Goal: Task Accomplishment & Management: Manage account settings

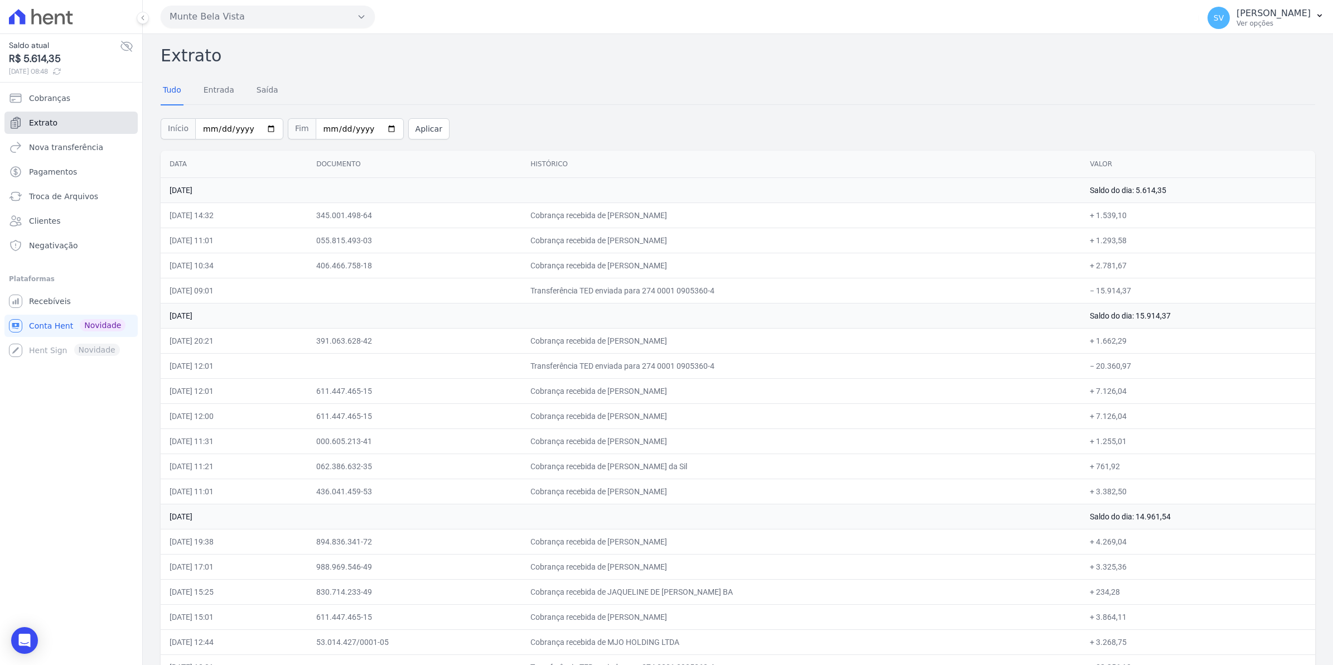
click at [32, 121] on span "Extrato" at bounding box center [43, 122] width 28 height 11
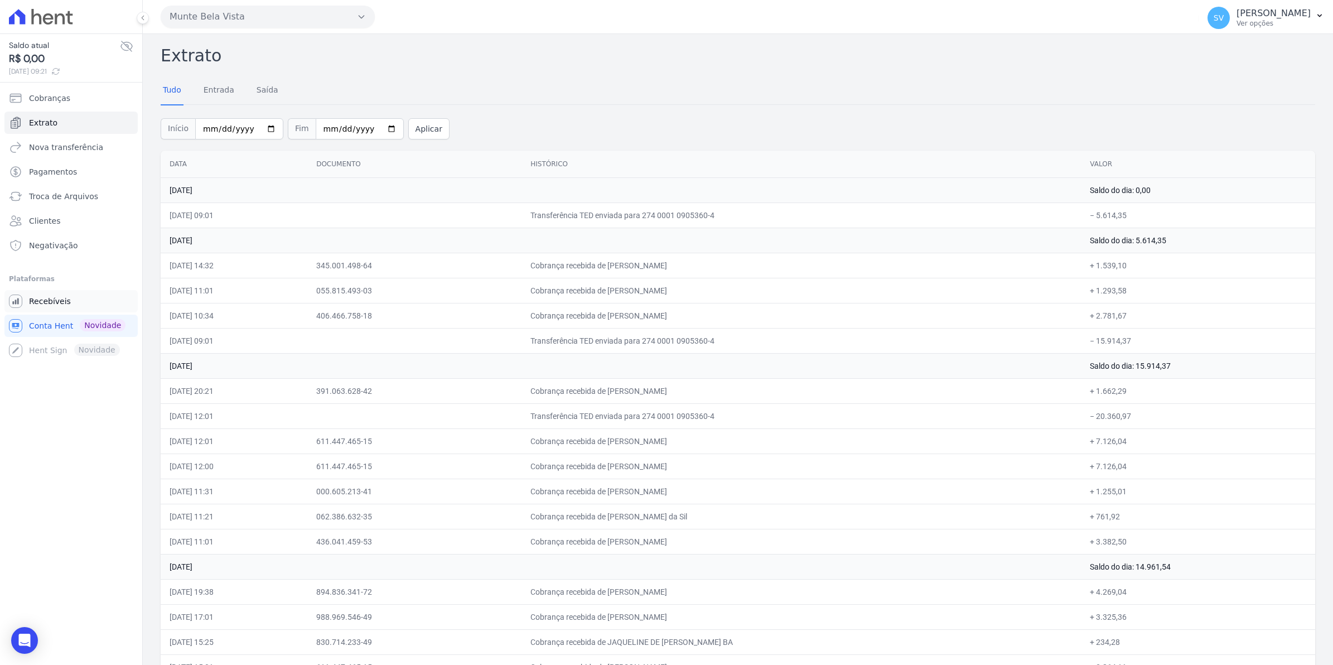
click at [39, 302] on span "Recebíveis" at bounding box center [50, 301] width 42 height 11
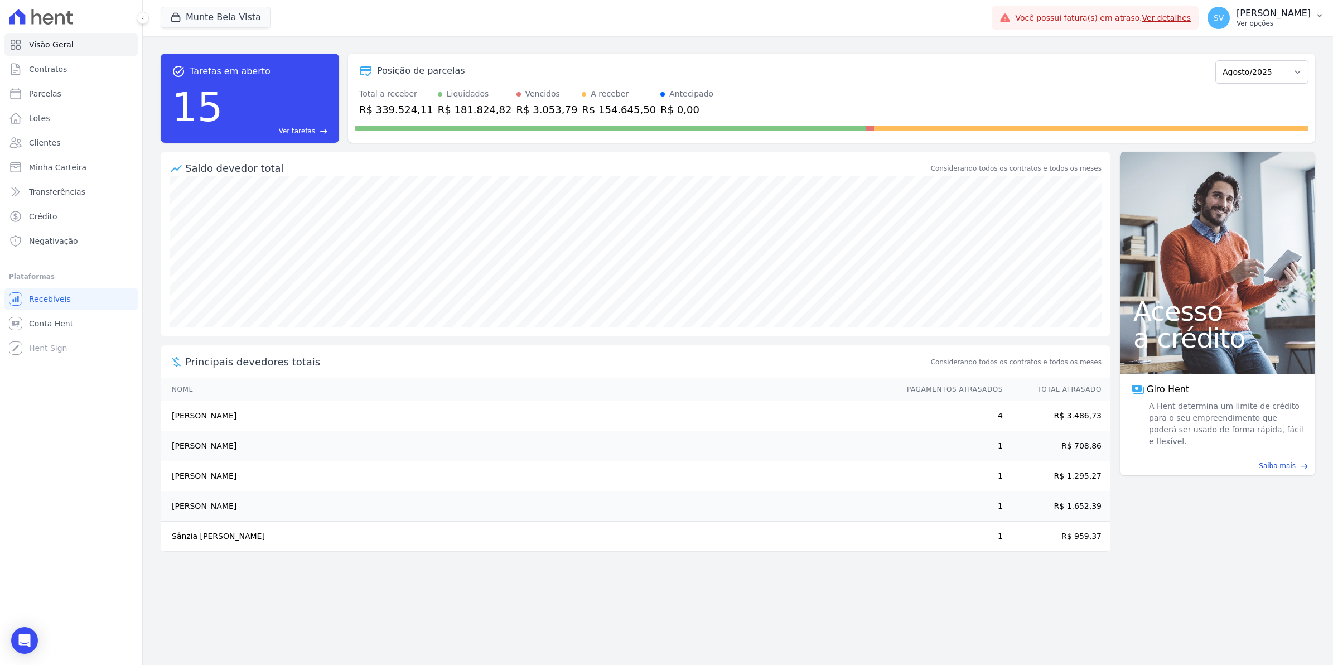
click at [1241, 25] on div "SV [PERSON_NAME] Ver opções" at bounding box center [1258, 18] width 103 height 22
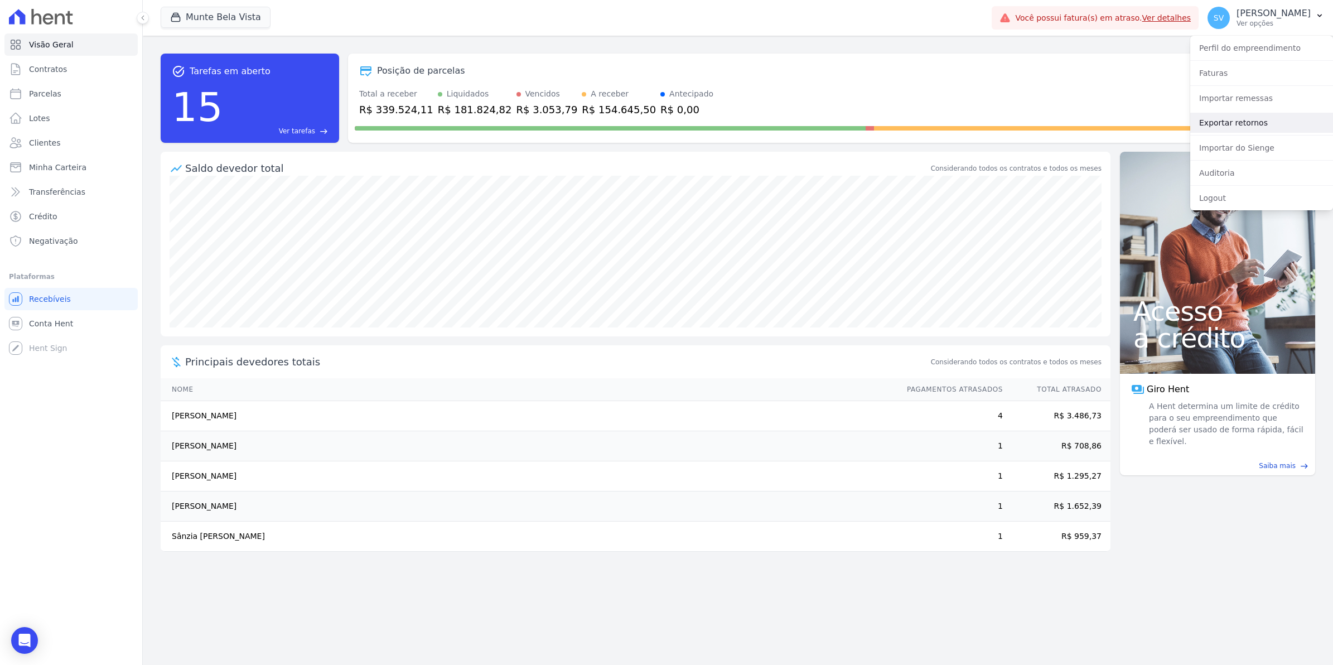
click at [1226, 126] on link "Exportar retornos" at bounding box center [1261, 123] width 143 height 20
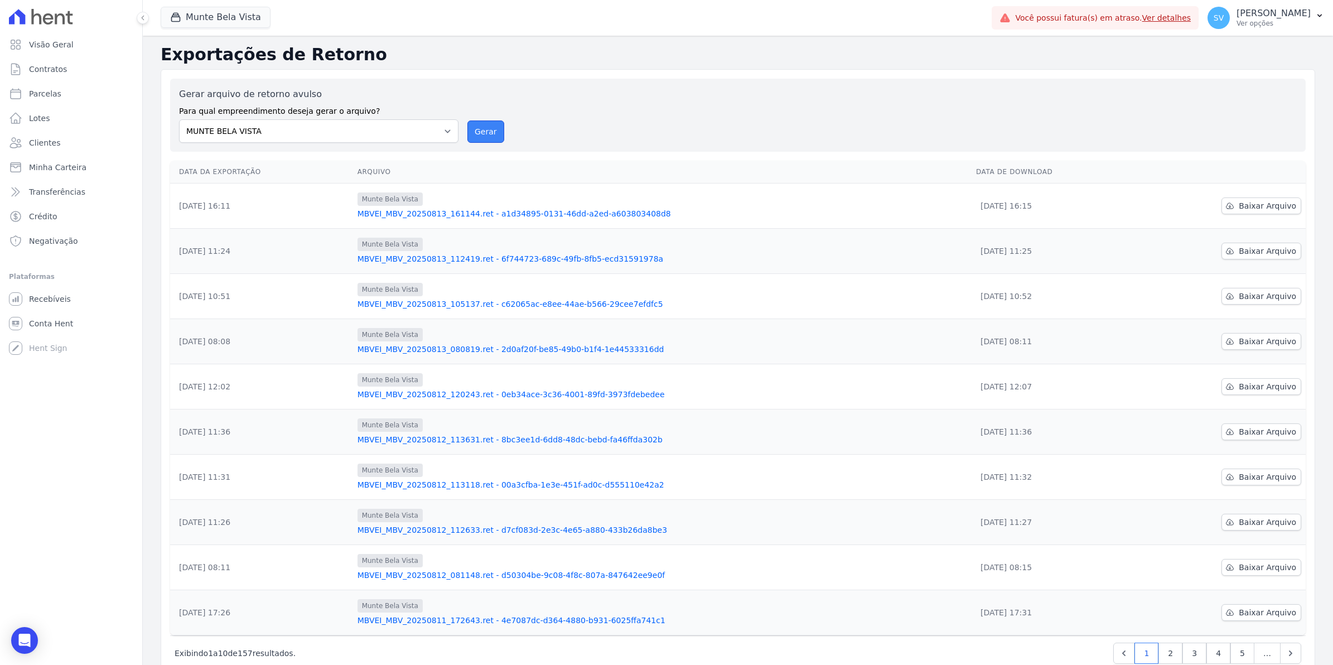
click at [488, 132] on button "Gerar" at bounding box center [485, 131] width 37 height 22
click at [46, 645] on div "Visão Geral Contratos [GEOGRAPHIC_DATA] Lotes Clientes Minha Carteira Transferê…" at bounding box center [71, 332] width 142 height 665
click at [23, 644] on icon "Open Intercom Messenger" at bounding box center [24, 640] width 14 height 14
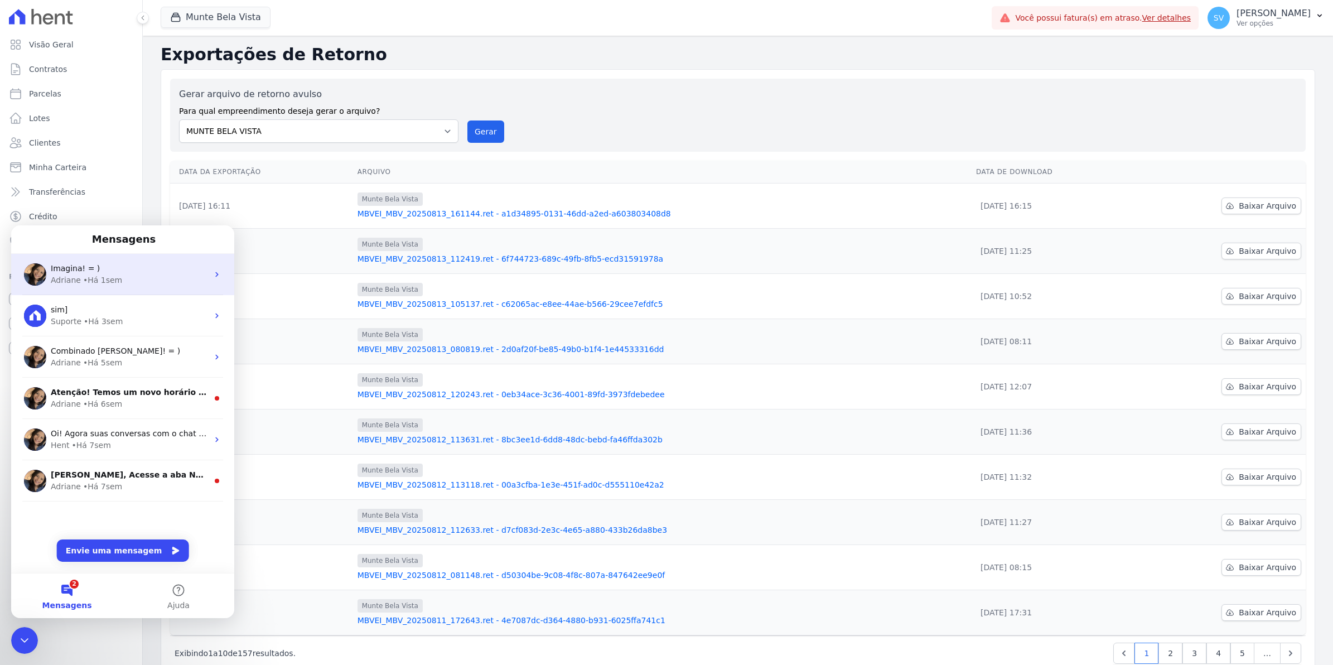
click at [110, 270] on div "Imagina! = )" at bounding box center [129, 269] width 157 height 12
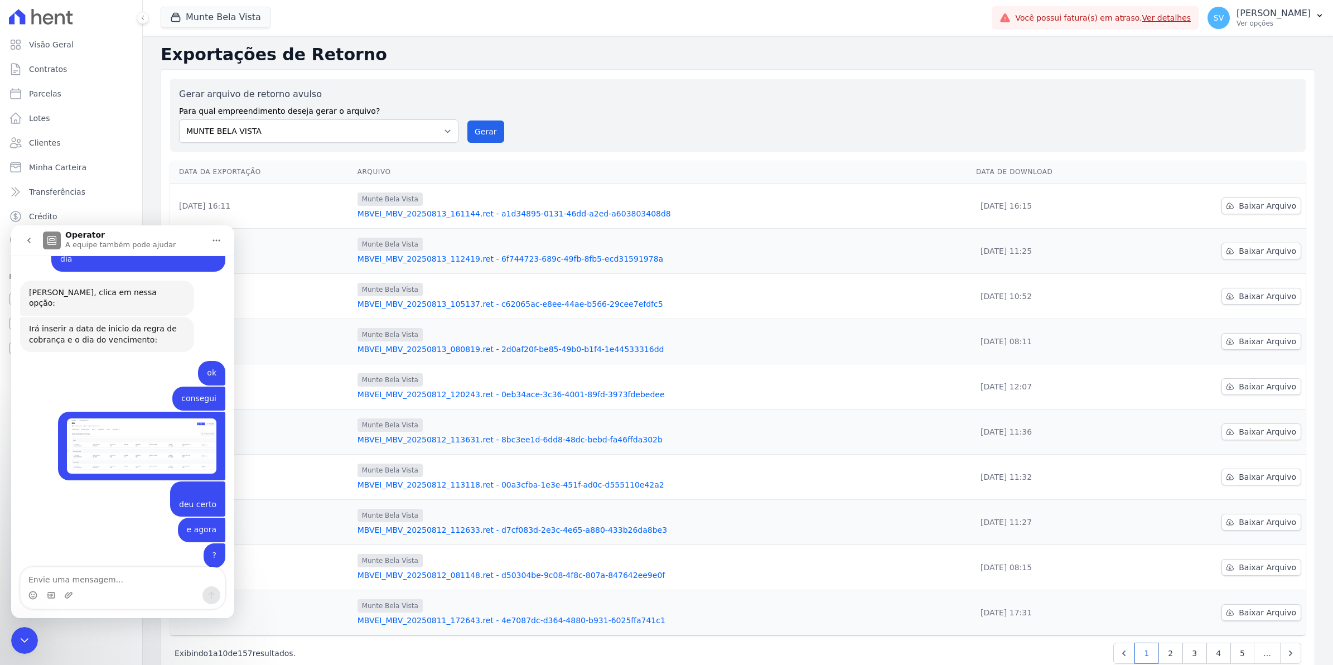
scroll to position [8974, 0]
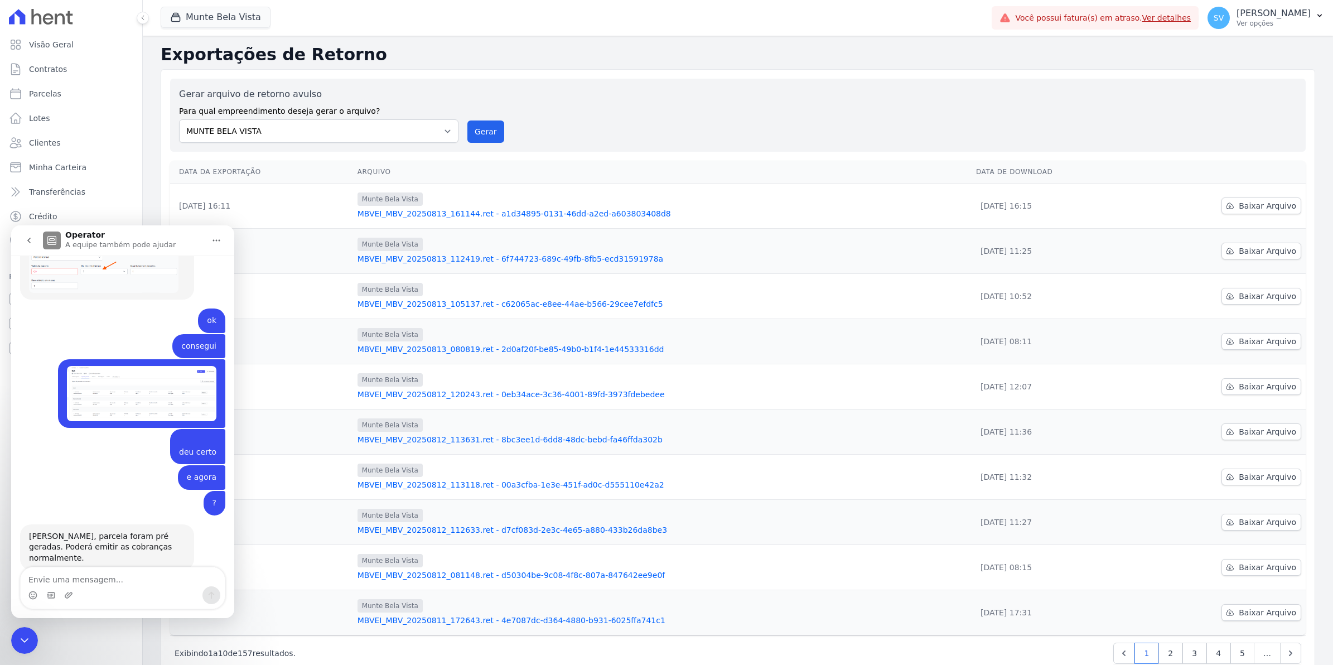
click at [100, 580] on textarea "Envie uma mensagem..." at bounding box center [123, 576] width 204 height 19
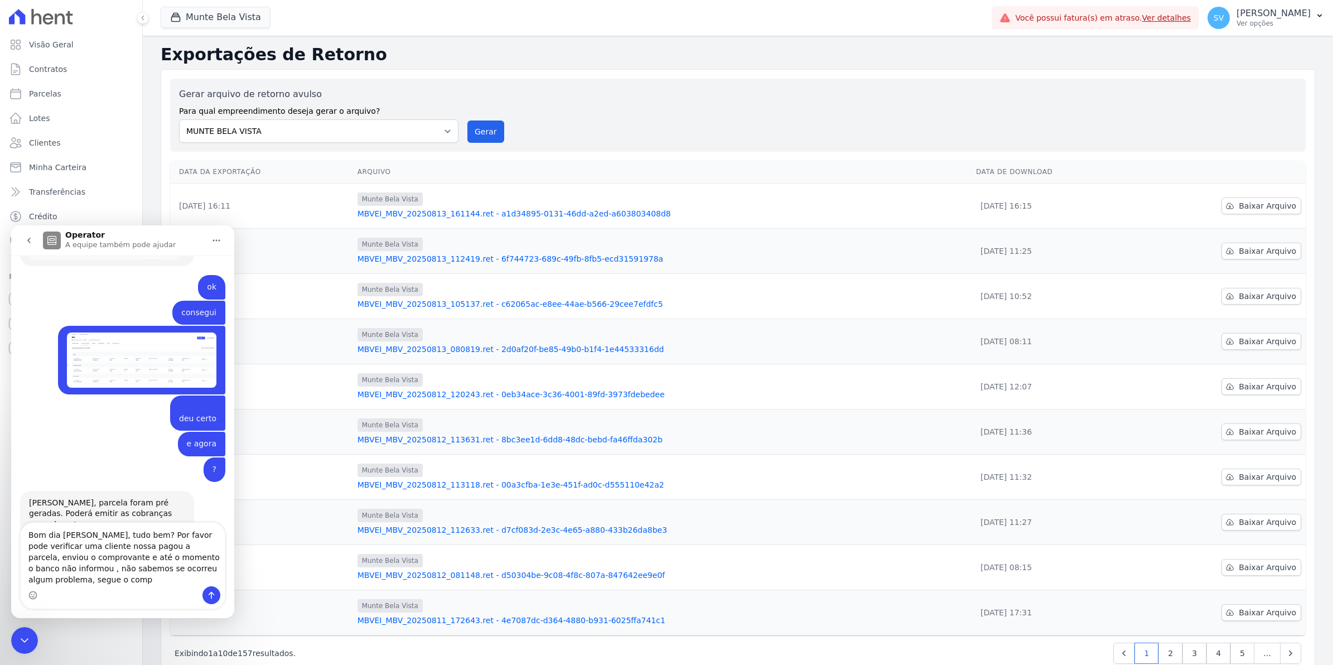
scroll to position [9018, 0]
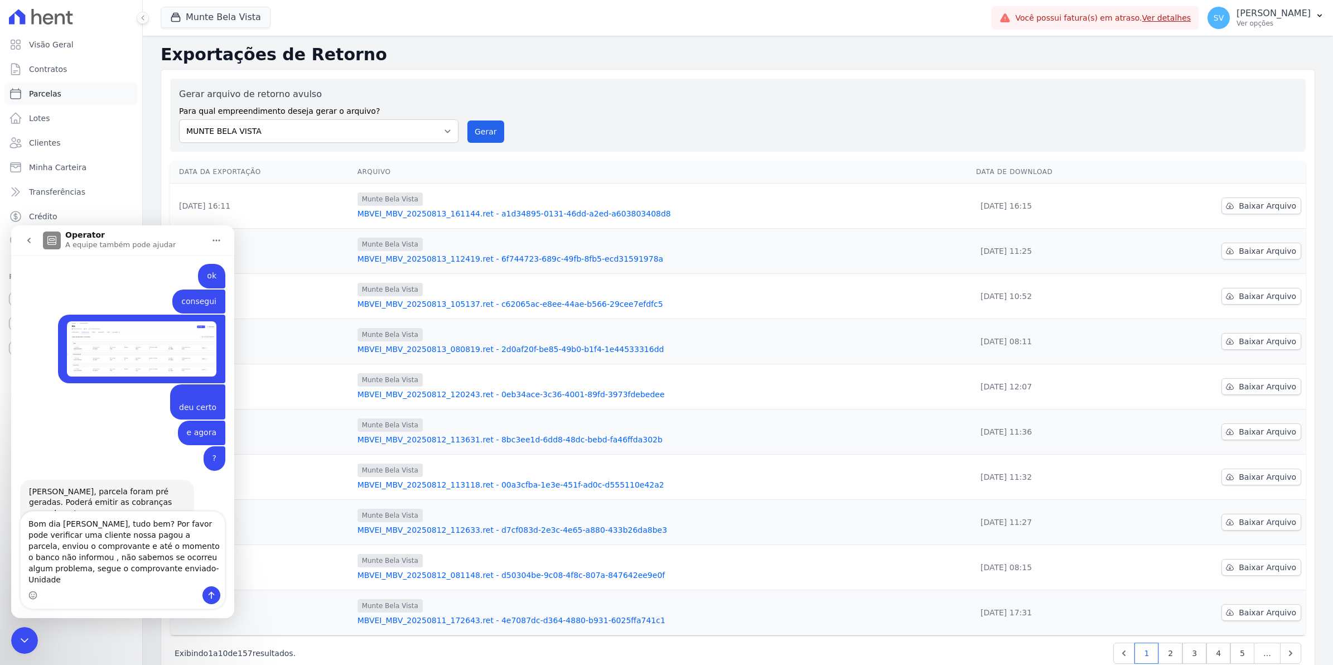
type textarea "Bom dia [PERSON_NAME], tudo bem? Por favor pode verificar uma cliente nossa pag…"
click at [29, 93] on span "Parcelas" at bounding box center [45, 93] width 32 height 11
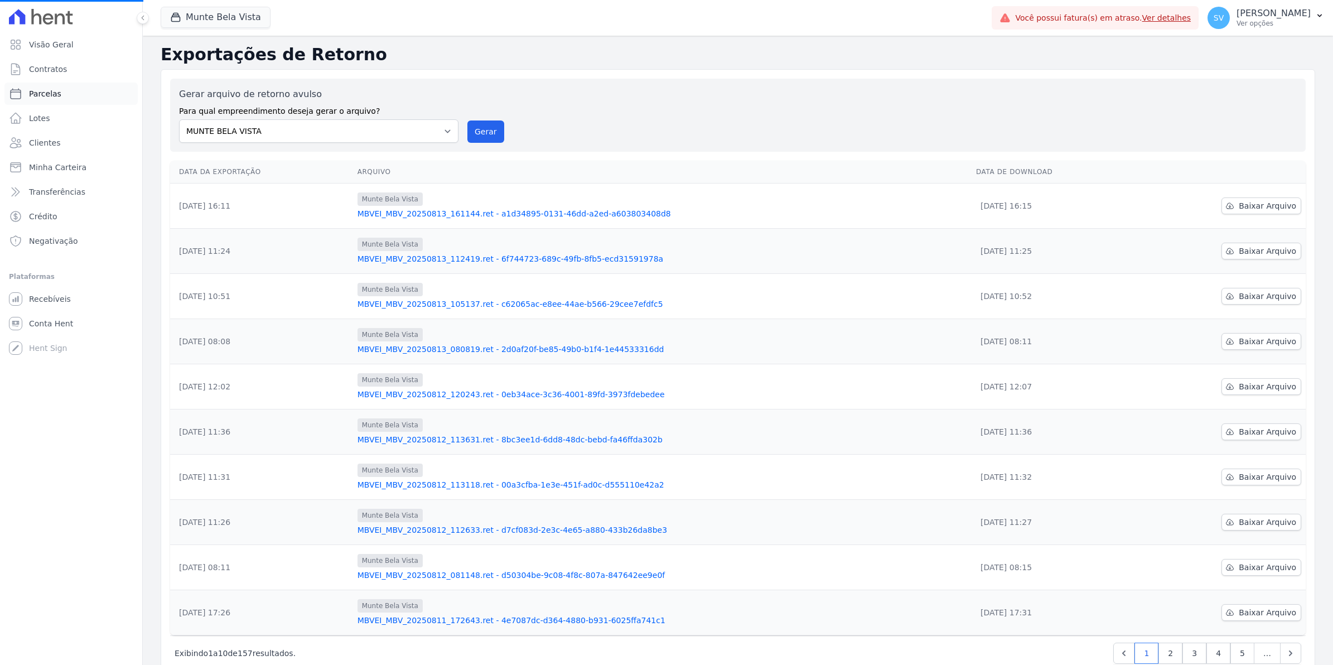
select select
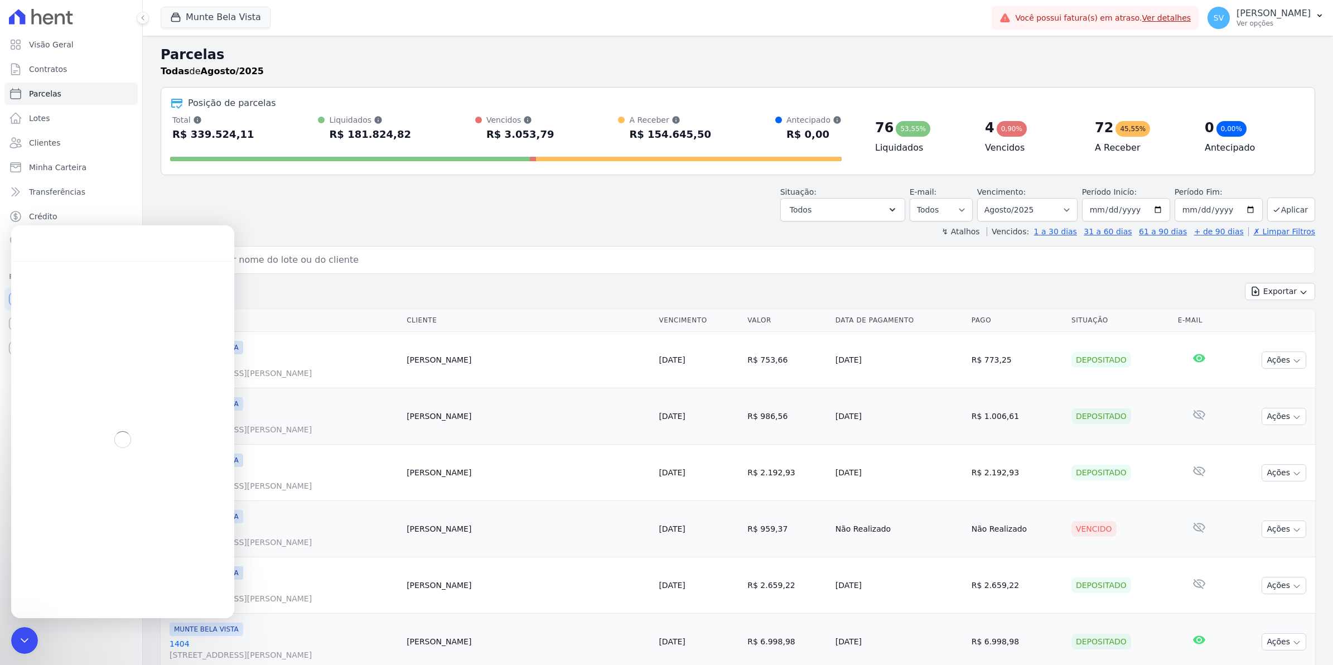
click at [388, 262] on input "search" at bounding box center [745, 260] width 1129 height 22
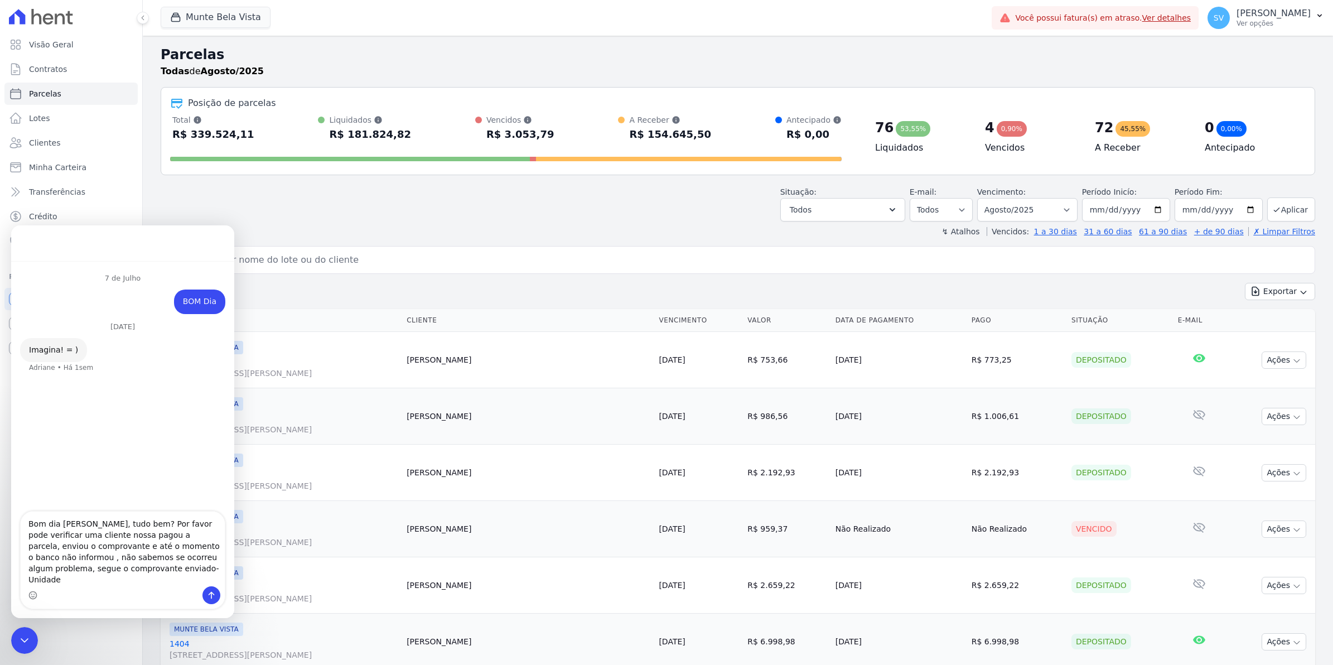
click at [388, 262] on input "search" at bounding box center [745, 260] width 1129 height 22
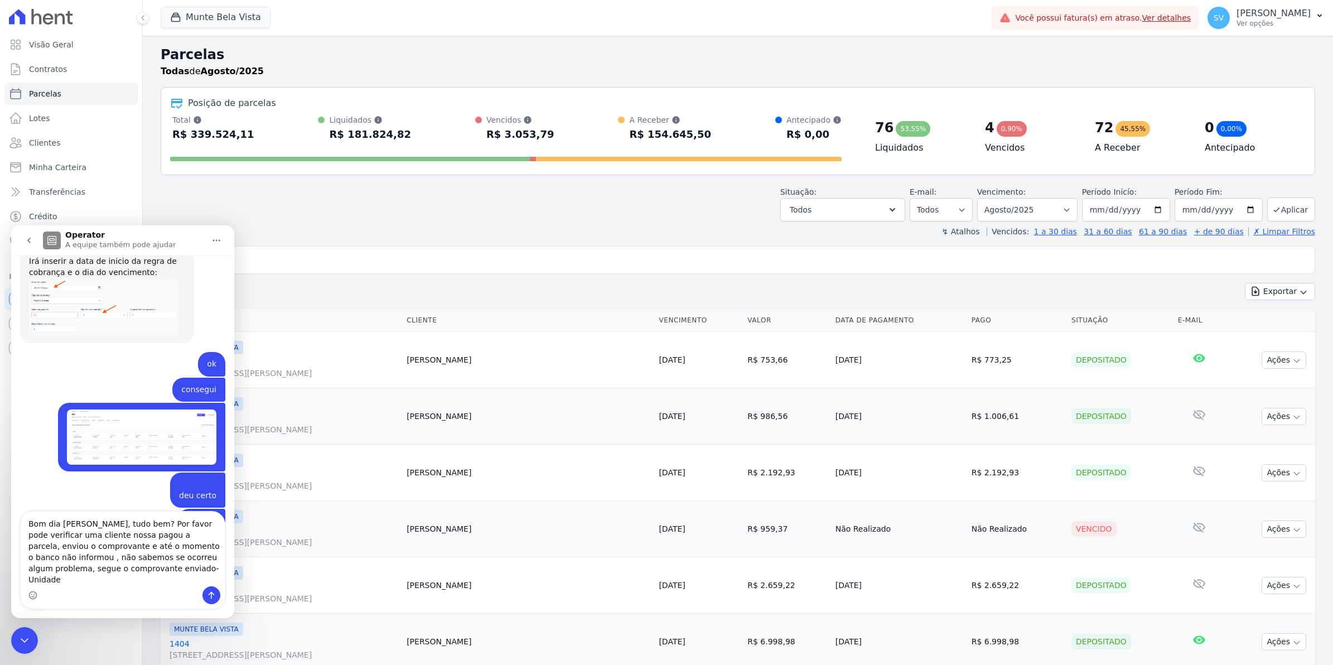
scroll to position [9018, 0]
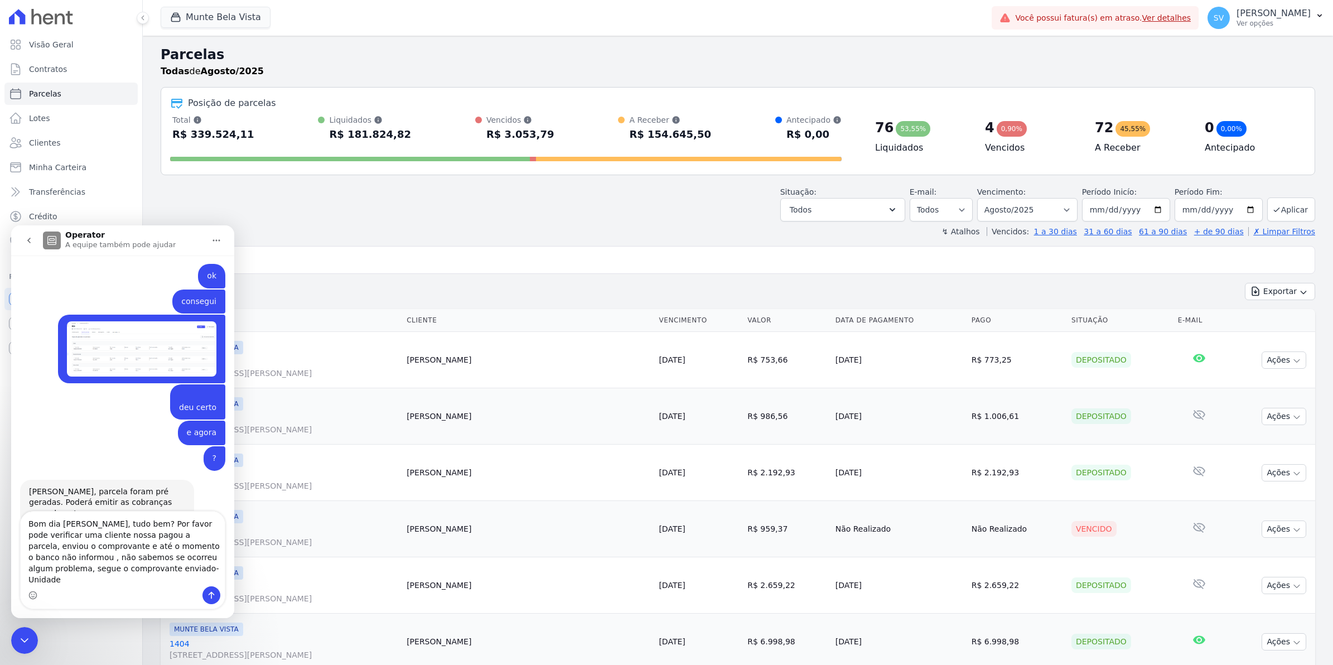
click at [287, 260] on input "mathes" at bounding box center [745, 260] width 1129 height 22
type input "mathes"
click at [27, 242] on icon "go back" at bounding box center [29, 240] width 9 height 9
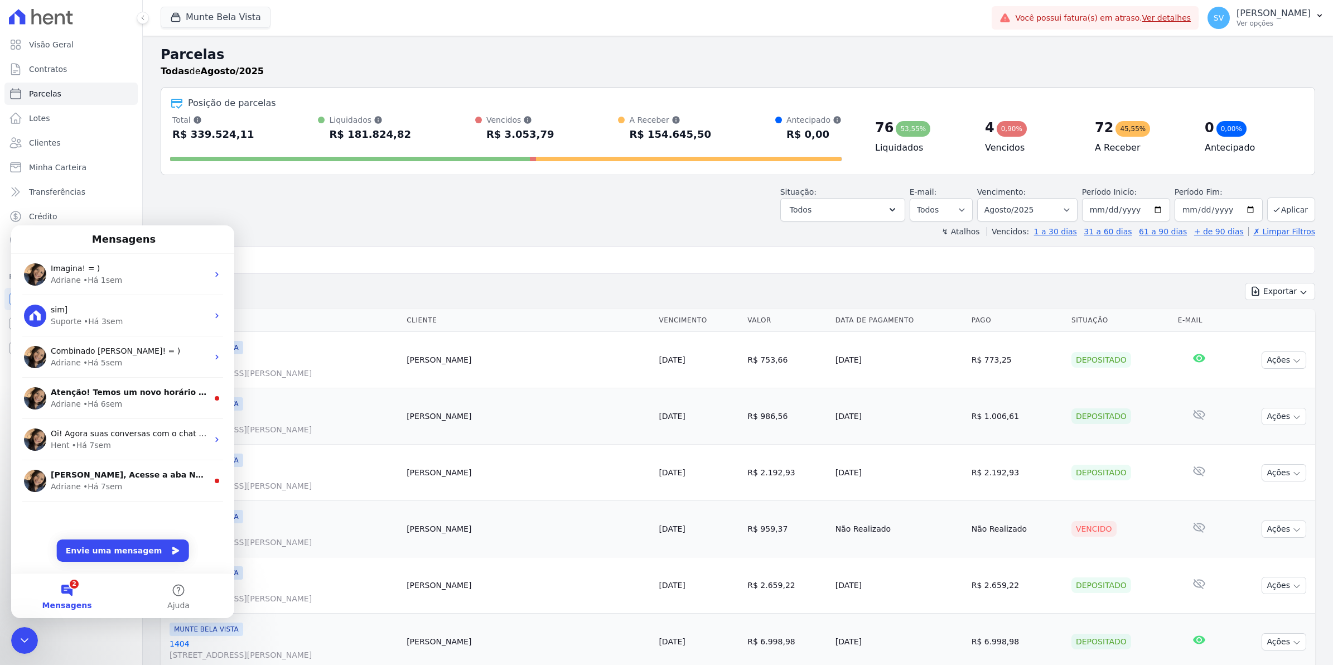
scroll to position [0, 0]
click at [269, 267] on input "mathes" at bounding box center [745, 260] width 1129 height 22
click at [191, 275] on div "Adriane • Há 1sem" at bounding box center [129, 280] width 157 height 12
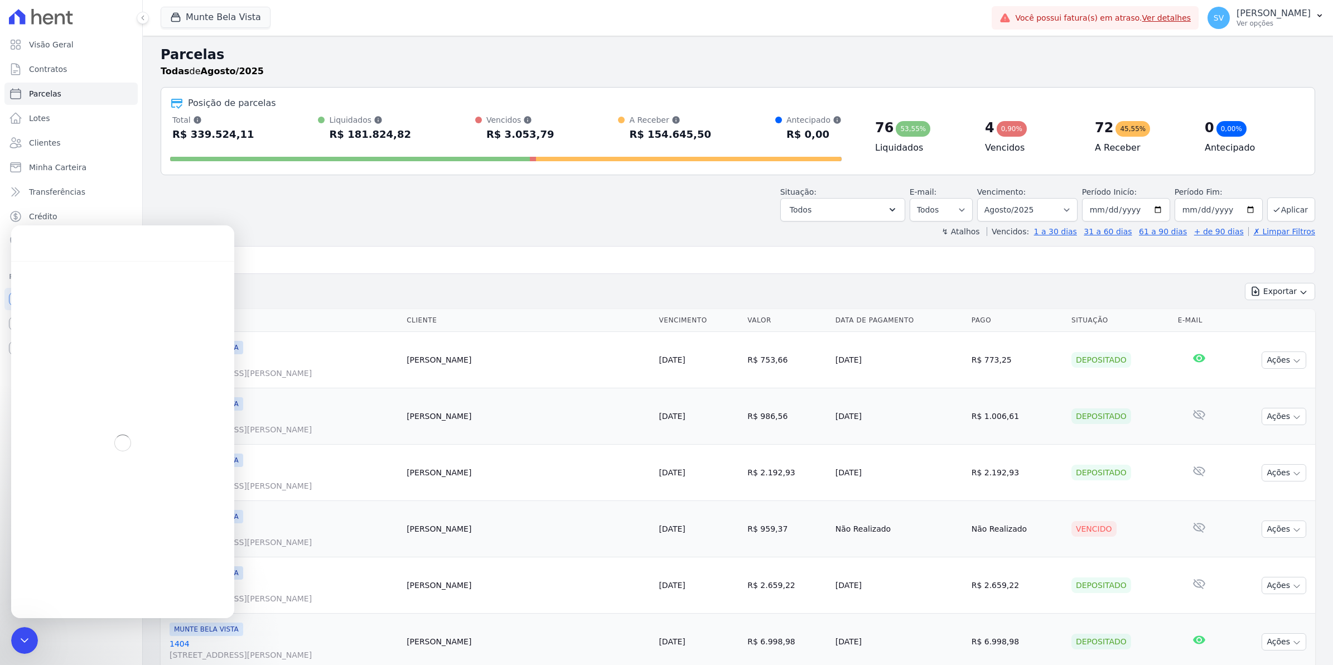
click at [278, 267] on input "mathes" at bounding box center [745, 260] width 1129 height 22
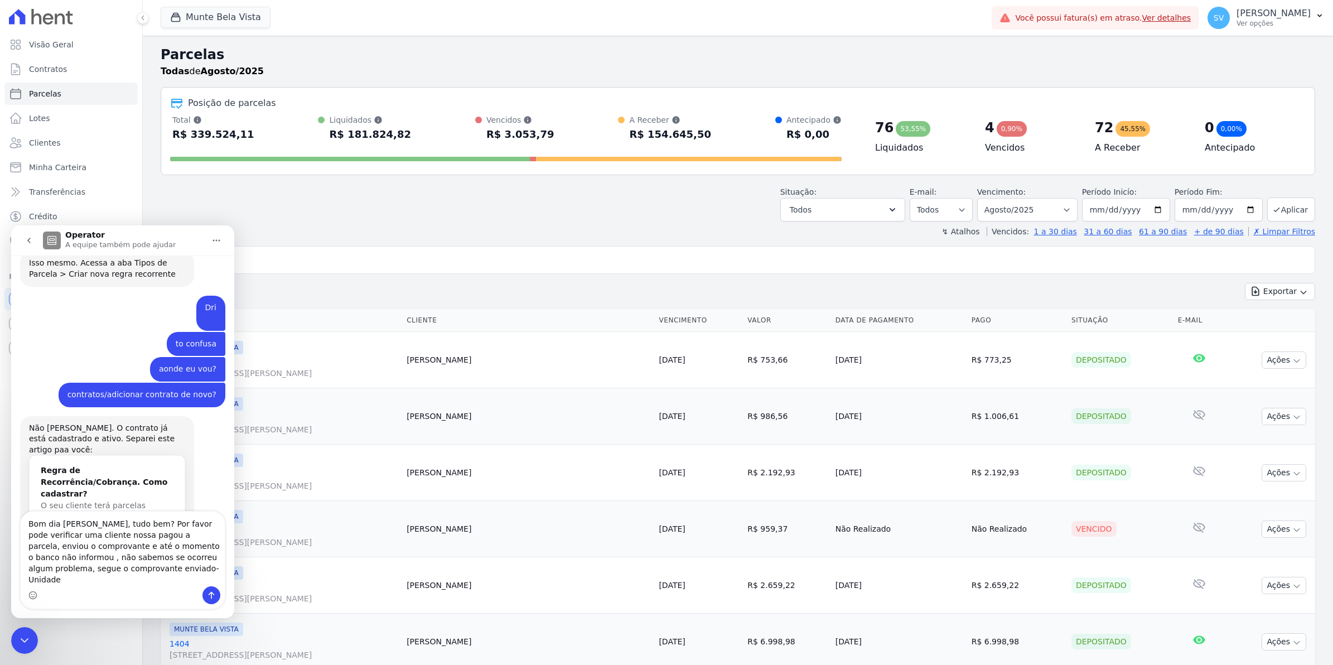
scroll to position [9018, 0]
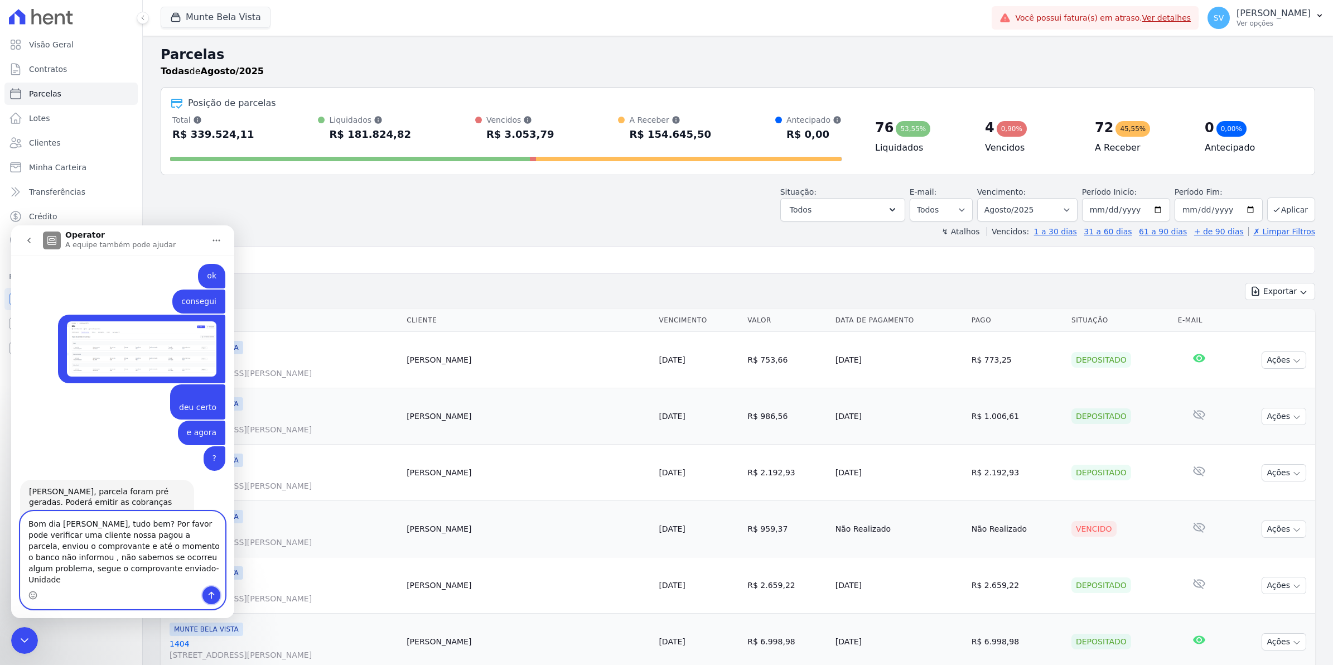
click at [212, 594] on icon "Enviar uma mensagem" at bounding box center [211, 595] width 9 height 9
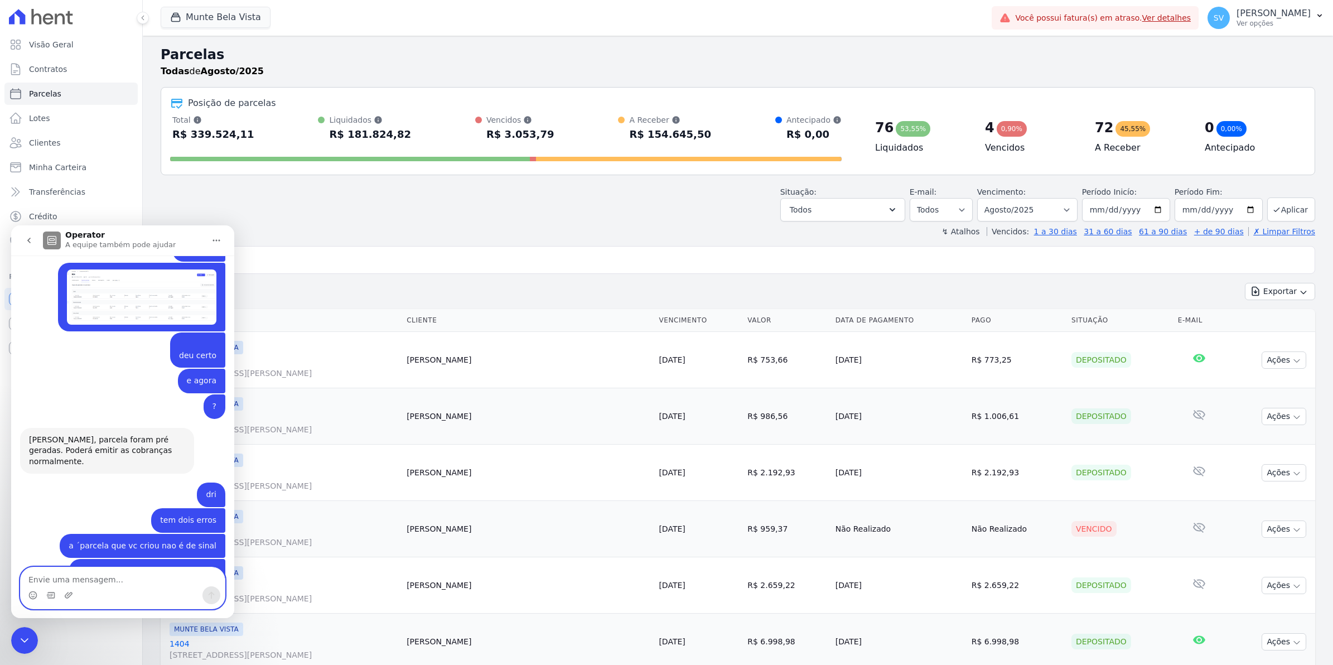
scroll to position [9077, 0]
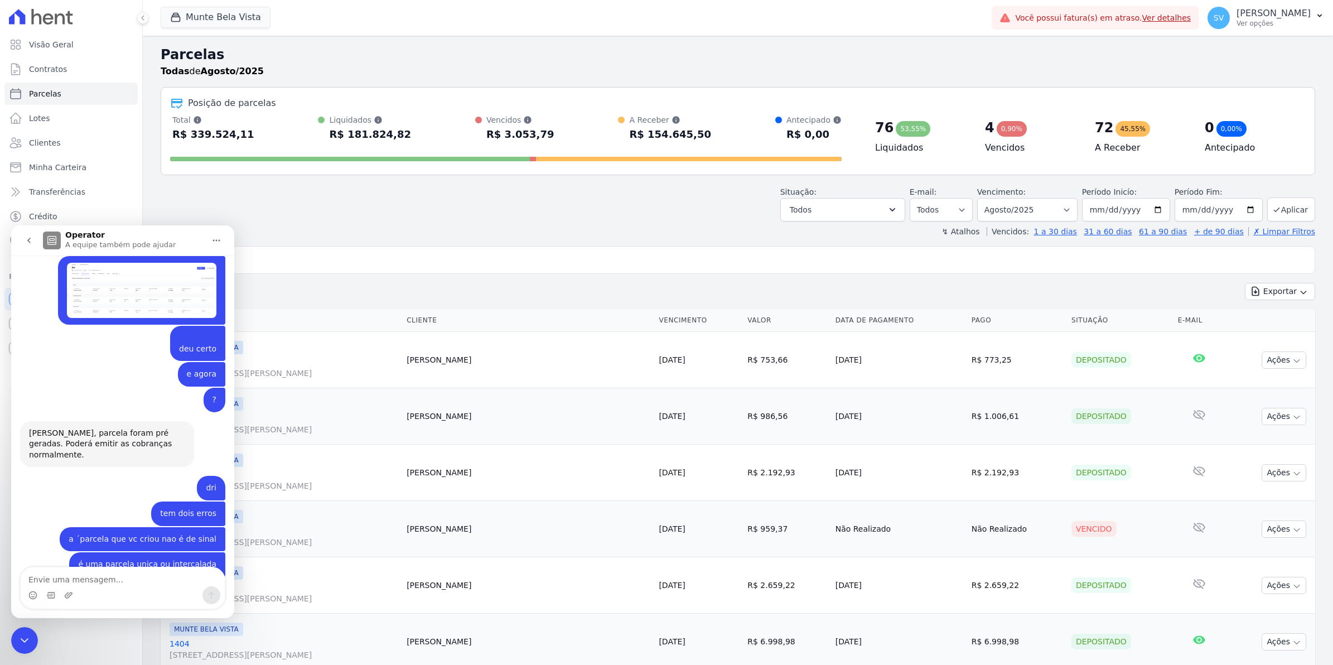
drag, startPoint x: 29, startPoint y: 643, endPoint x: 77, endPoint y: 1243, distance: 601.9
click at [29, 643] on icon "Encerramento do Messenger da Intercom" at bounding box center [24, 639] width 13 height 13
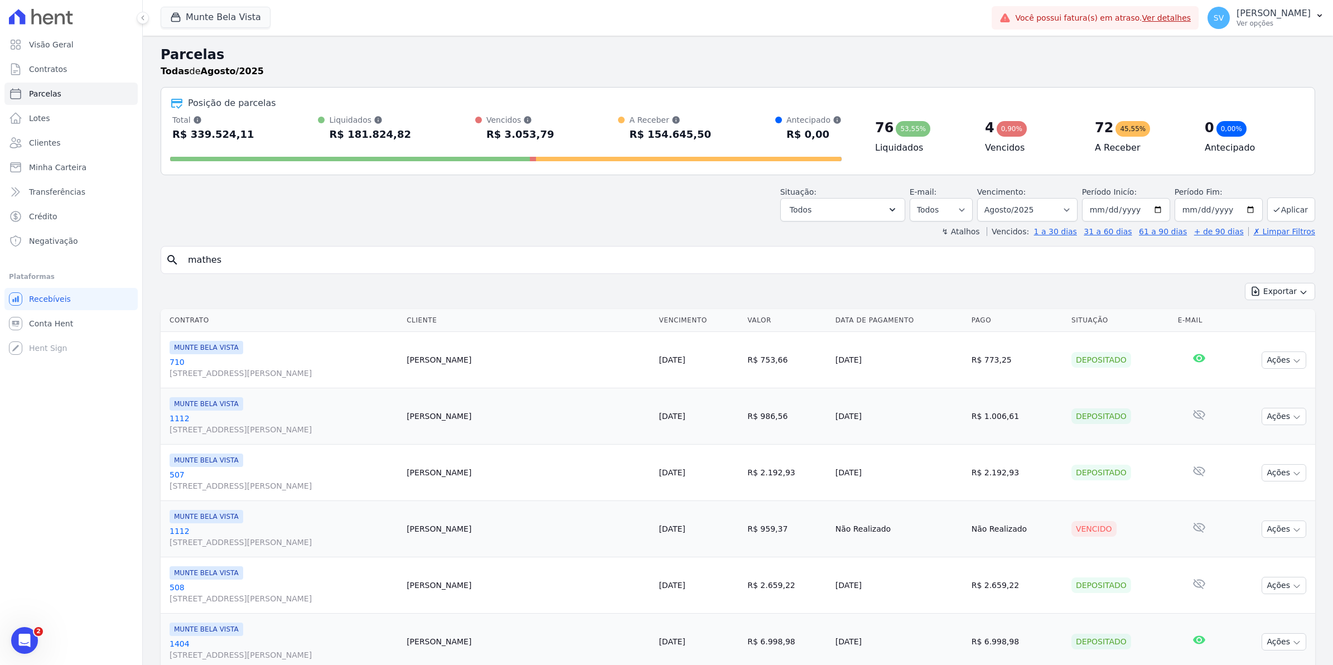
click at [245, 263] on input "mathes" at bounding box center [745, 260] width 1129 height 22
type input "matheus"
select select
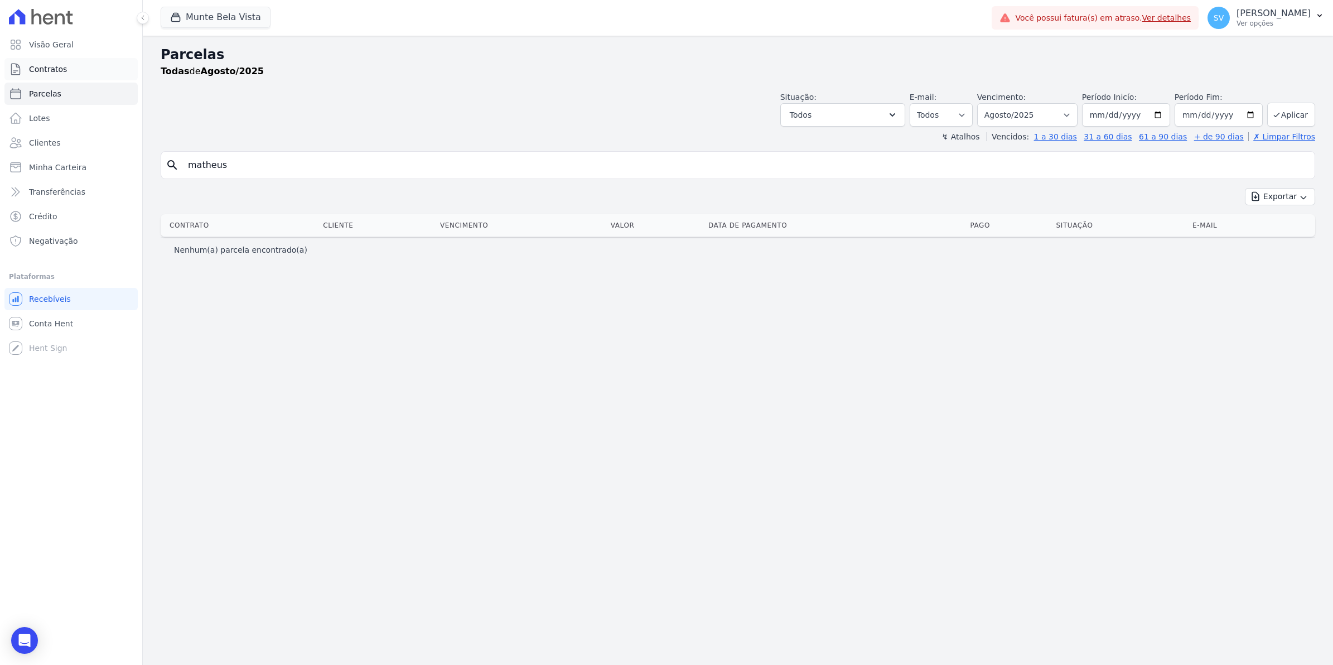
click at [46, 71] on span "Contratos" at bounding box center [48, 69] width 38 height 11
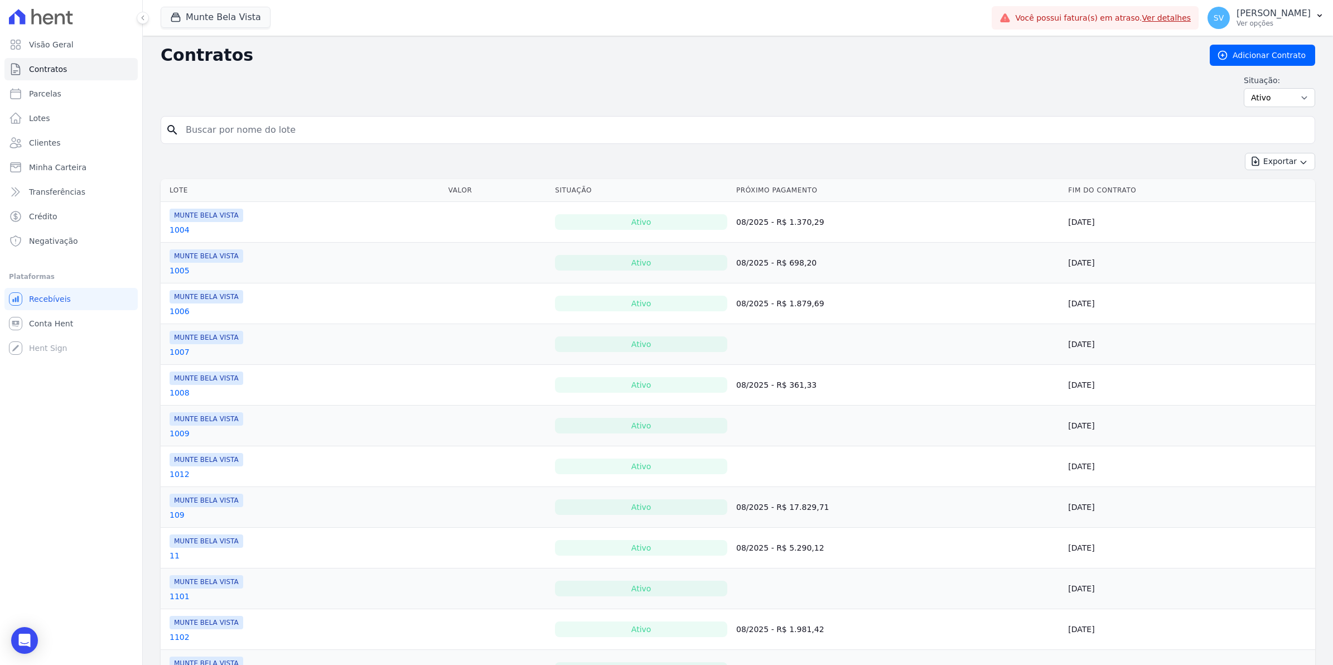
click at [240, 132] on input "search" at bounding box center [744, 130] width 1131 height 22
type input "matheus"
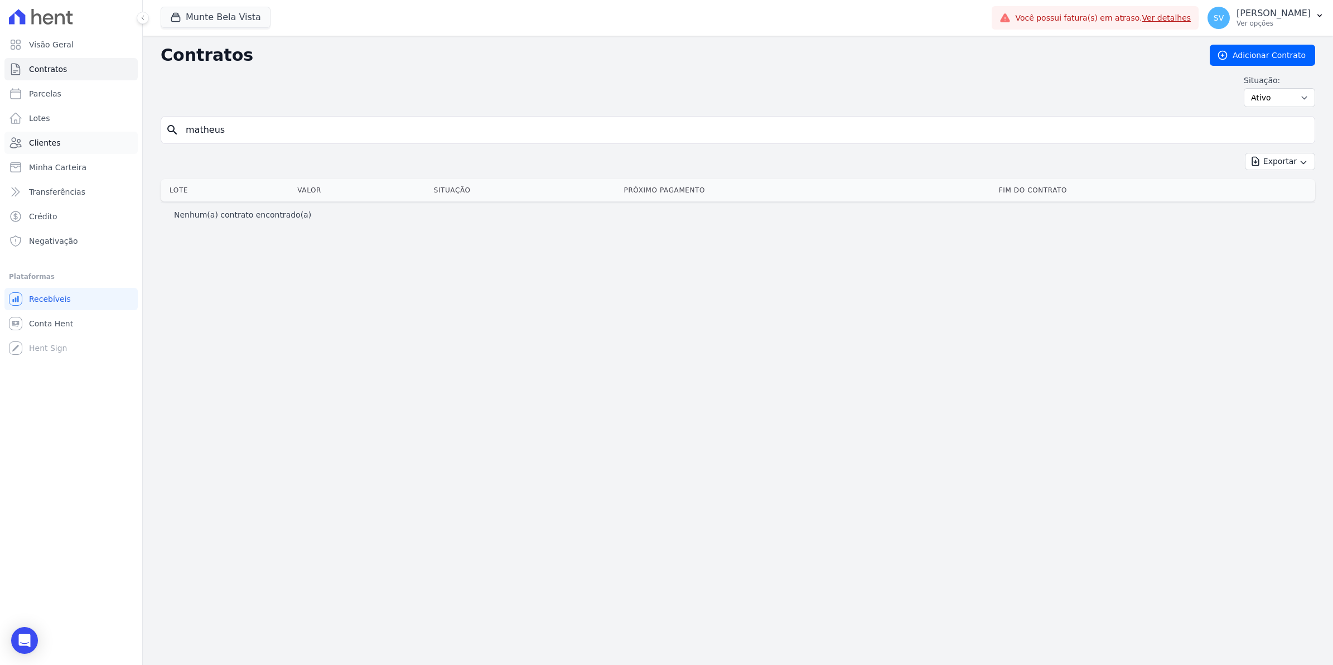
drag, startPoint x: 243, startPoint y: 133, endPoint x: 4, endPoint y: 132, distance: 238.1
click at [4, 133] on div "Visão Geral Contratos [GEOGRAPHIC_DATA] Lotes Clientes Minha Carteira Transferê…" at bounding box center [666, 332] width 1333 height 665
type input "Mat"
drag, startPoint x: 218, startPoint y: 134, endPoint x: 55, endPoint y: 138, distance: 163.4
click at [55, 138] on div "Visão Geral Contratos [GEOGRAPHIC_DATA] Lotes Clientes Minha Carteira Transferê…" at bounding box center [666, 332] width 1333 height 665
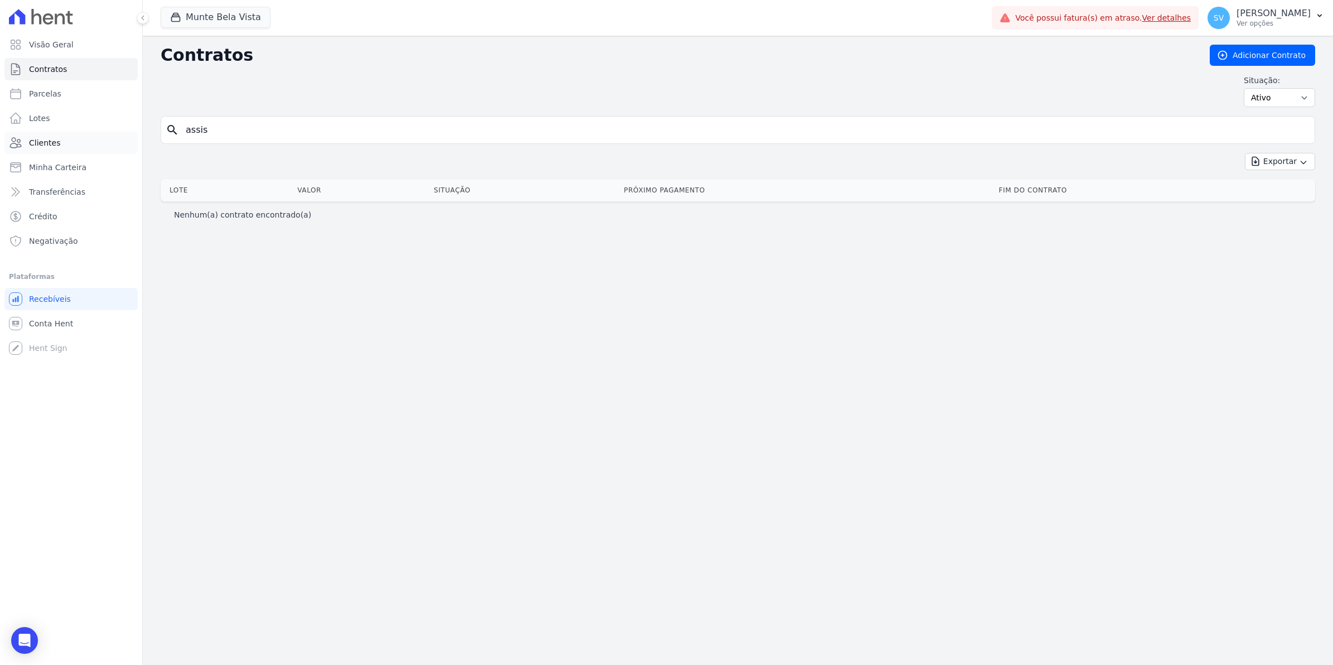
type input "assis"
click at [45, 93] on span "Parcelas" at bounding box center [45, 93] width 32 height 11
select select
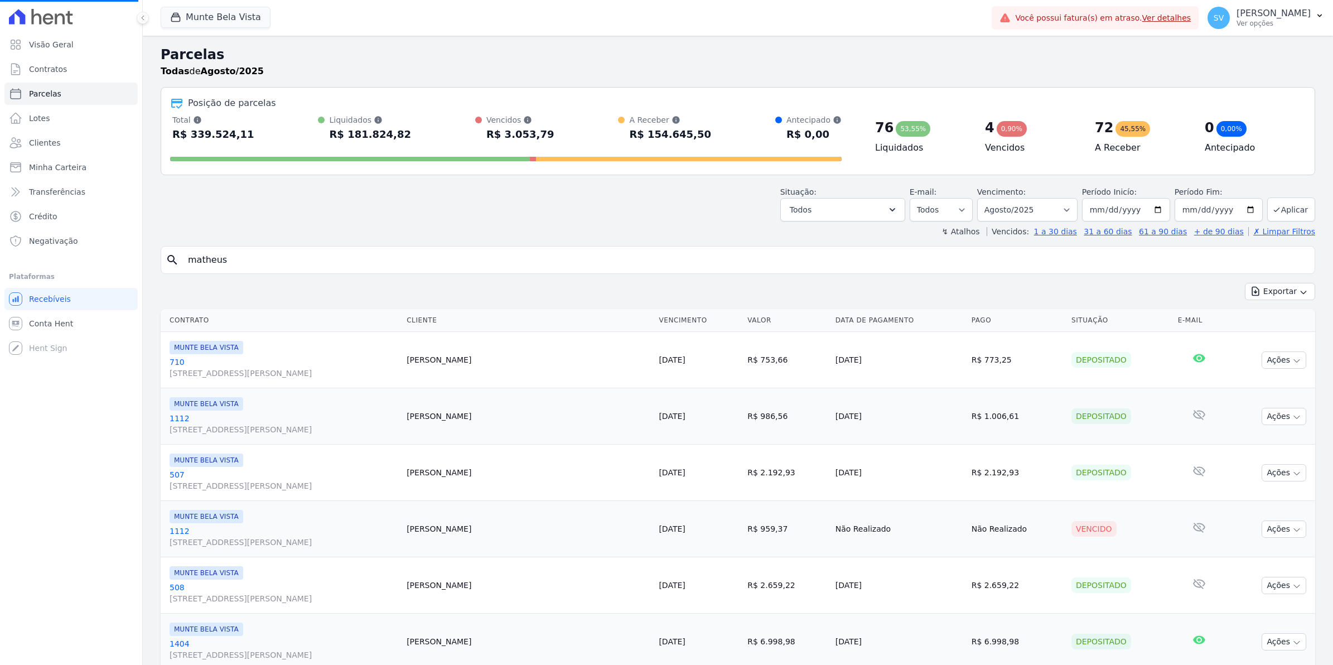
select select
click at [0, 266] on html "Visão Geral Contratos [GEOGRAPHIC_DATA] Lotes Clientes Minha Carteira Transferê…" at bounding box center [666, 332] width 1333 height 665
type input "assis"
select select
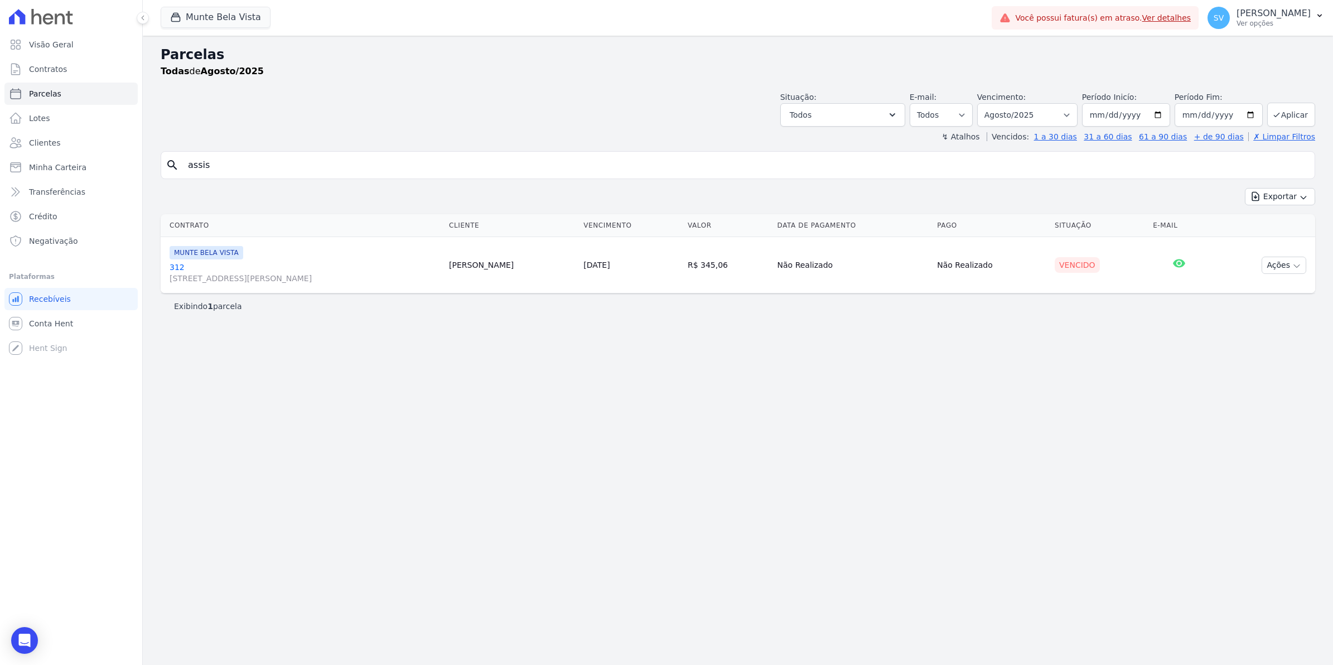
click at [176, 265] on link "[GEOGRAPHIC_DATA][STREET_ADDRESS][PERSON_NAME][GEOGRAPHIC_DATA]" at bounding box center [305, 273] width 270 height 22
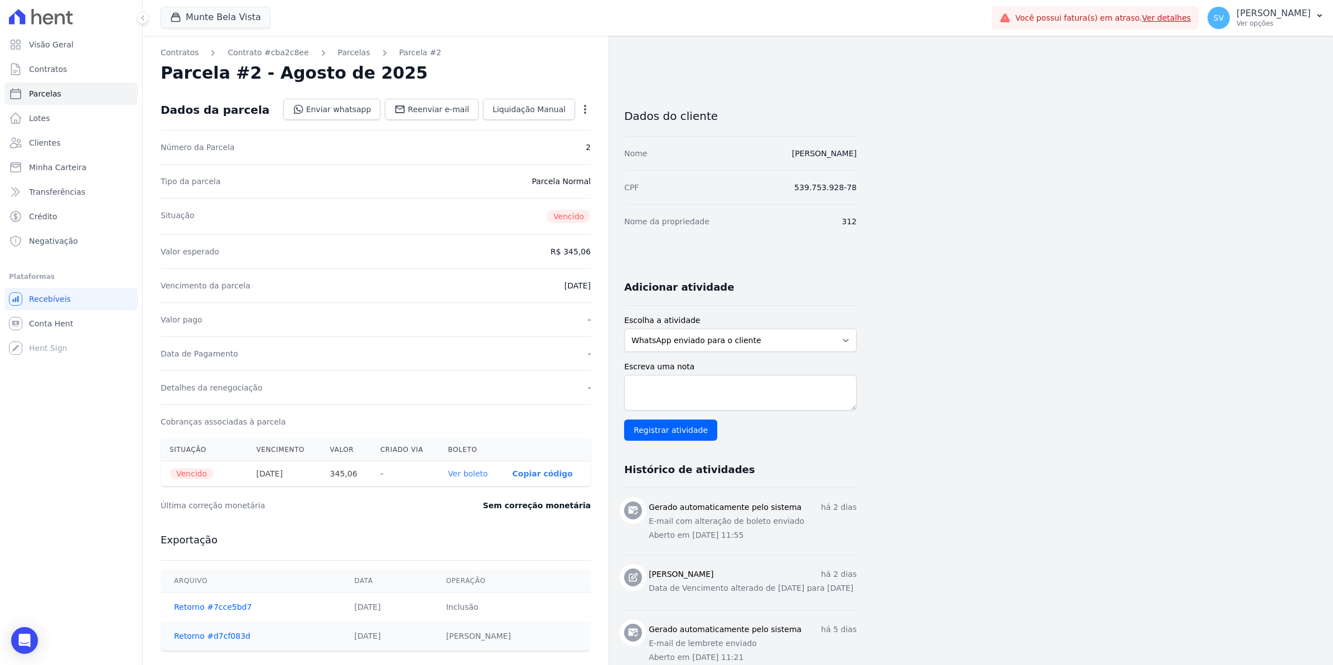
select select
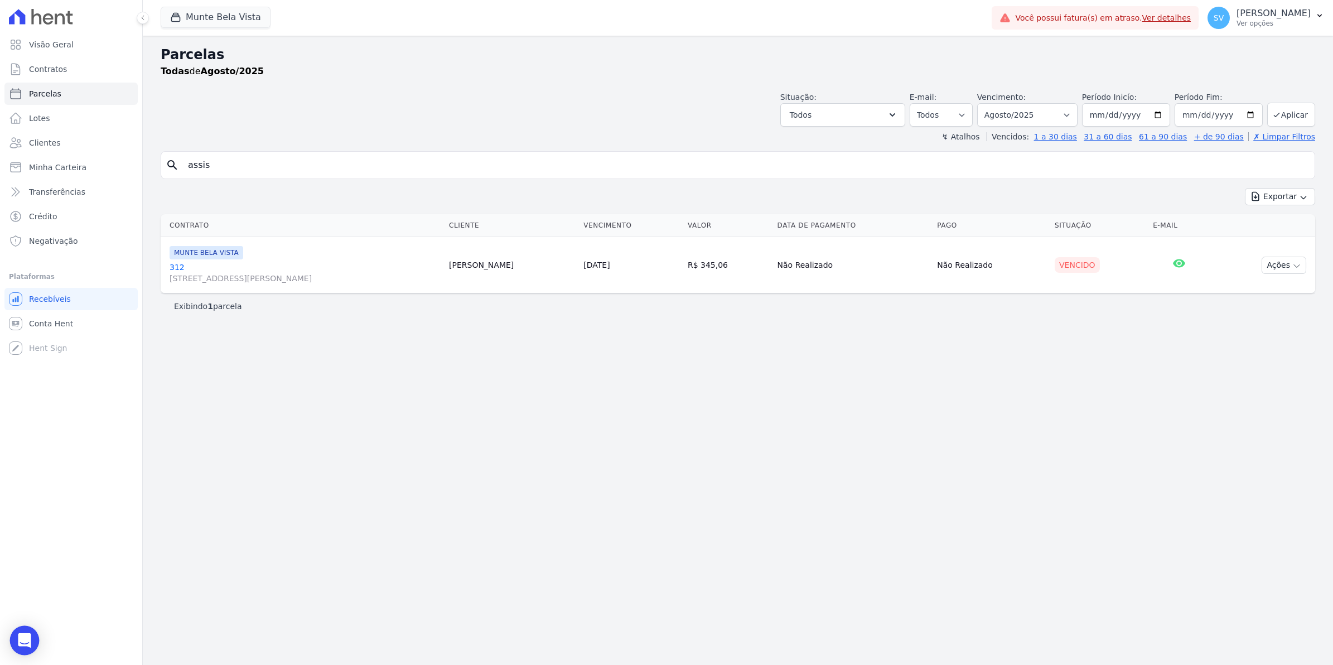
click at [24, 640] on icon "Open Intercom Messenger" at bounding box center [24, 640] width 13 height 14
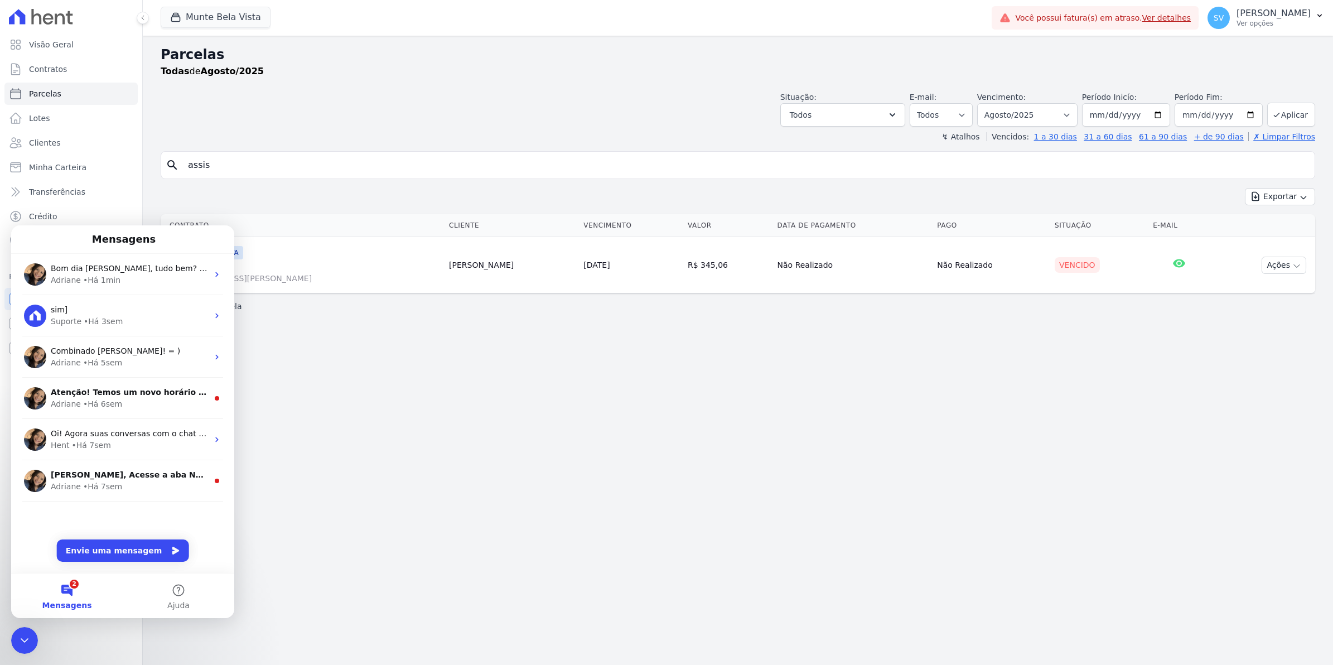
click at [75, 593] on button "2 Mensagens" at bounding box center [67, 595] width 112 height 45
click at [129, 268] on span "Bom dia [PERSON_NAME], tudo bem? Por favor pode verificar uma cliente nossa pag…" at bounding box center [530, 268] width 958 height 9
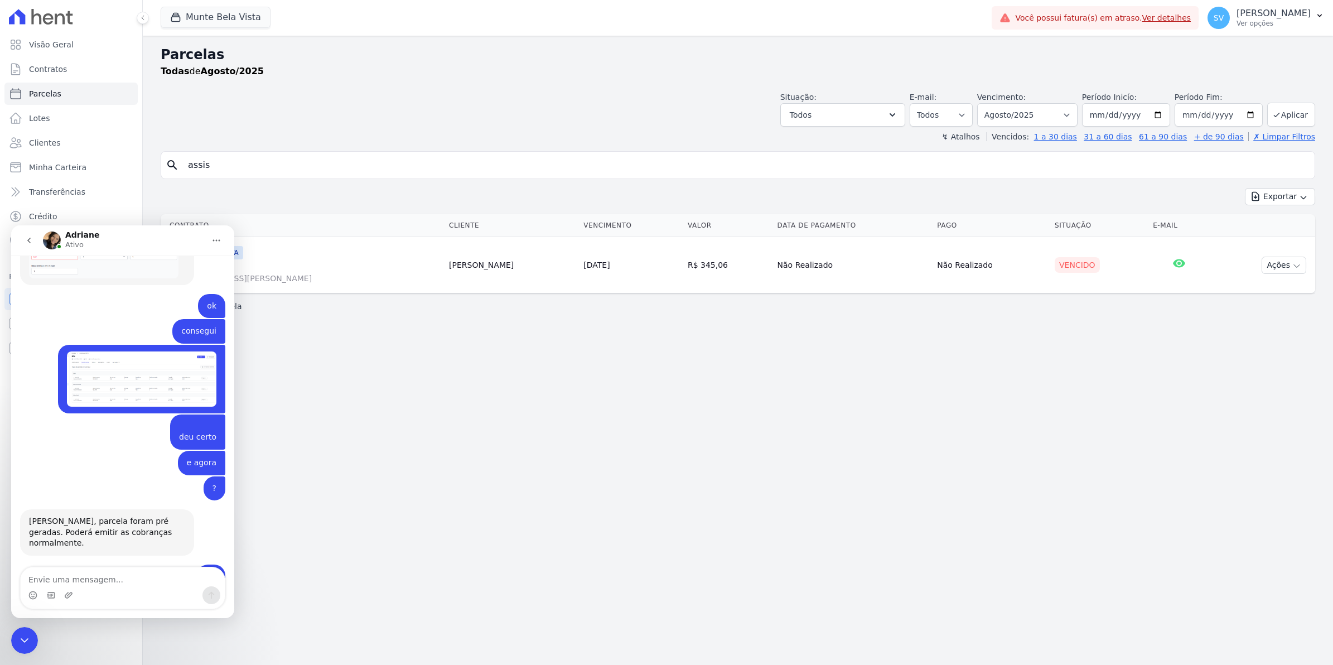
scroll to position [9019, 0]
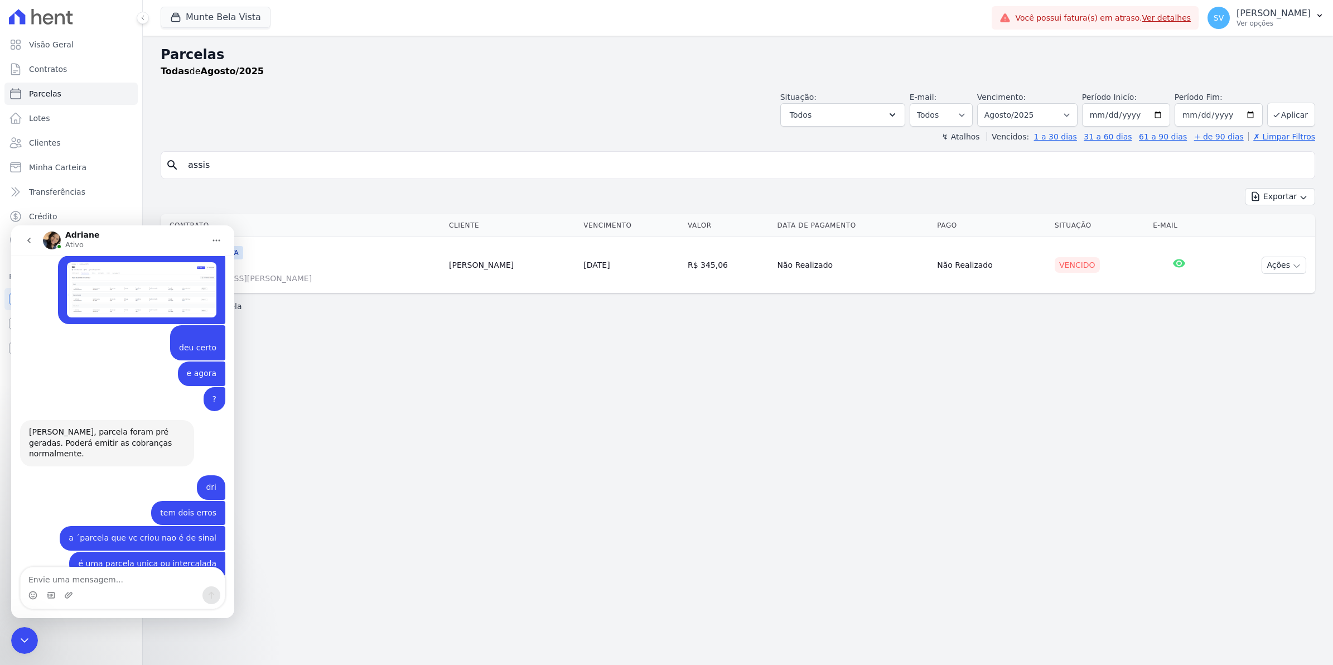
click at [105, 579] on textarea "Envie uma mensagem..." at bounding box center [123, 576] width 204 height 19
type textarea "312-"
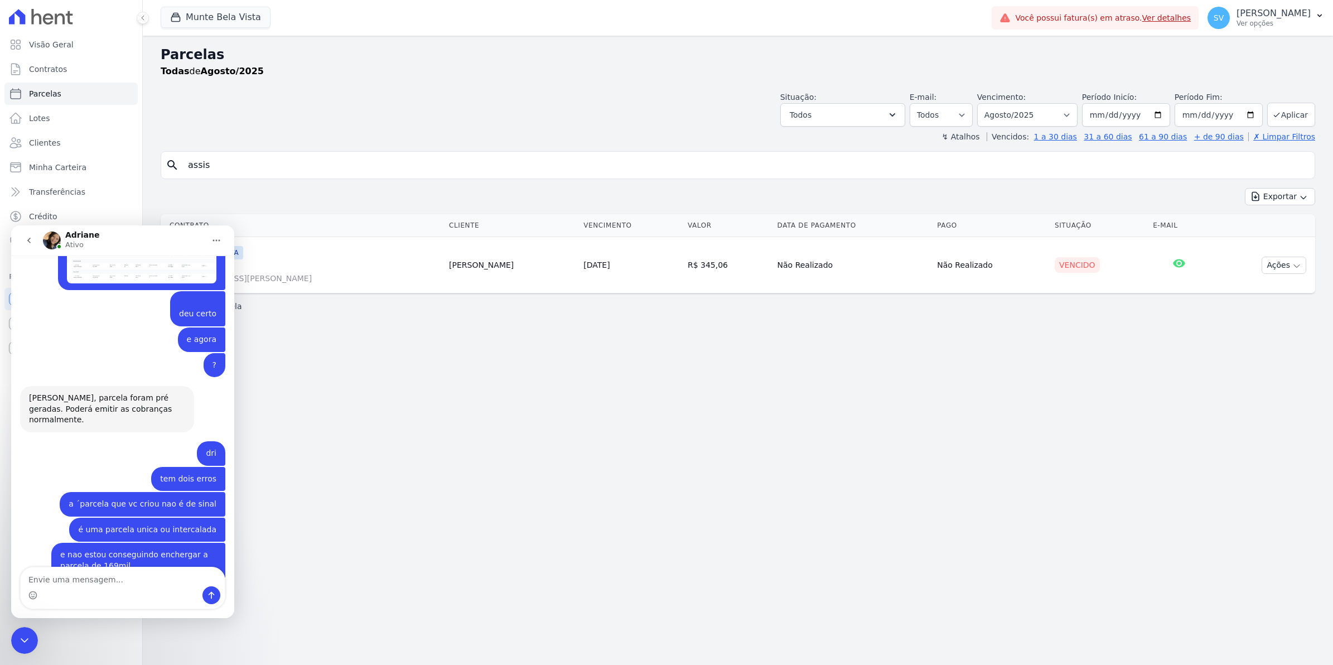
scroll to position [9079, 0]
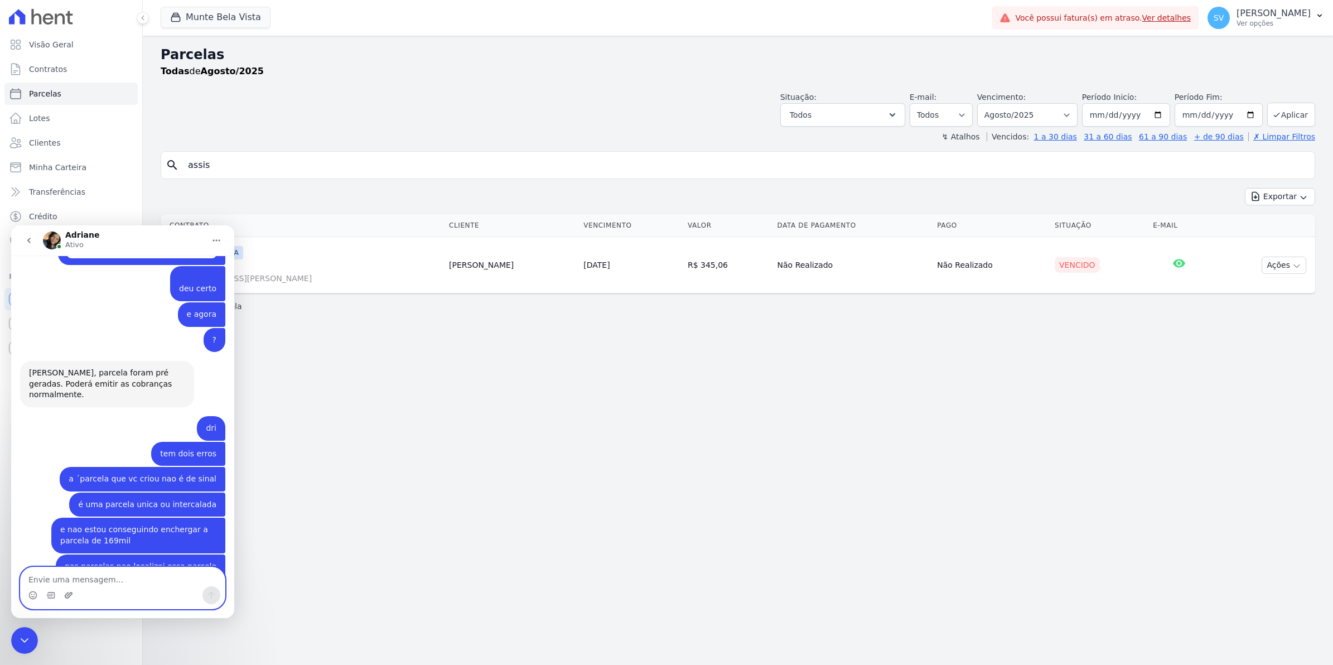
click at [70, 597] on icon "Upload do anexo" at bounding box center [68, 595] width 9 height 9
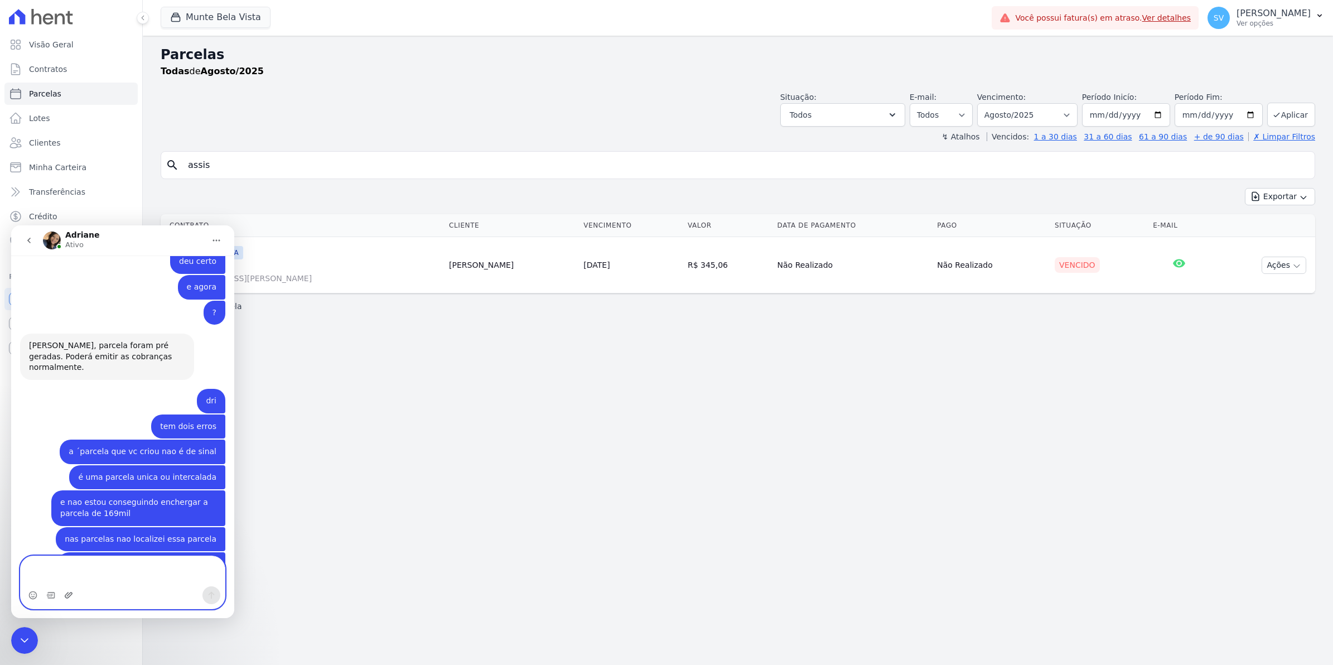
scroll to position [9117, 0]
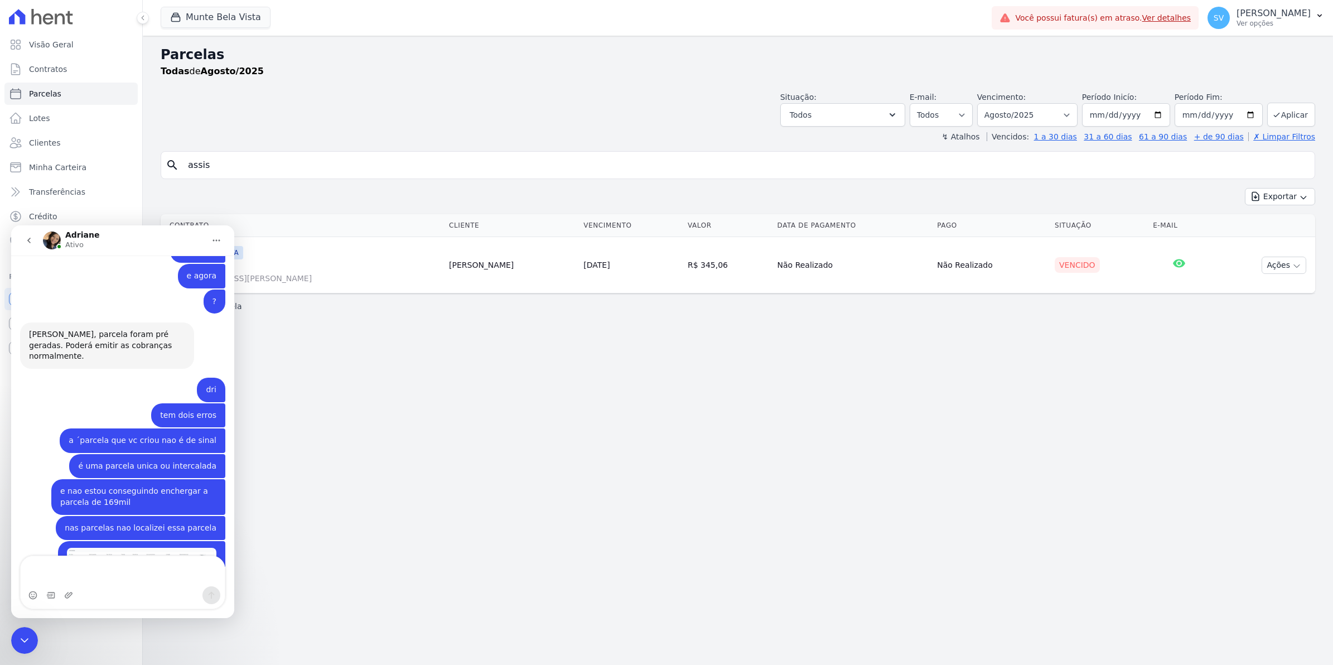
drag, startPoint x: 369, startPoint y: 535, endPoint x: 257, endPoint y: 569, distance: 117.5
click at [368, 536] on div "Parcelas Todas de Agosto/2025 Situação: Agendado Em Aberto Pago Processando Can…" at bounding box center [738, 350] width 1190 height 629
click at [18, 636] on icon "Encerramento do Messenger da Intercom" at bounding box center [24, 639] width 13 height 13
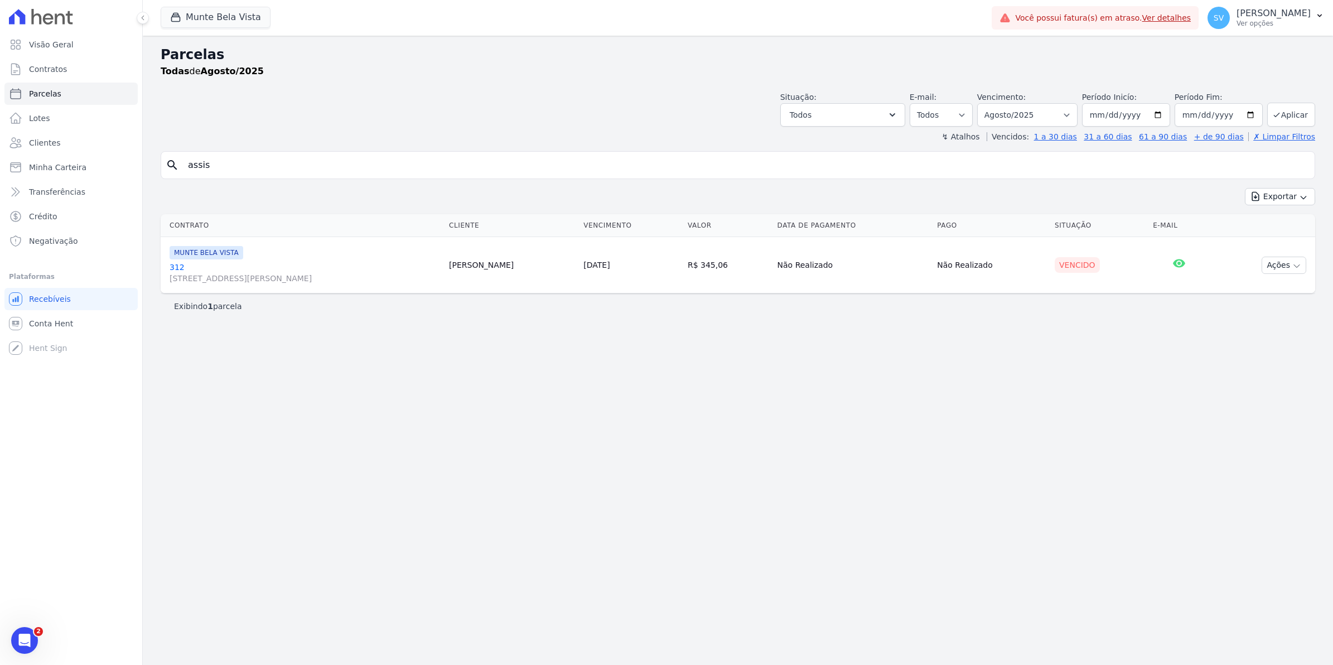
click at [27, 636] on icon "Abertura do Messenger da Intercom" at bounding box center [25, 640] width 18 height 18
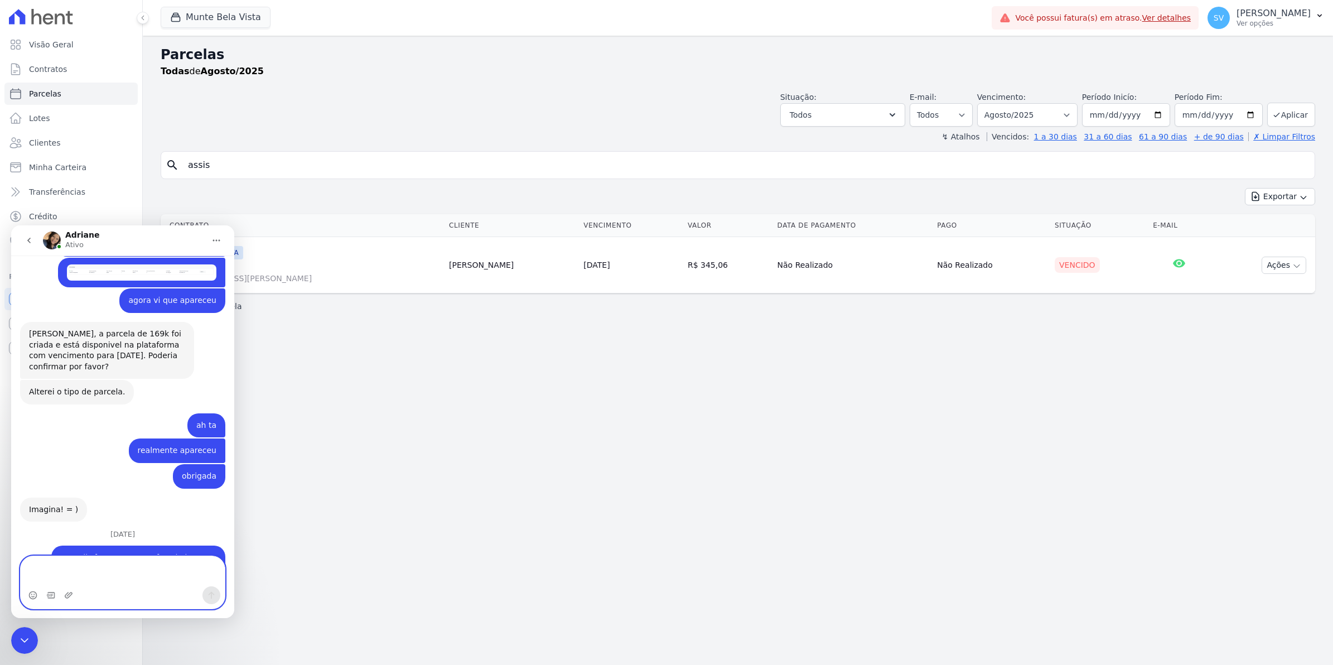
scroll to position [9324, 0]
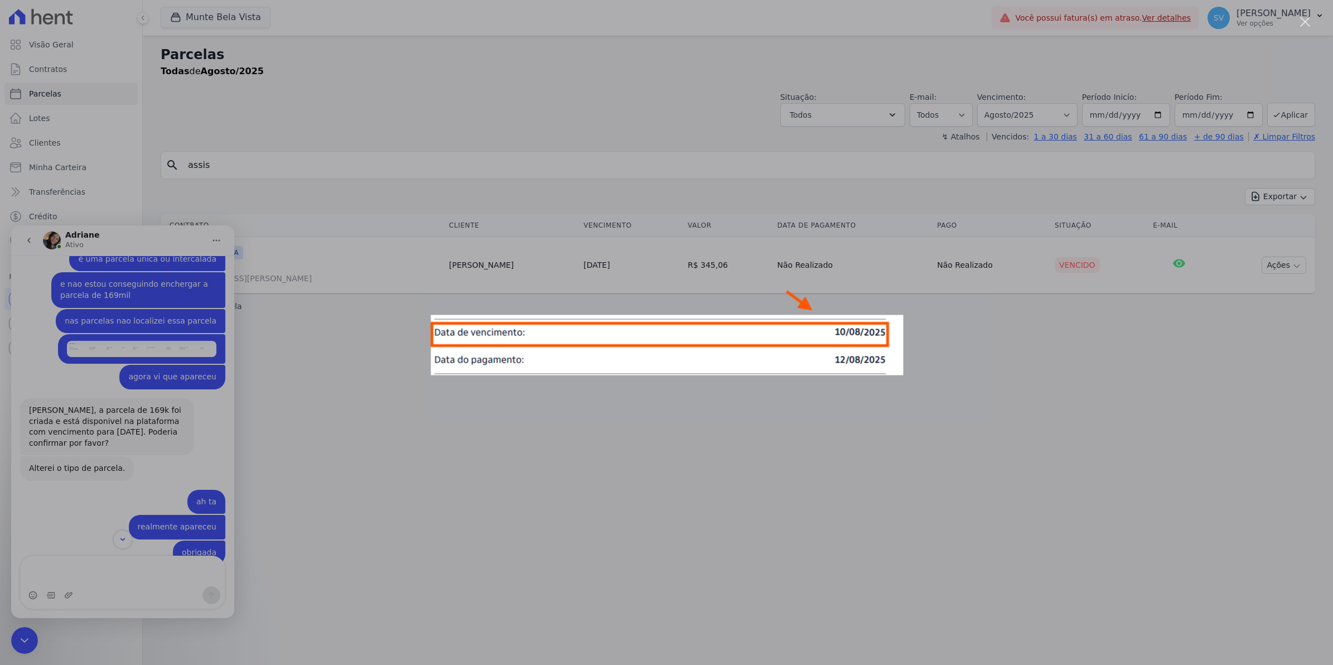
click at [146, 459] on div "Messenger da Intercom" at bounding box center [666, 332] width 1333 height 665
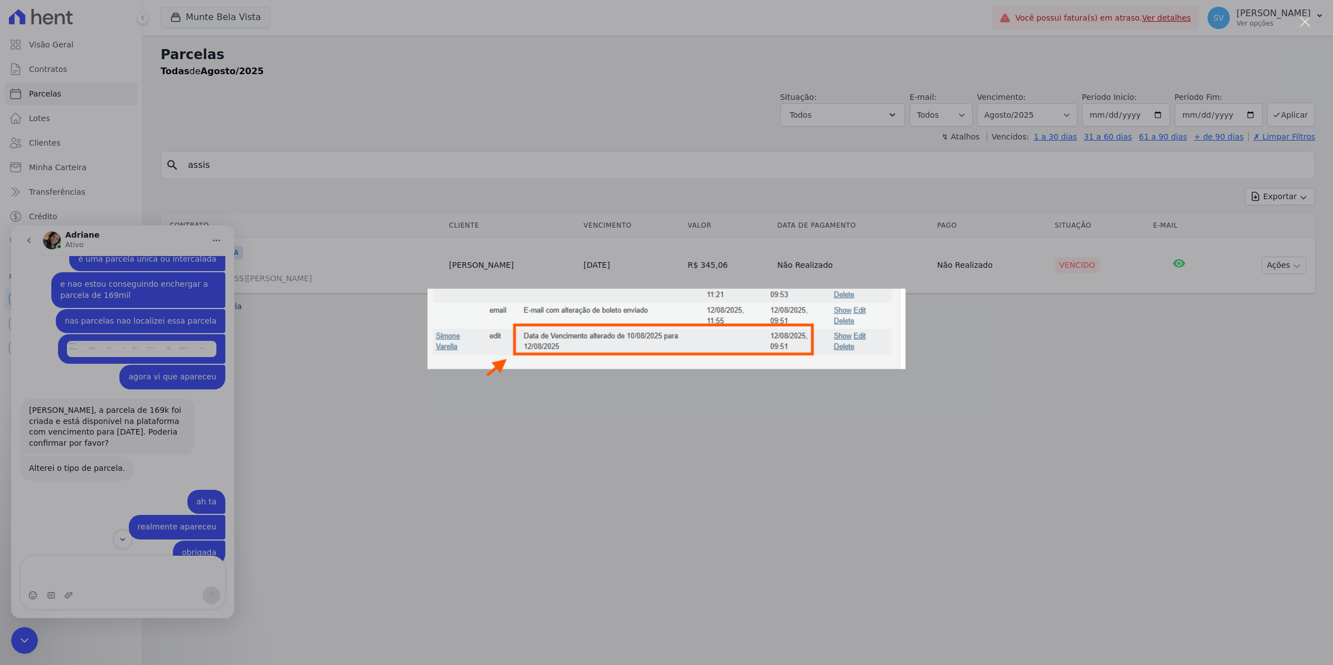
click at [99, 493] on div "Messenger da Intercom" at bounding box center [666, 332] width 1333 height 665
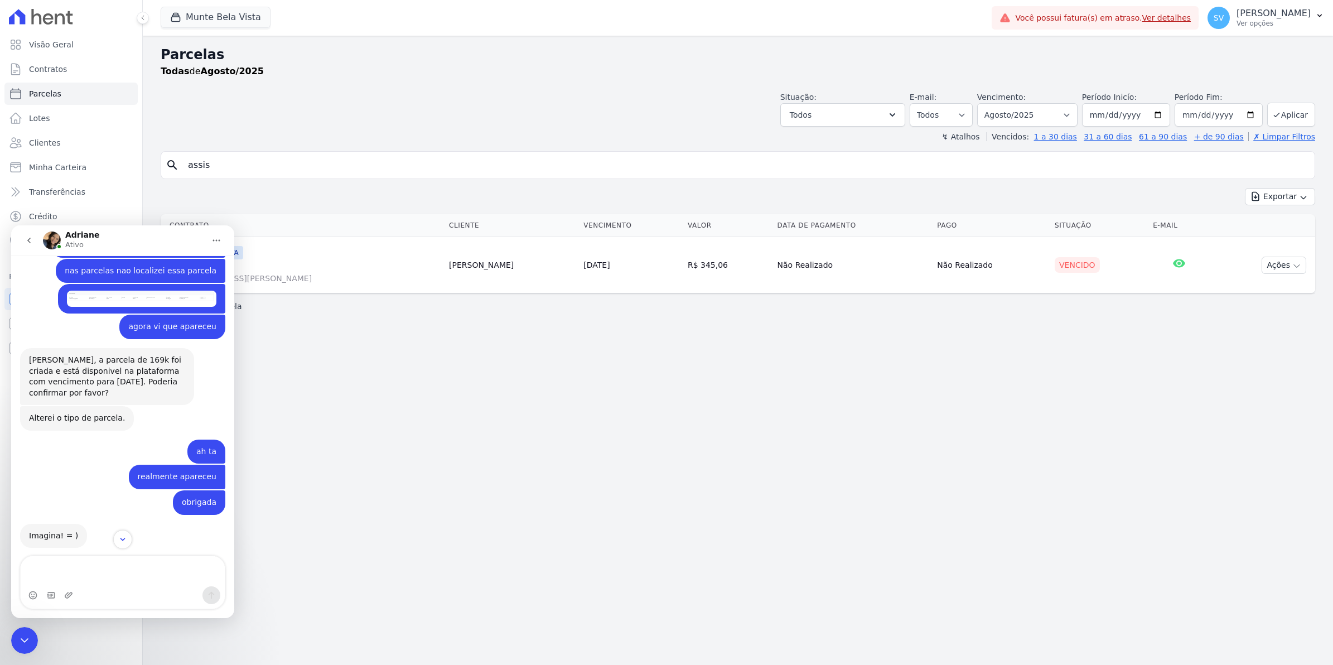
scroll to position [9394, 0]
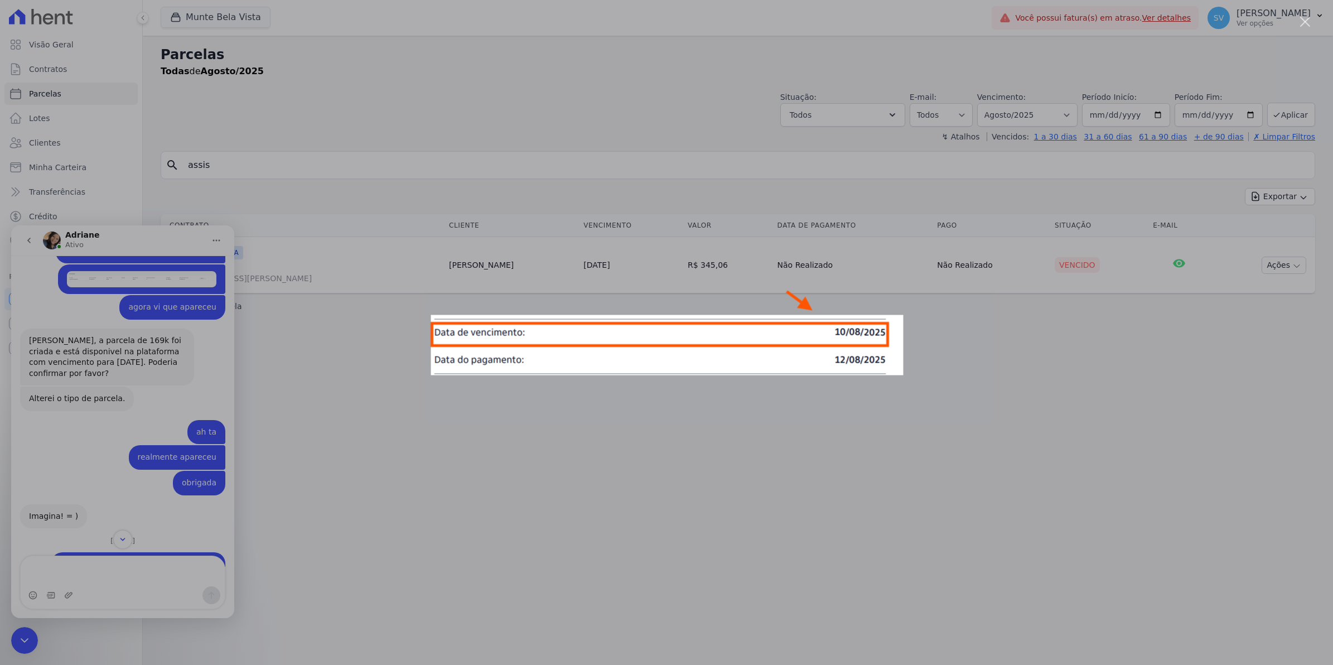
click at [160, 383] on div "Messenger da Intercom" at bounding box center [666, 332] width 1333 height 665
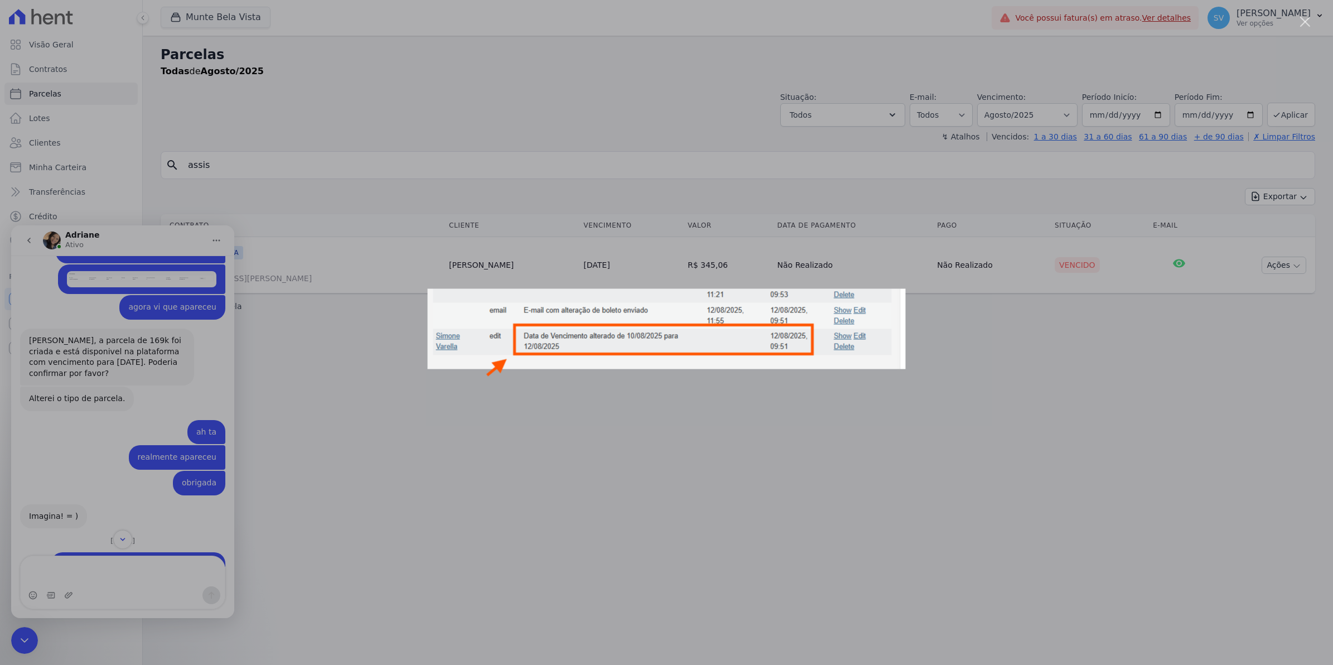
click at [141, 406] on div "Messenger da Intercom" at bounding box center [666, 332] width 1333 height 665
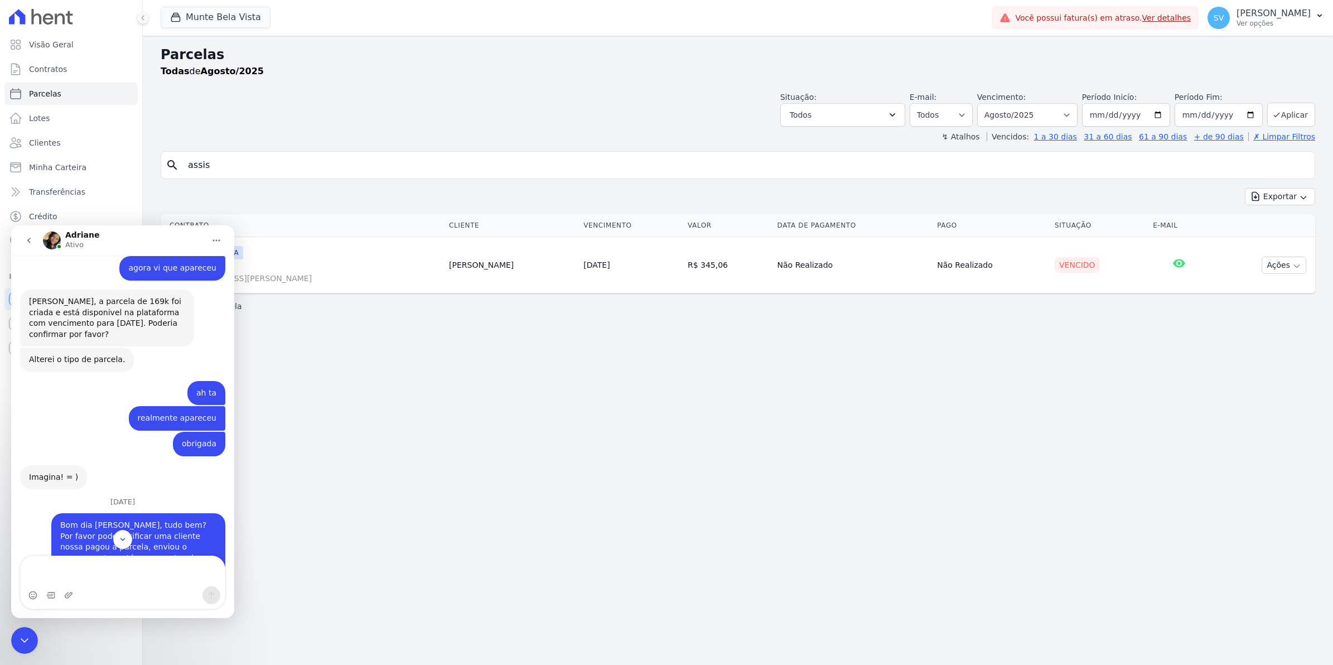
scroll to position [9463, 0]
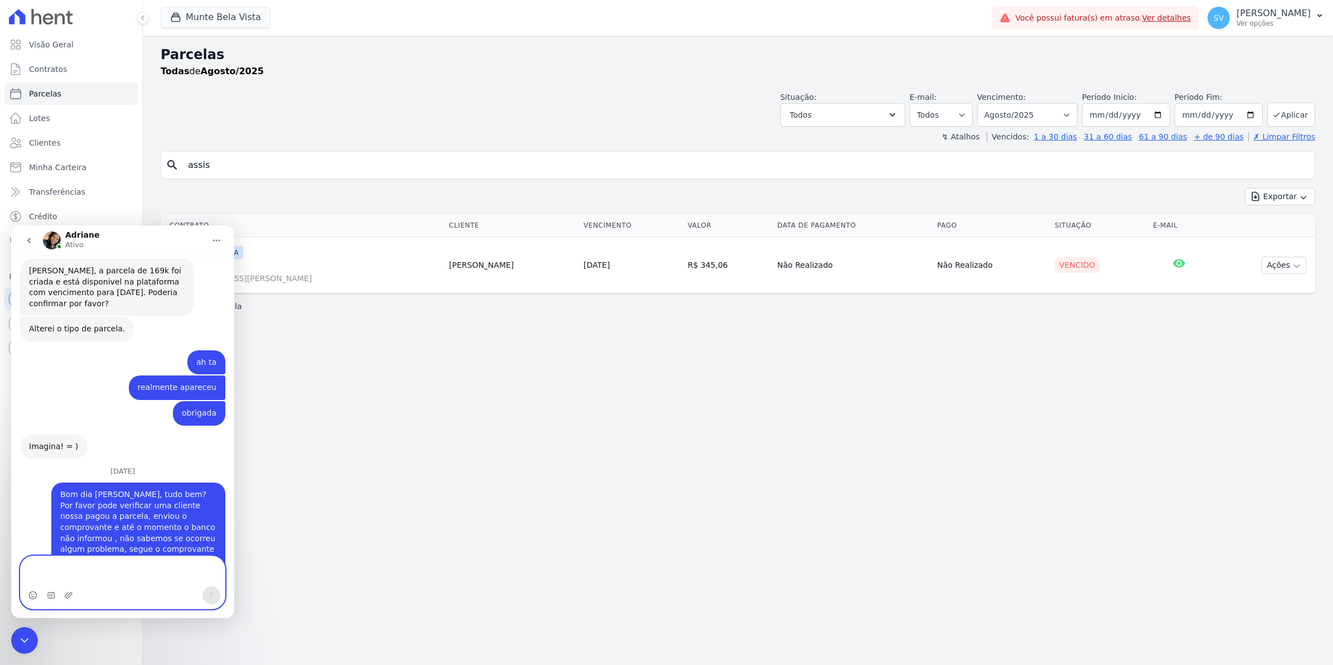
click at [81, 564] on textarea "Envie uma mensagem..." at bounding box center [123, 571] width 204 height 30
type textarea "de fato alterei para ela pagar no dia.."
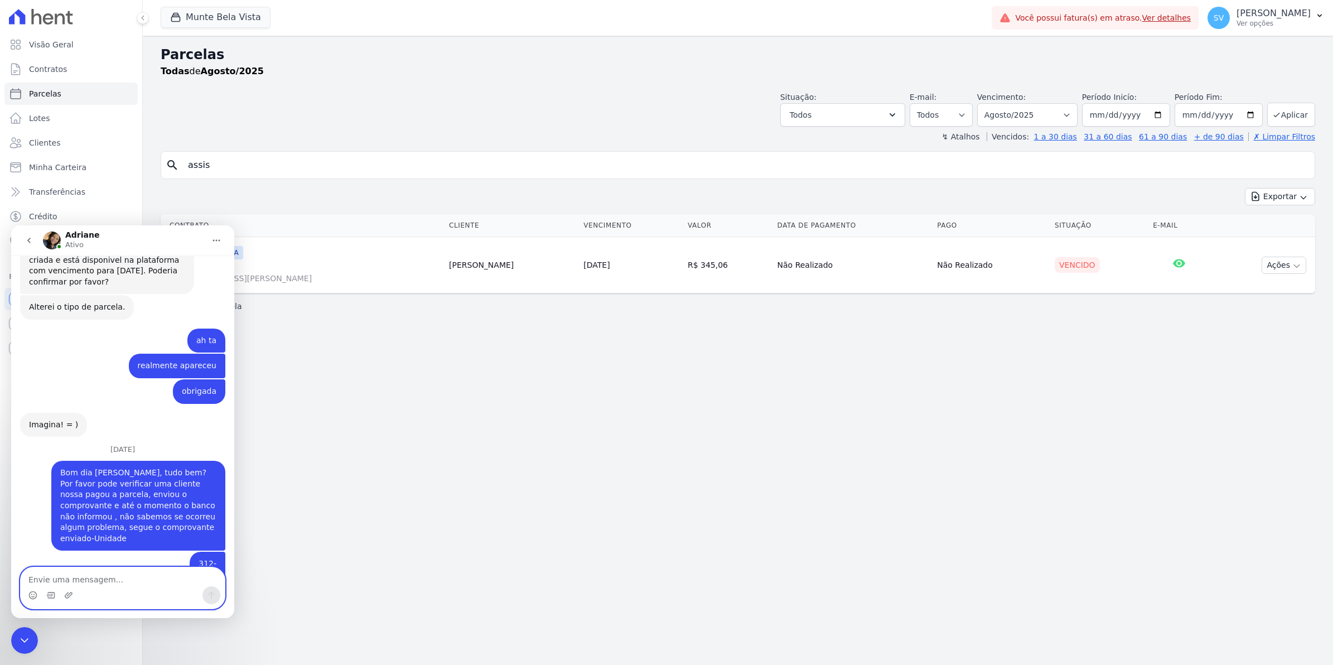
scroll to position [9496, 0]
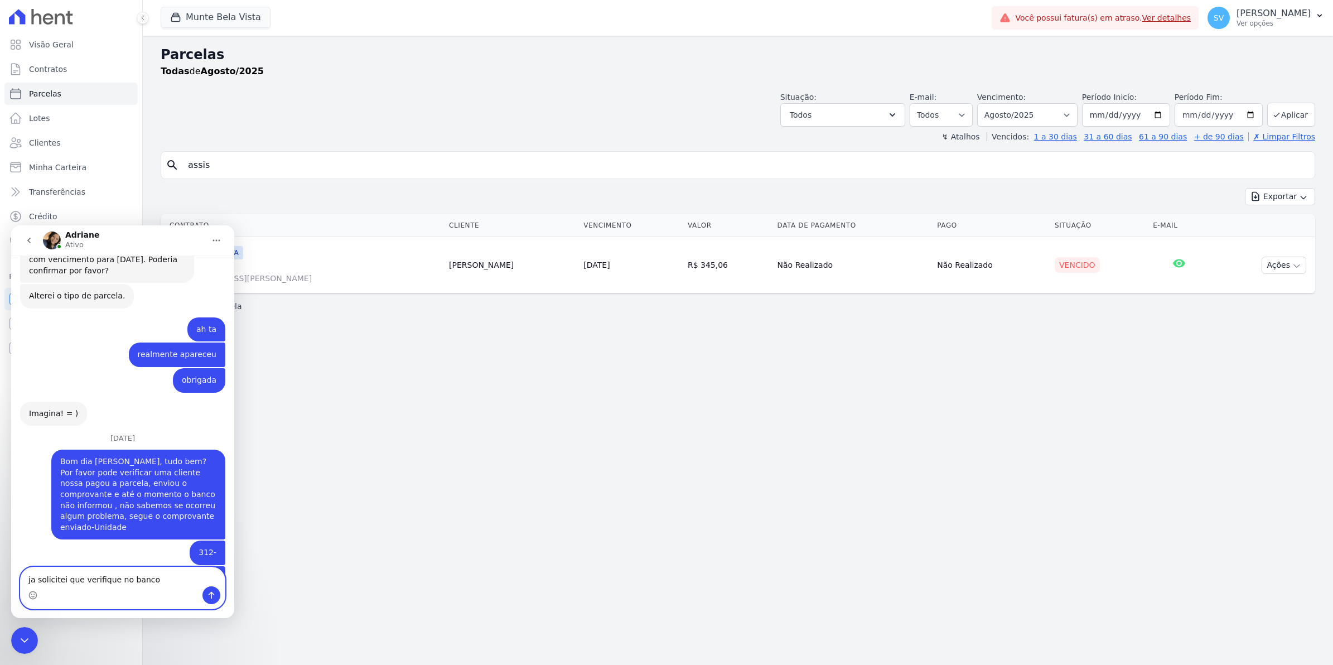
click at [159, 575] on textarea "ja solicitei que verifique no banco" at bounding box center [123, 576] width 204 height 19
type textarea "ja solicitei que verifique no banco dela o estorno"
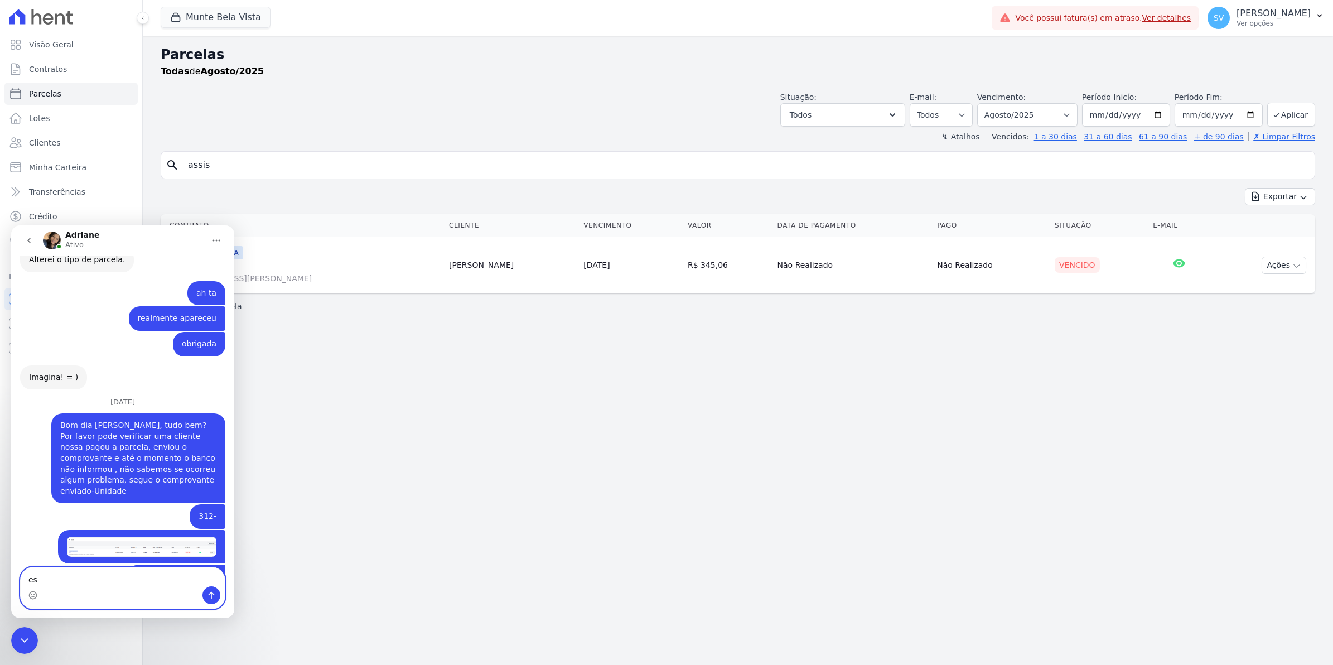
type textarea "e"
type textarea "obrigada"
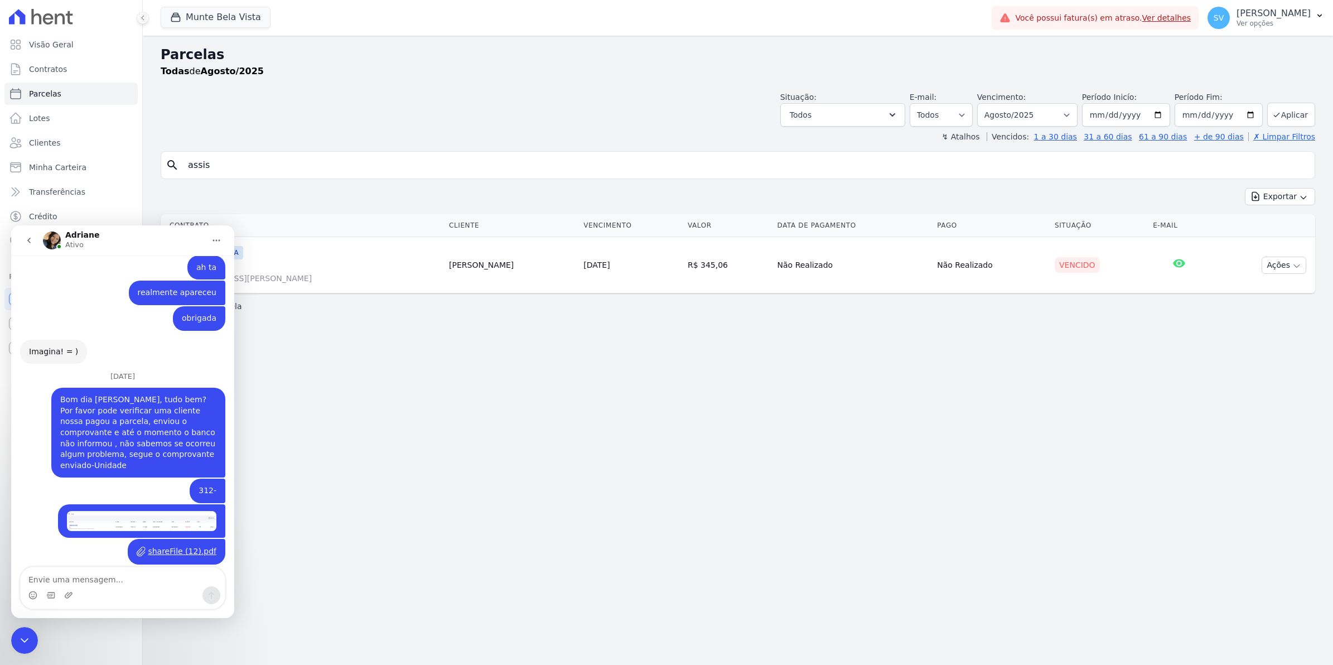
click at [338, 227] on th "Contrato" at bounding box center [303, 225] width 284 height 23
click at [369, 441] on div "Parcelas Todas de Agosto/2025 Situação: Agendado Em Aberto Pago Processando Can…" at bounding box center [738, 350] width 1190 height 629
click at [26, 240] on icon "go back" at bounding box center [29, 240] width 9 height 9
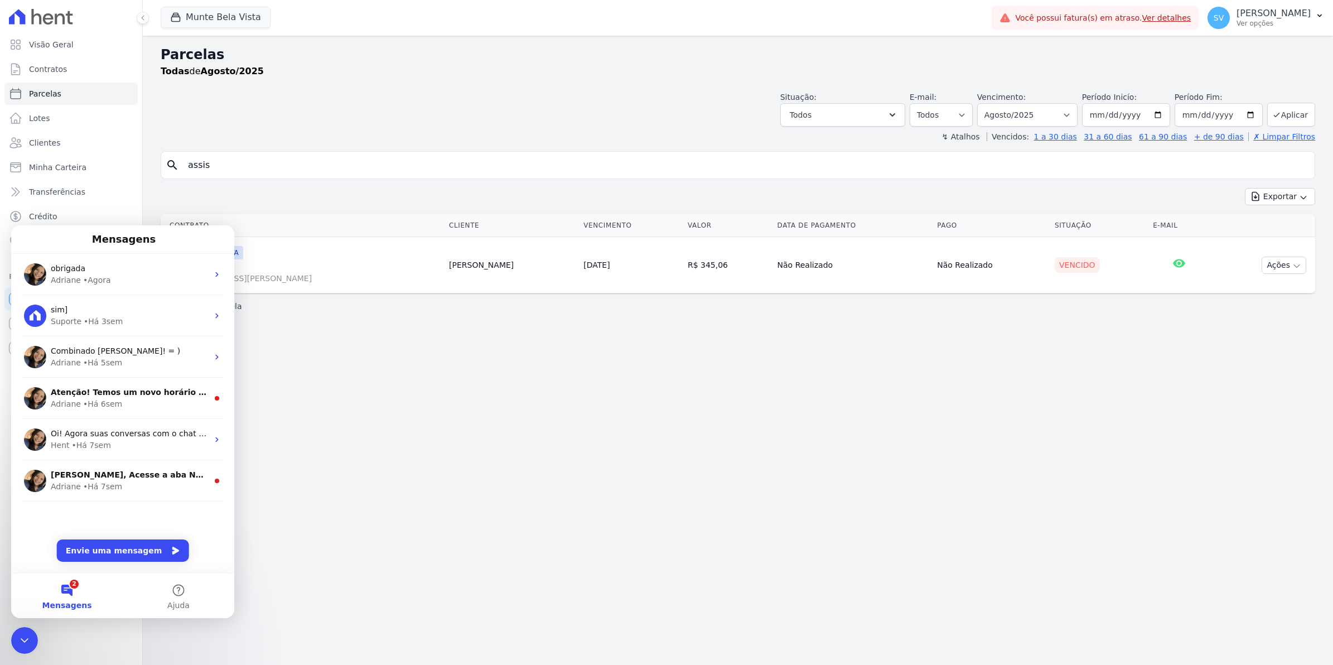
click at [61, 589] on button "2 Mensagens" at bounding box center [67, 595] width 112 height 45
click at [376, 461] on div "Parcelas Todas de Agosto/2025 Situação: Agendado Em Aberto Pago Processando Can…" at bounding box center [738, 350] width 1190 height 629
click at [52, 280] on div "Adriane" at bounding box center [66, 280] width 30 height 12
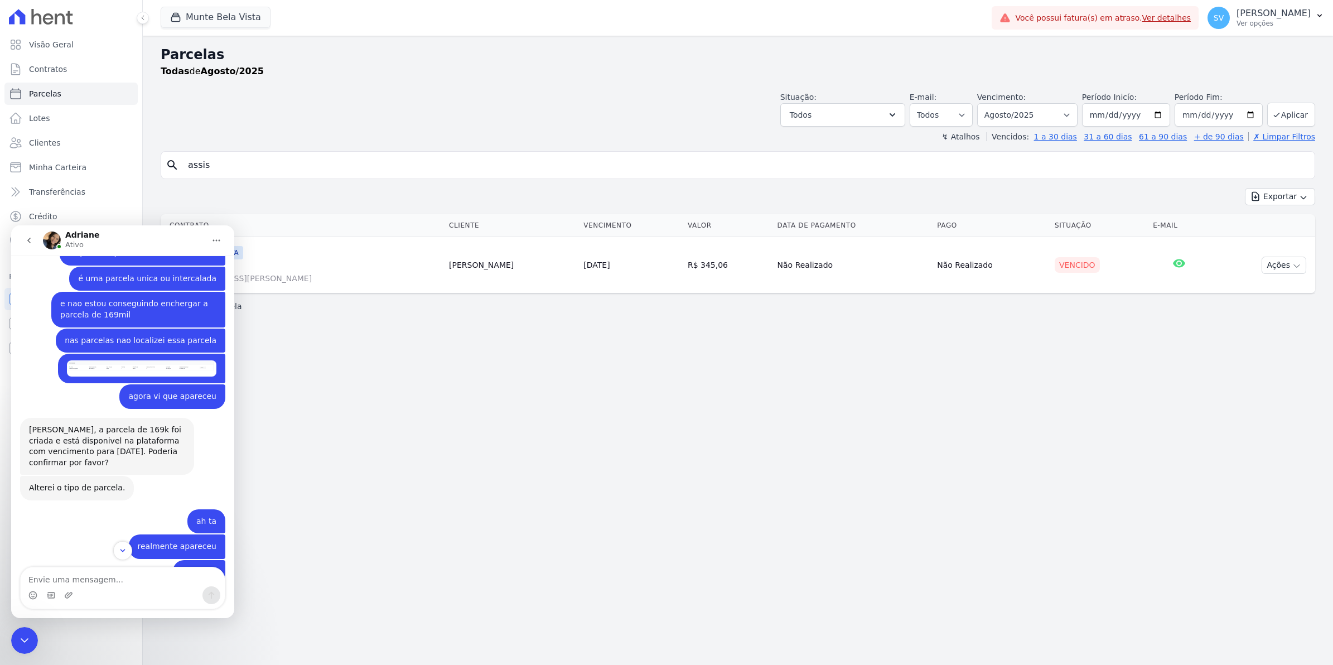
scroll to position [9279, 0]
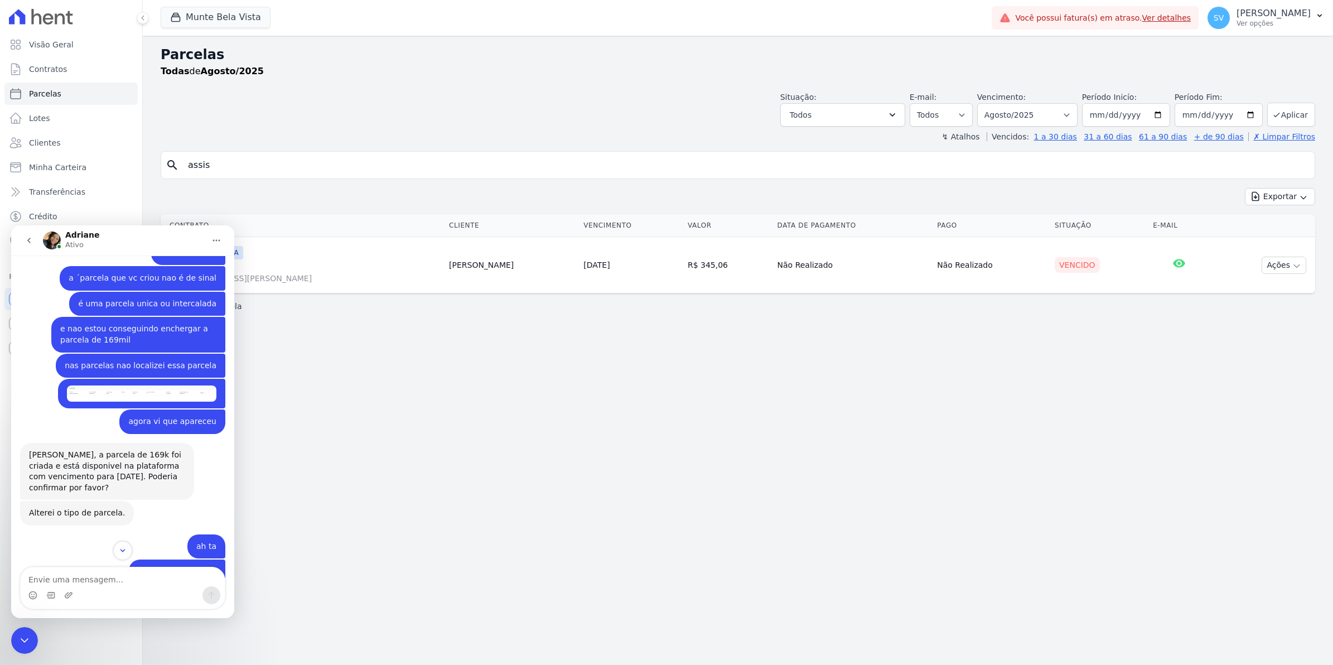
click at [232, 574] on div "Messenger da Intercom" at bounding box center [122, 588] width 223 height 42
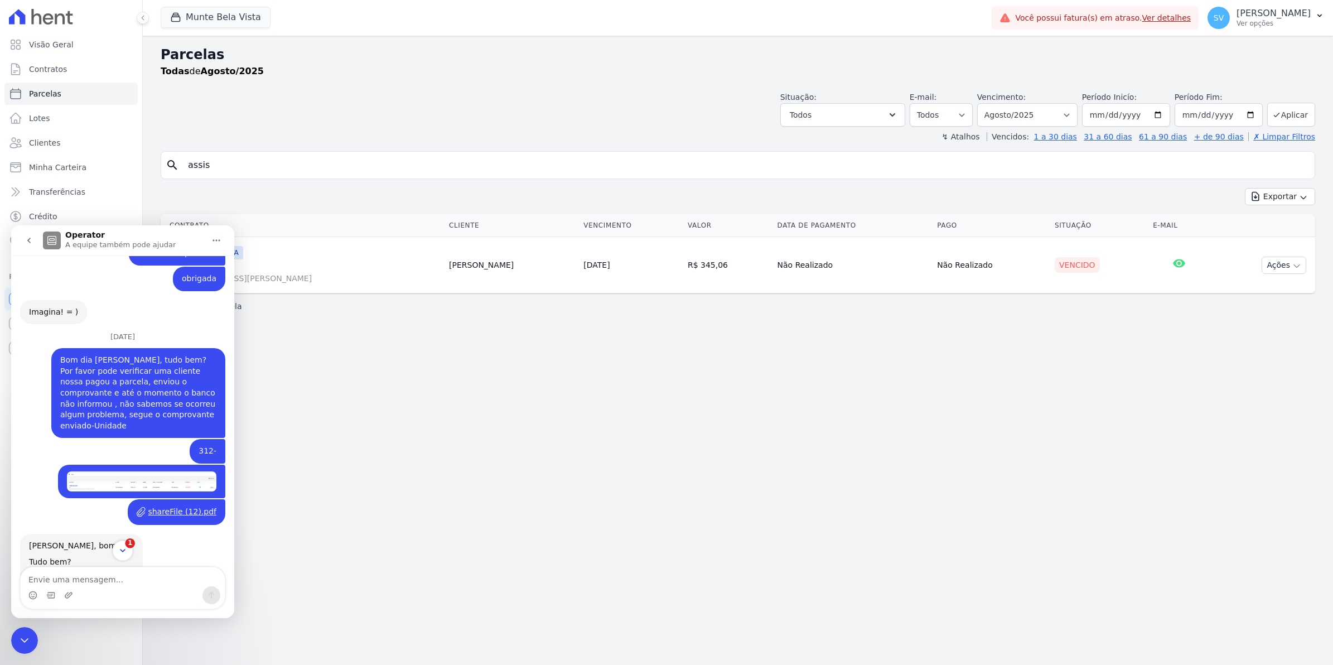
scroll to position [9609, 0]
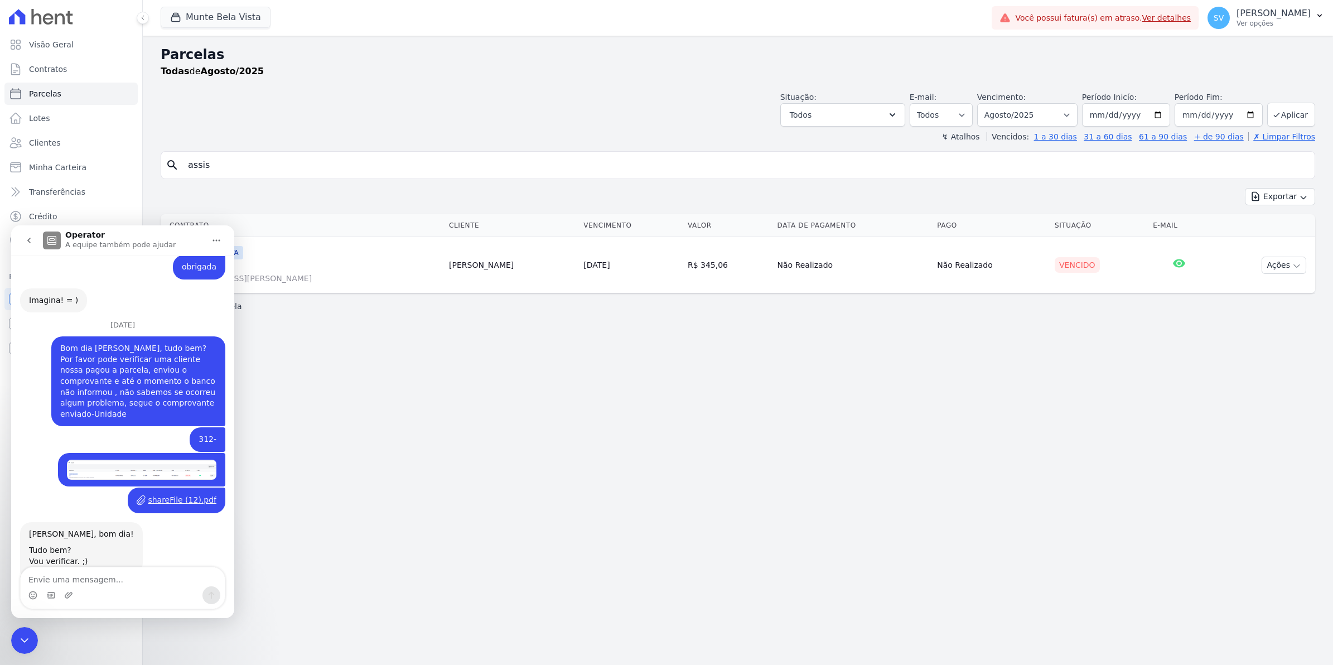
click at [304, 533] on div "Parcelas Todas de Agosto/2025 Situação: Agendado Em Aberto Pago Processando Can…" at bounding box center [738, 350] width 1190 height 629
click at [90, 578] on textarea "Envie uma mensagem..." at bounding box center [123, 576] width 204 height 19
type textarea "Dri, vou alterar com a data de hoje,"
click at [441, 541] on div "Parcelas Todas de Agosto/2025 Situação: Agendado Em Aberto Pago Processando Can…" at bounding box center [738, 350] width 1190 height 629
click at [36, 240] on button "go back" at bounding box center [28, 240] width 21 height 21
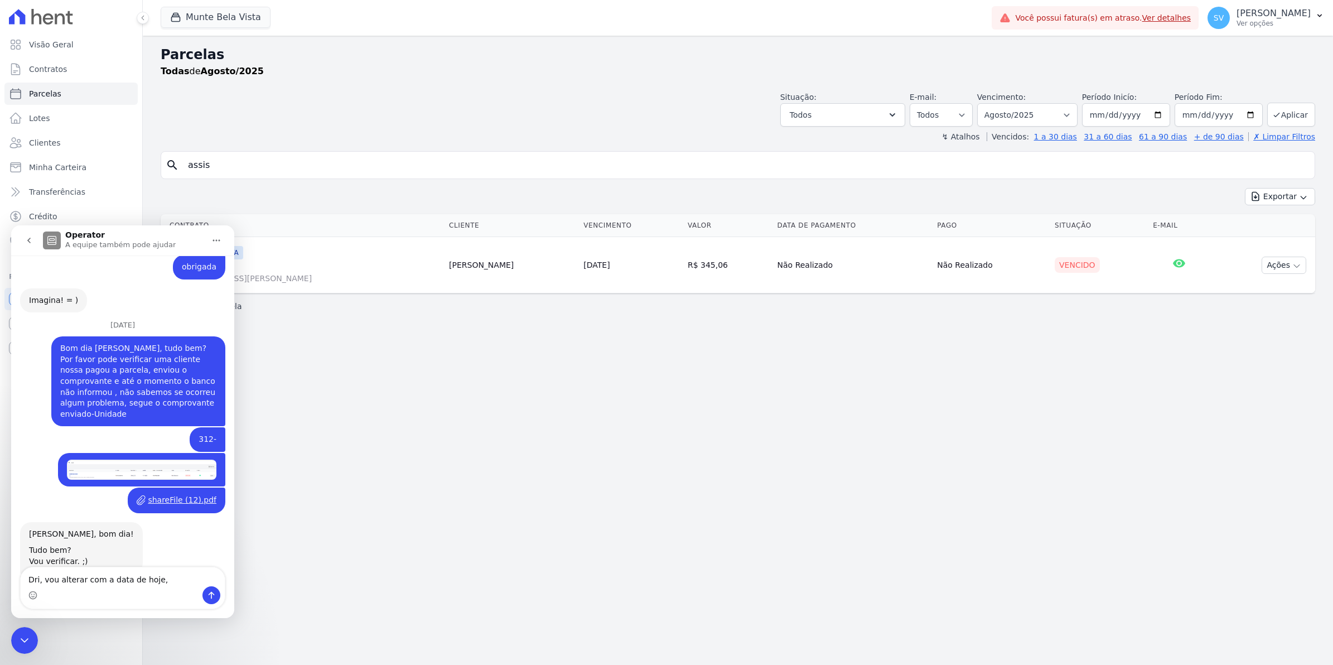
scroll to position [0, 0]
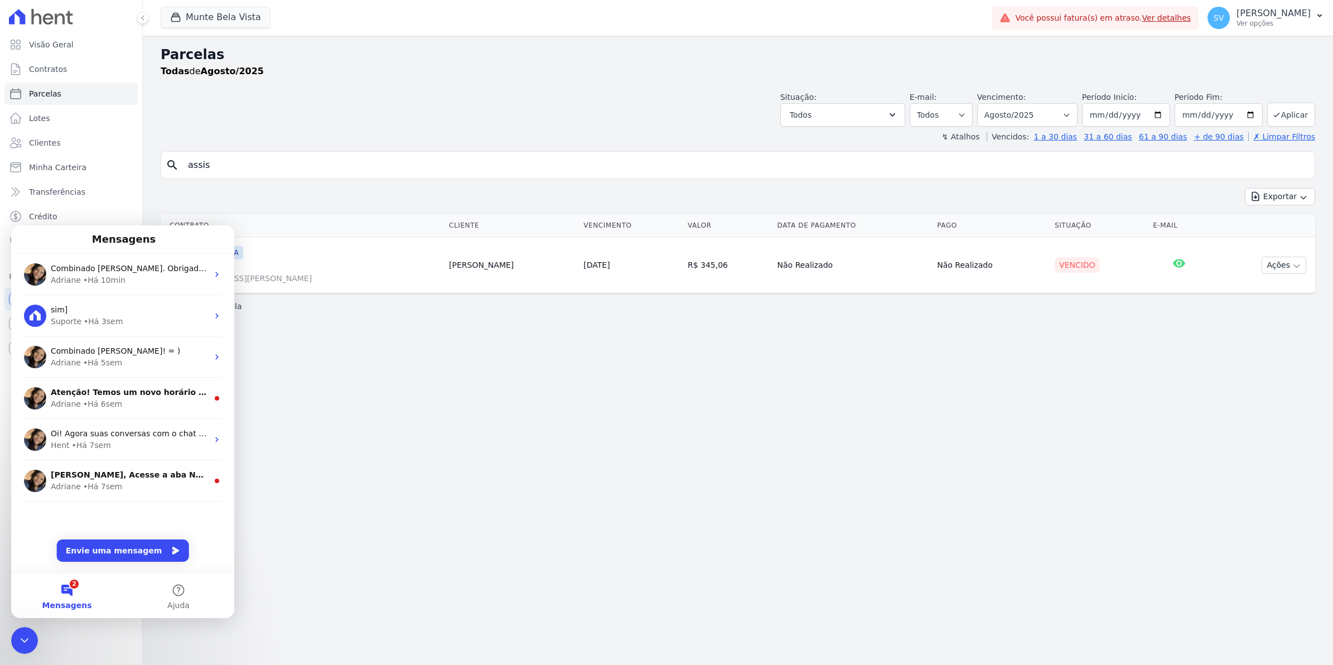
drag, startPoint x: 345, startPoint y: 411, endPoint x: 139, endPoint y: 205, distance: 291.0
click at [338, 399] on div "Parcelas Todas de Agosto/2025 Situação: Agendado Em Aberto Pago Processando Can…" at bounding box center [738, 350] width 1190 height 629
click at [65, 592] on button "2 Mensagens" at bounding box center [67, 595] width 112 height 45
click at [11, 639] on div "Encerramento do Messenger da Intercom" at bounding box center [24, 640] width 27 height 27
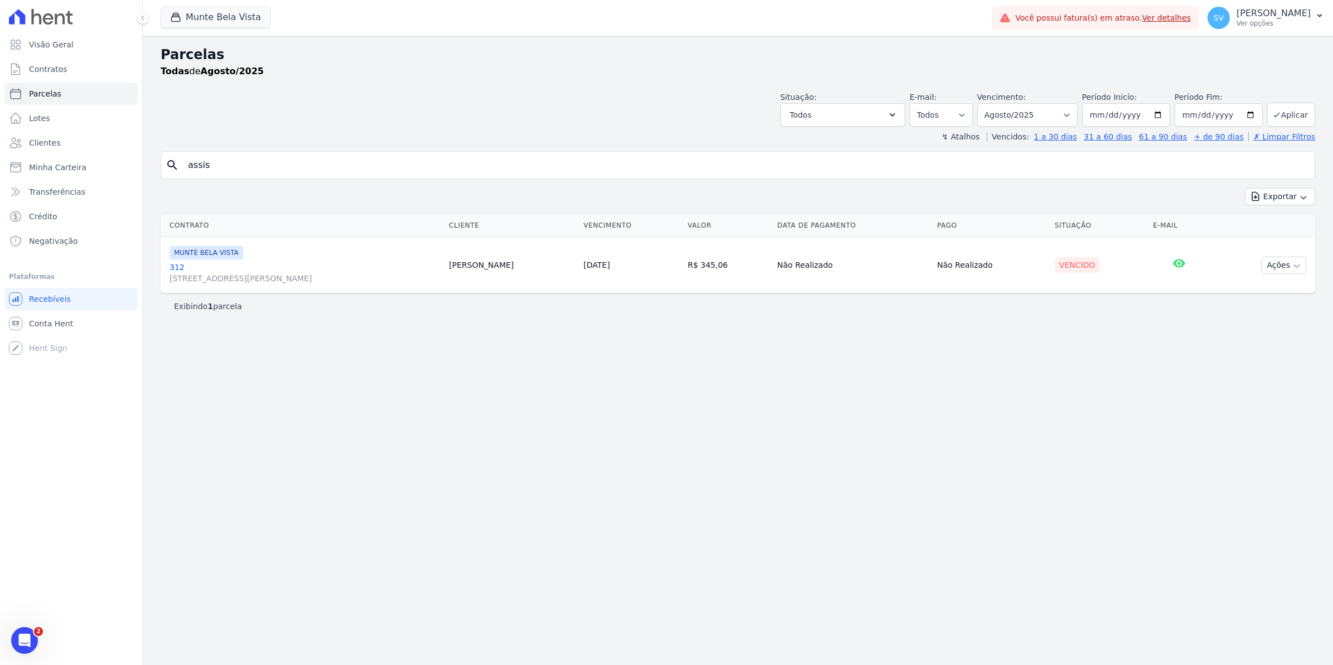
click at [312, 369] on div "Parcelas Todas de Agosto/2025 Situação: Agendado Em Aberto Pago Processando Can…" at bounding box center [738, 350] width 1190 height 629
click at [173, 270] on link "[GEOGRAPHIC_DATA][STREET_ADDRESS][PERSON_NAME][GEOGRAPHIC_DATA]" at bounding box center [305, 273] width 270 height 22
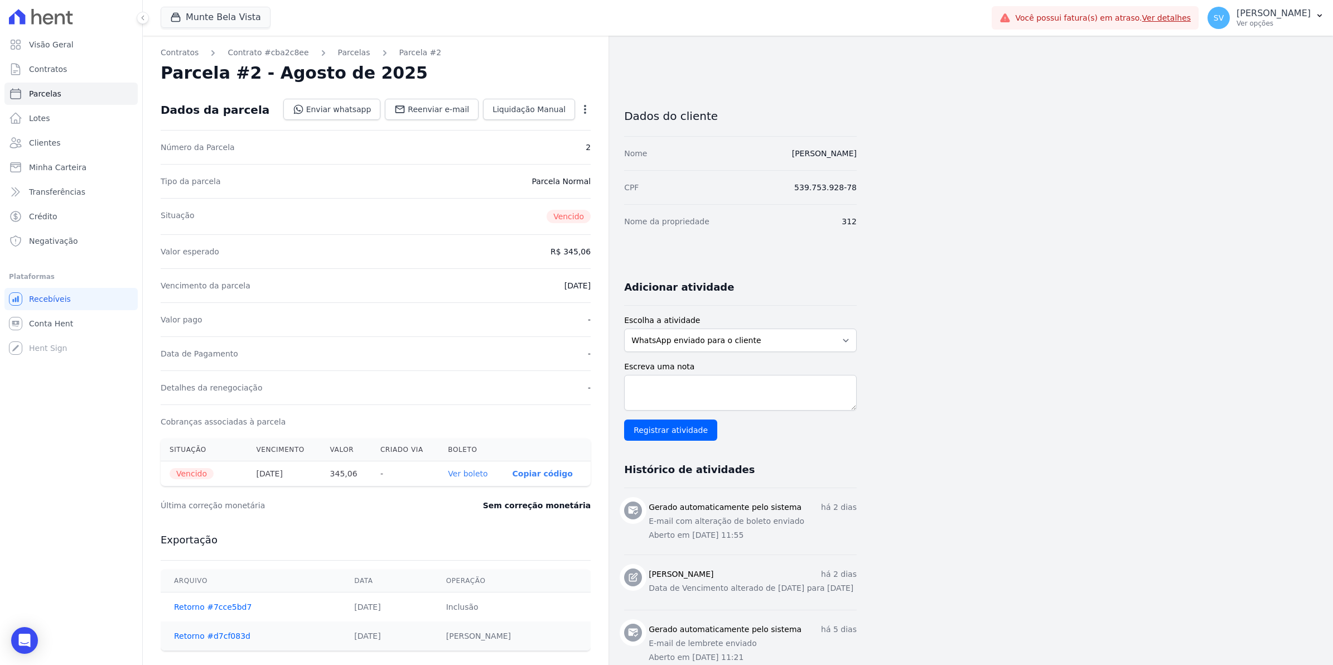
click at [584, 112] on icon "button" at bounding box center [585, 109] width 2 height 9
click at [545, 127] on link "Alterar" at bounding box center [537, 124] width 98 height 20
click at [523, 288] on input "[DATE]" at bounding box center [546, 284] width 88 height 23
type input "[DATE]"
click at [567, 108] on span "Salvar" at bounding box center [569, 109] width 25 height 11
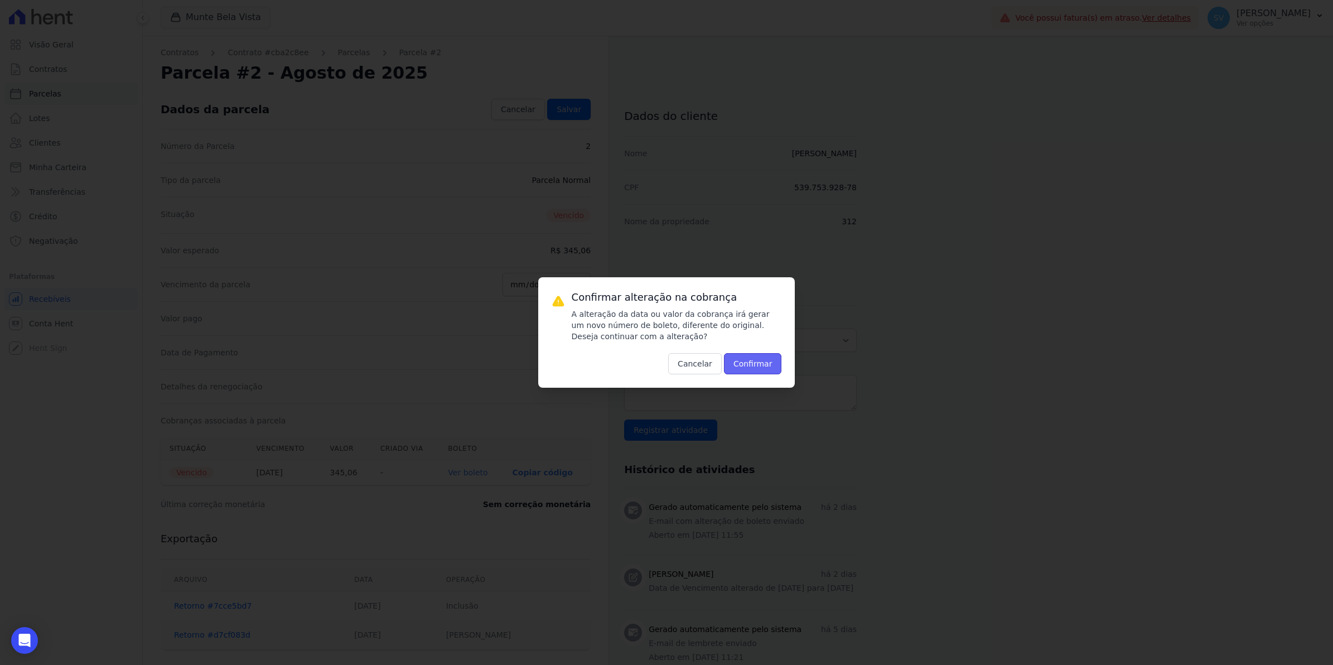
click at [764, 366] on button "Confirmar" at bounding box center [753, 363] width 58 height 21
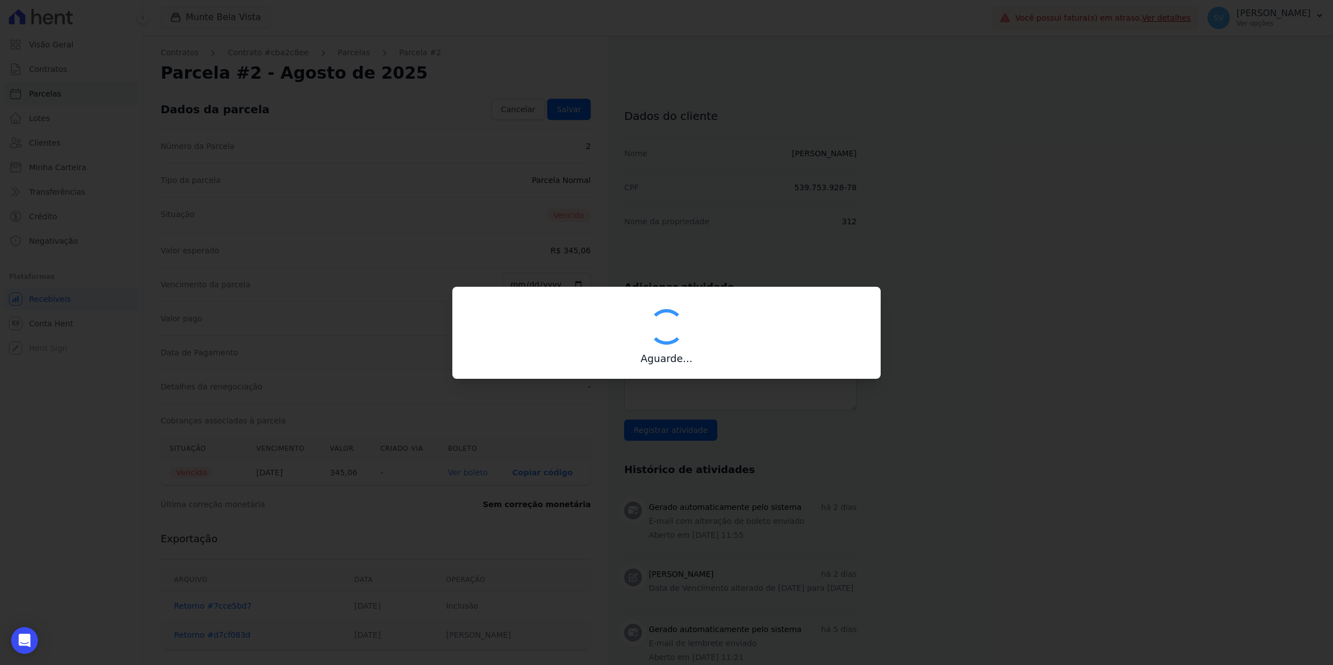
type input "00190000090335103300000635828171611690000034506"
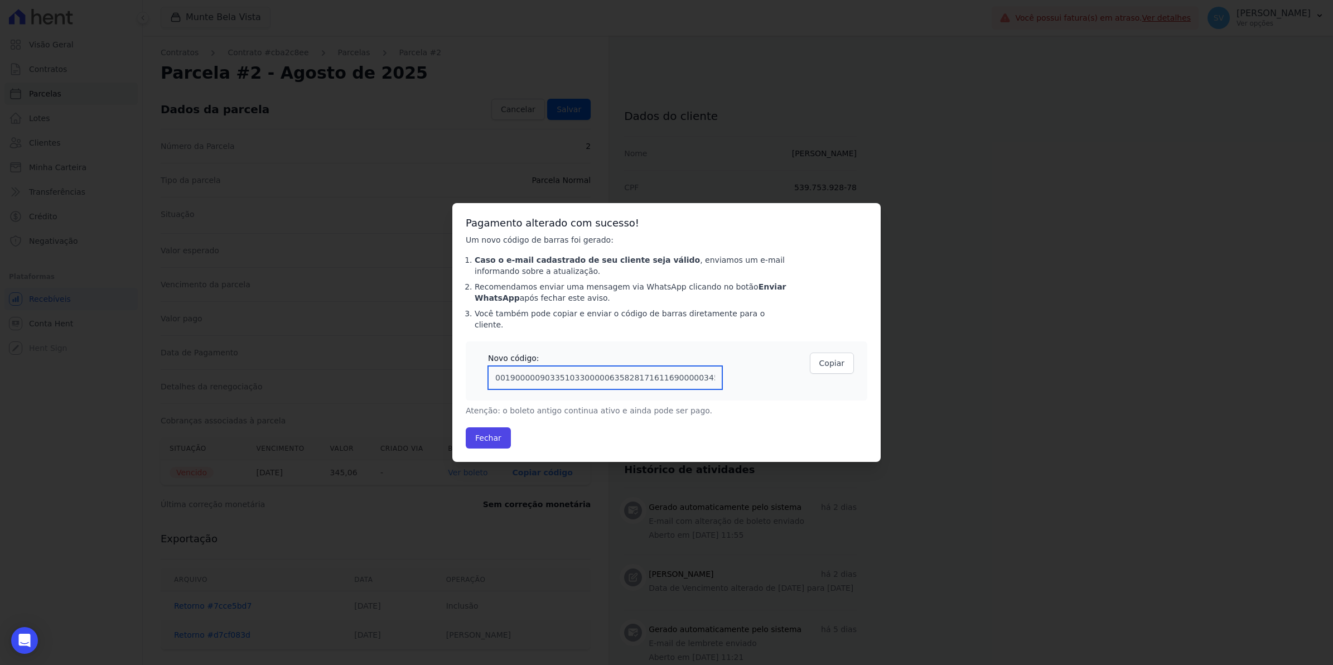
drag, startPoint x: 496, startPoint y: 371, endPoint x: 707, endPoint y: 380, distance: 211.0
click at [707, 380] on input "00190000090335103300000635828171611690000034506" at bounding box center [605, 377] width 234 height 23
click at [1131, 307] on div "Confirmar alteração na cobrança A alteração da data ou valor da cobrança irá ge…" at bounding box center [666, 332] width 1333 height 665
click at [476, 435] on button "Fechar" at bounding box center [488, 437] width 45 height 21
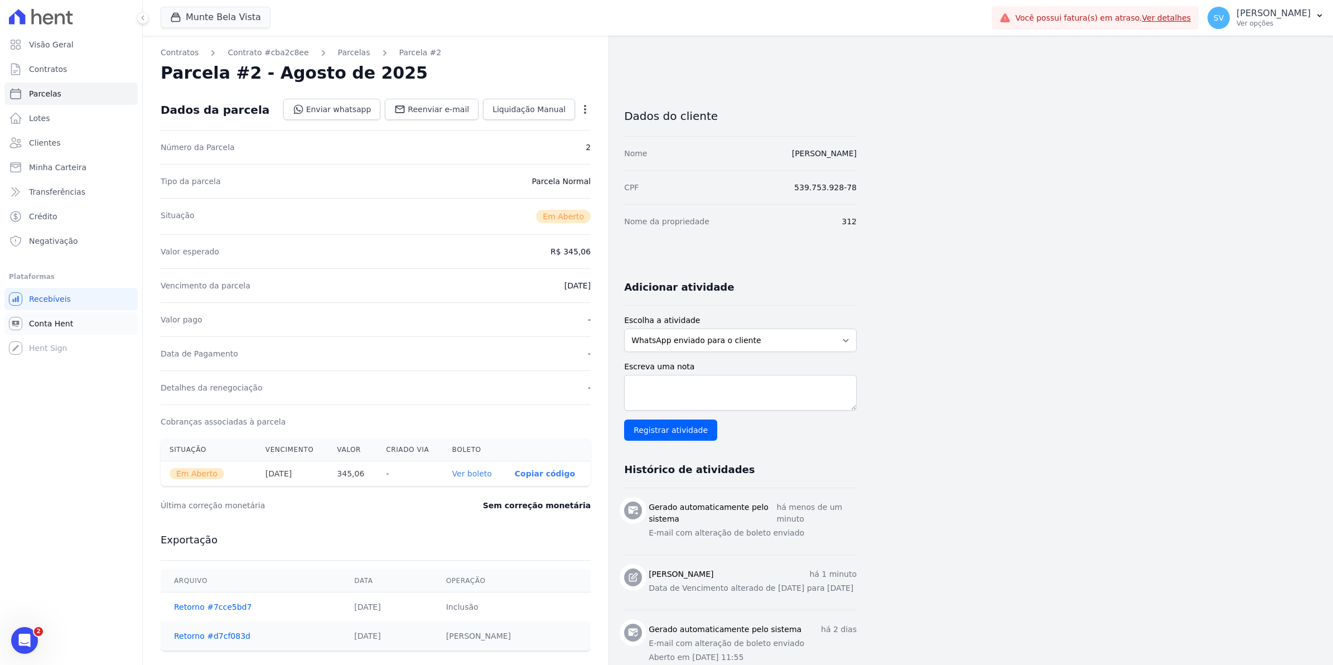
click at [34, 322] on span "Conta Hent" at bounding box center [51, 323] width 44 height 11
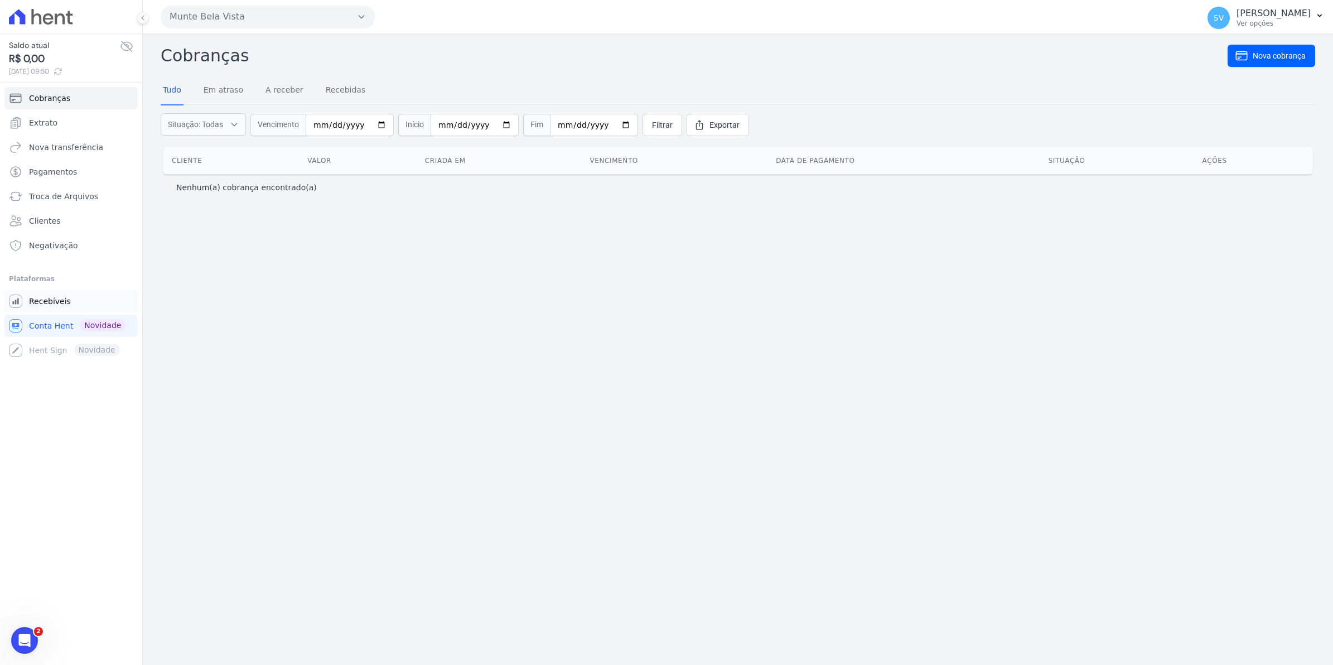
click at [59, 302] on span "Recebíveis" at bounding box center [50, 301] width 42 height 11
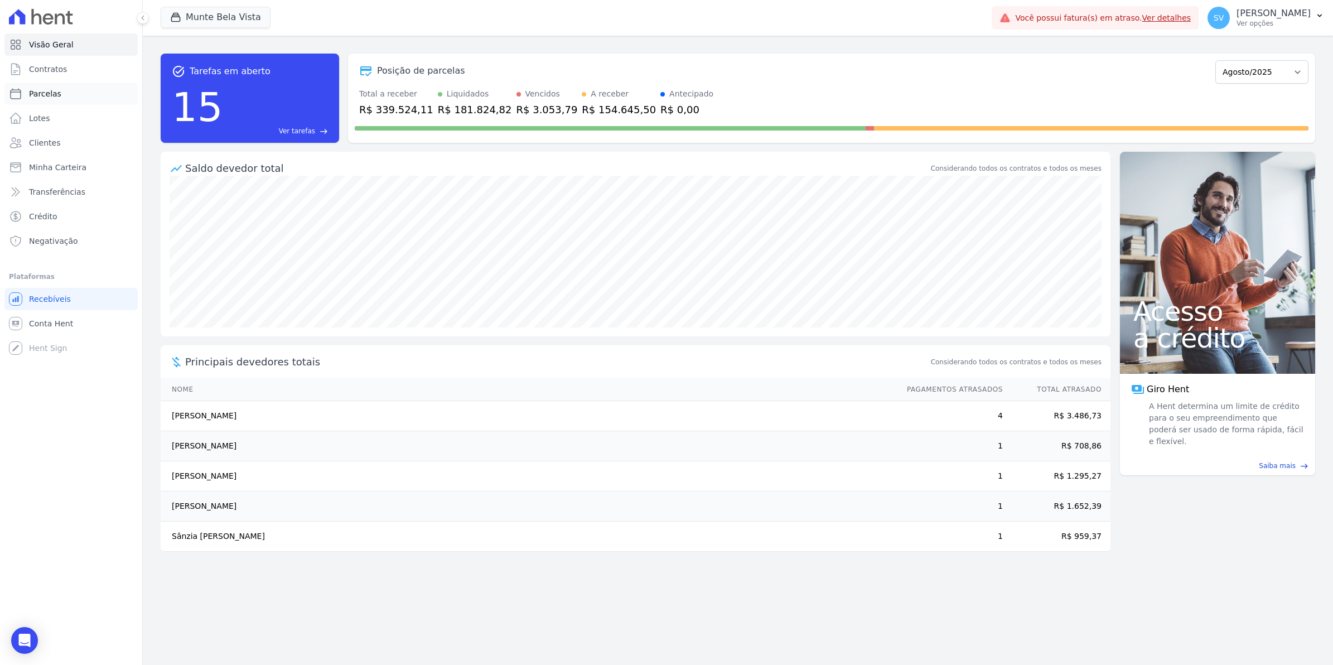
click at [50, 96] on span "Parcelas" at bounding box center [45, 93] width 32 height 11
select select
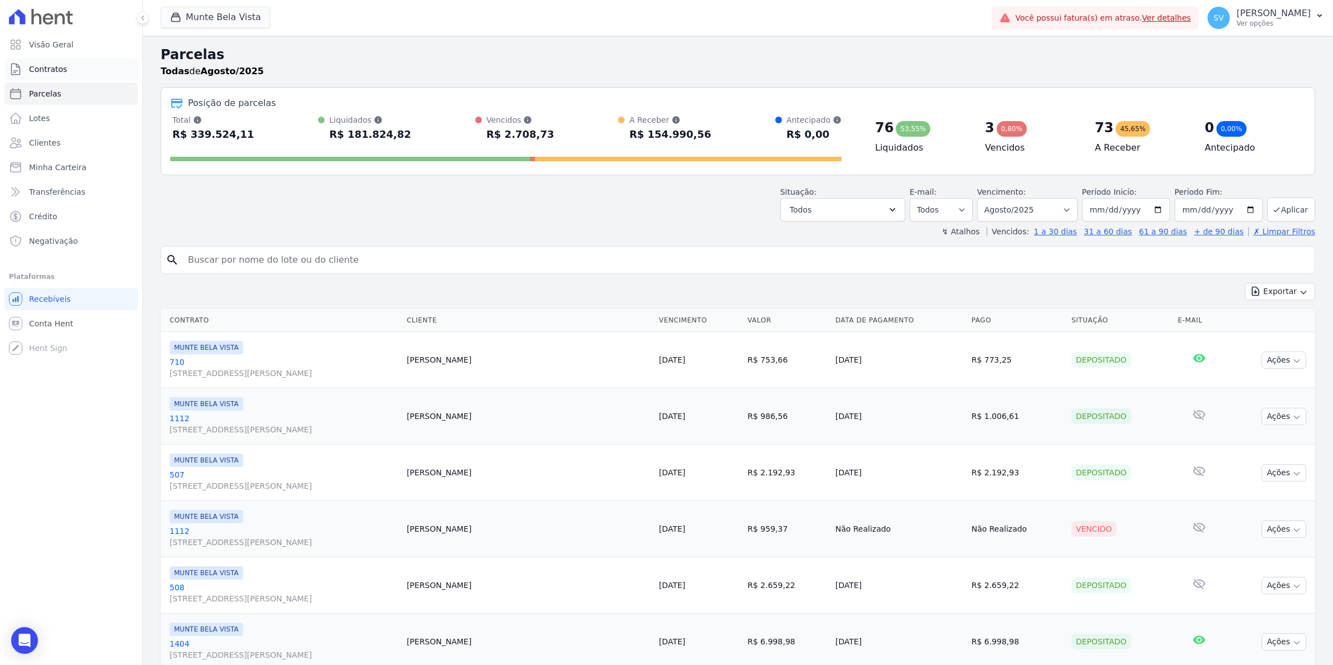
click at [50, 67] on span "Contratos" at bounding box center [48, 69] width 38 height 11
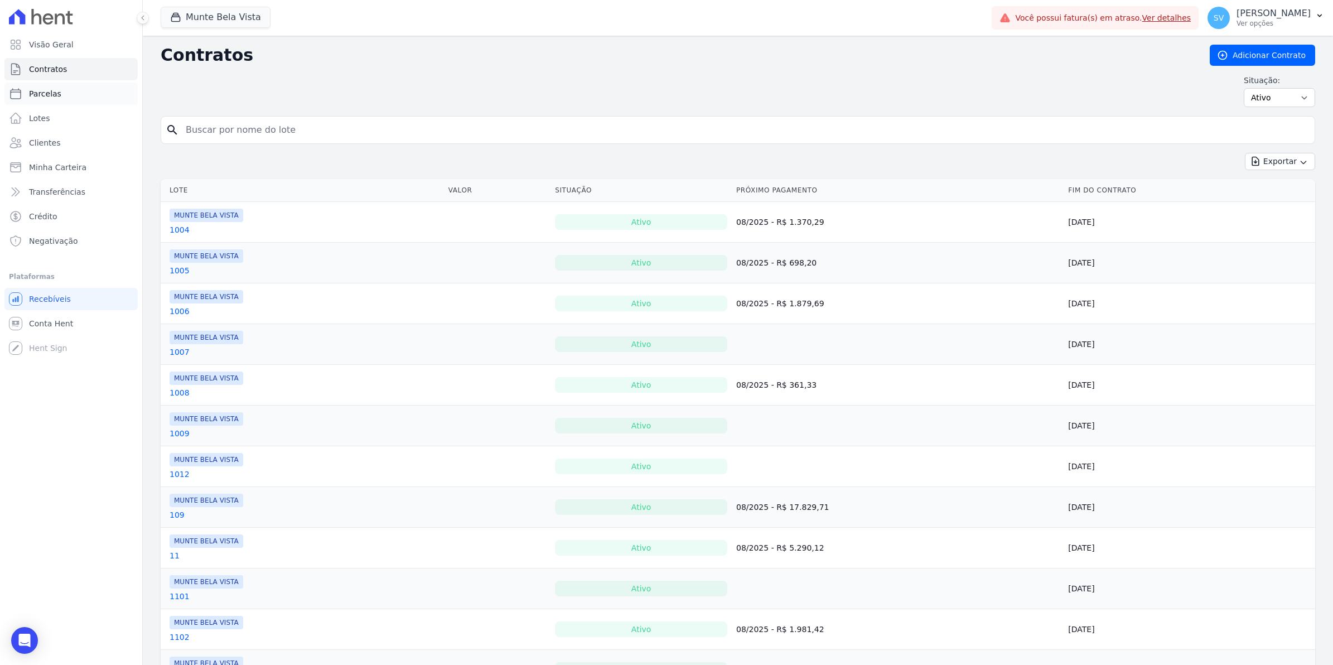
click at [49, 95] on span "Parcelas" at bounding box center [45, 93] width 32 height 11
select select
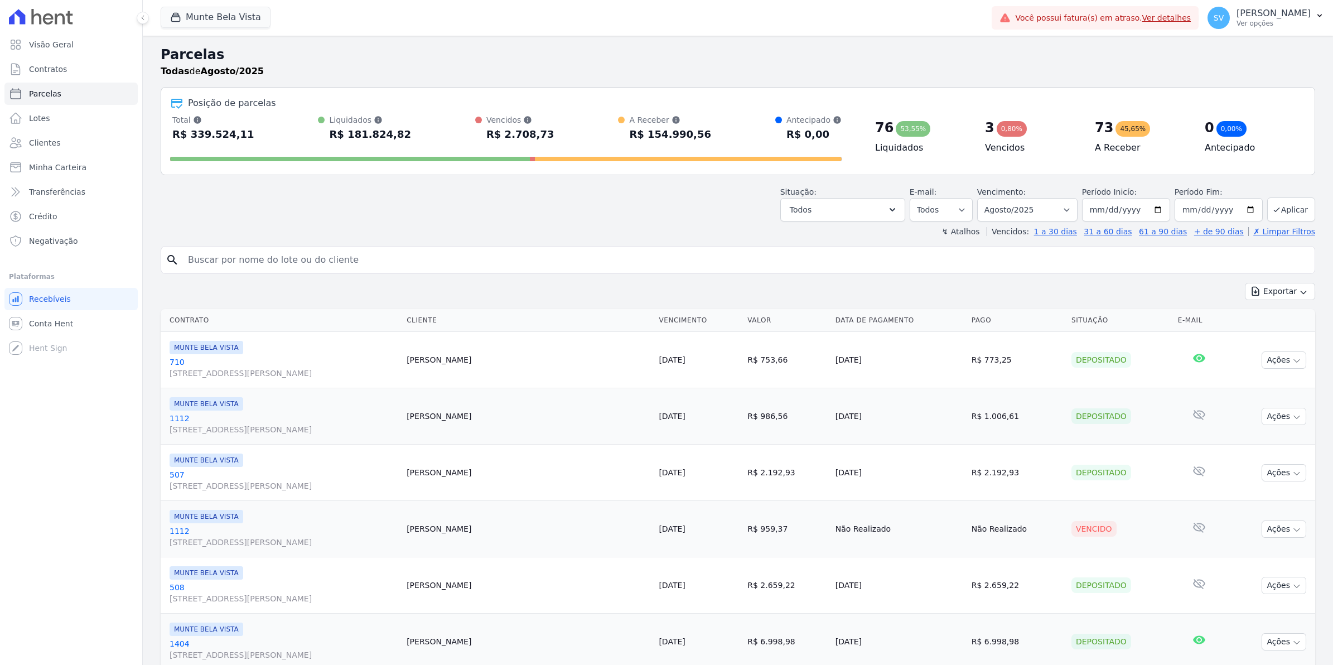
select select
click at [262, 260] on input "search" at bounding box center [745, 260] width 1129 height 22
type input "312"
select select
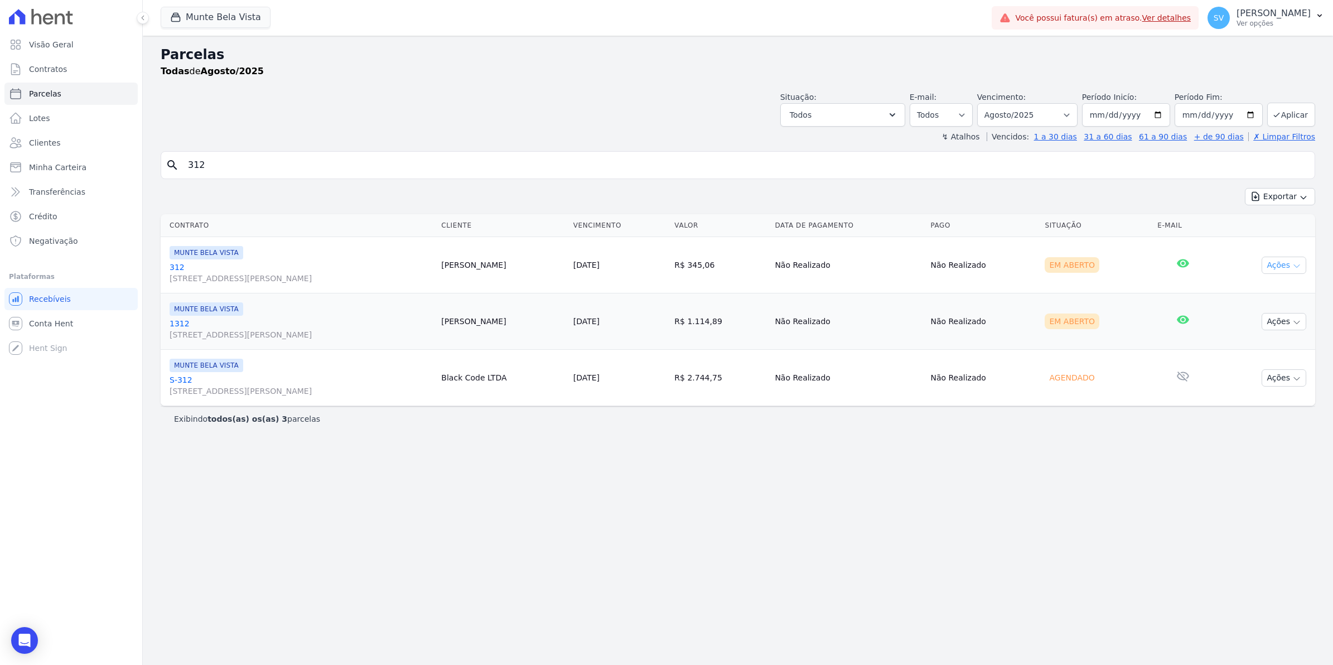
click at [1295, 267] on icon "button" at bounding box center [1296, 266] width 9 height 9
click at [1258, 290] on link "Ver boleto" at bounding box center [1279, 290] width 107 height 21
click at [20, 640] on icon "Open Intercom Messenger" at bounding box center [24, 640] width 13 height 14
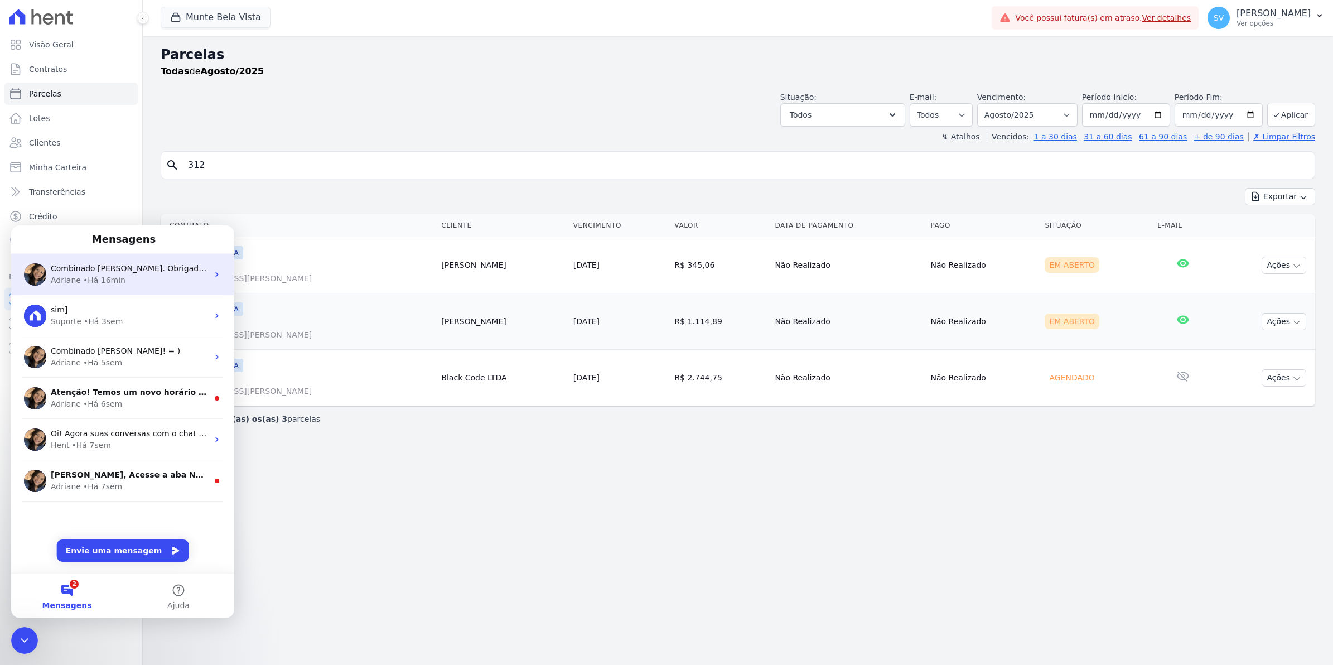
click at [121, 283] on div "Adriane • Há 16min" at bounding box center [129, 280] width 157 height 12
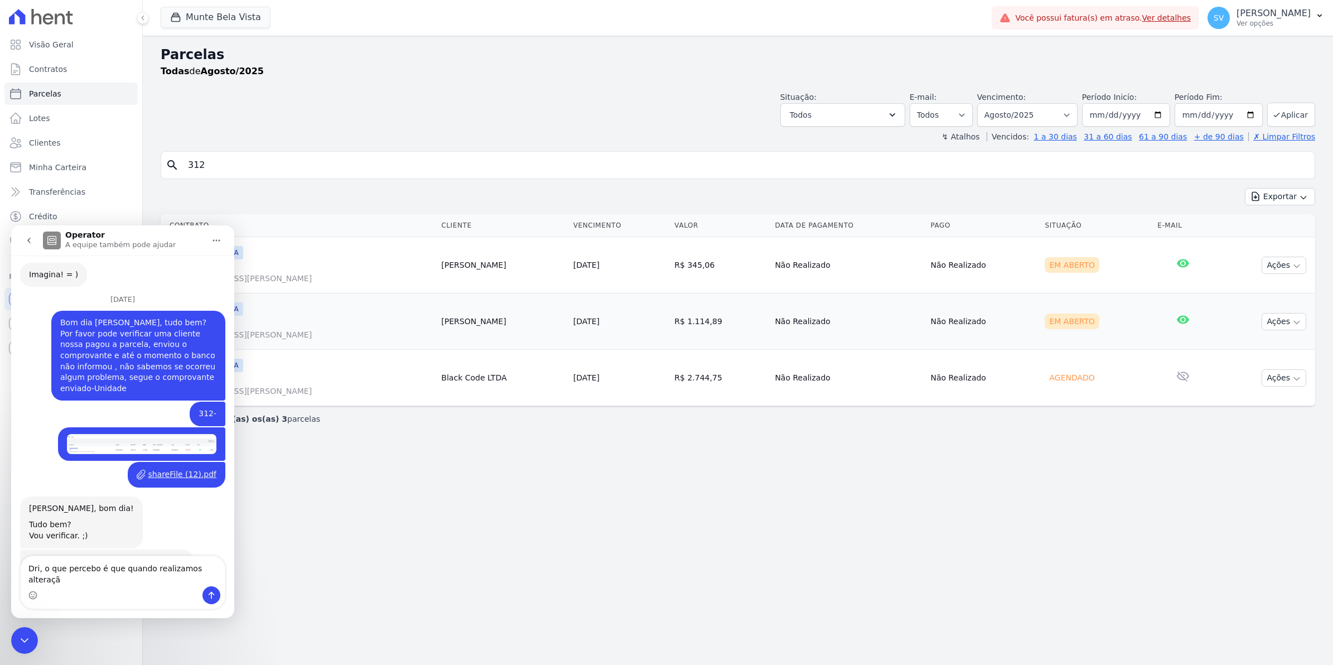
scroll to position [9149, 0]
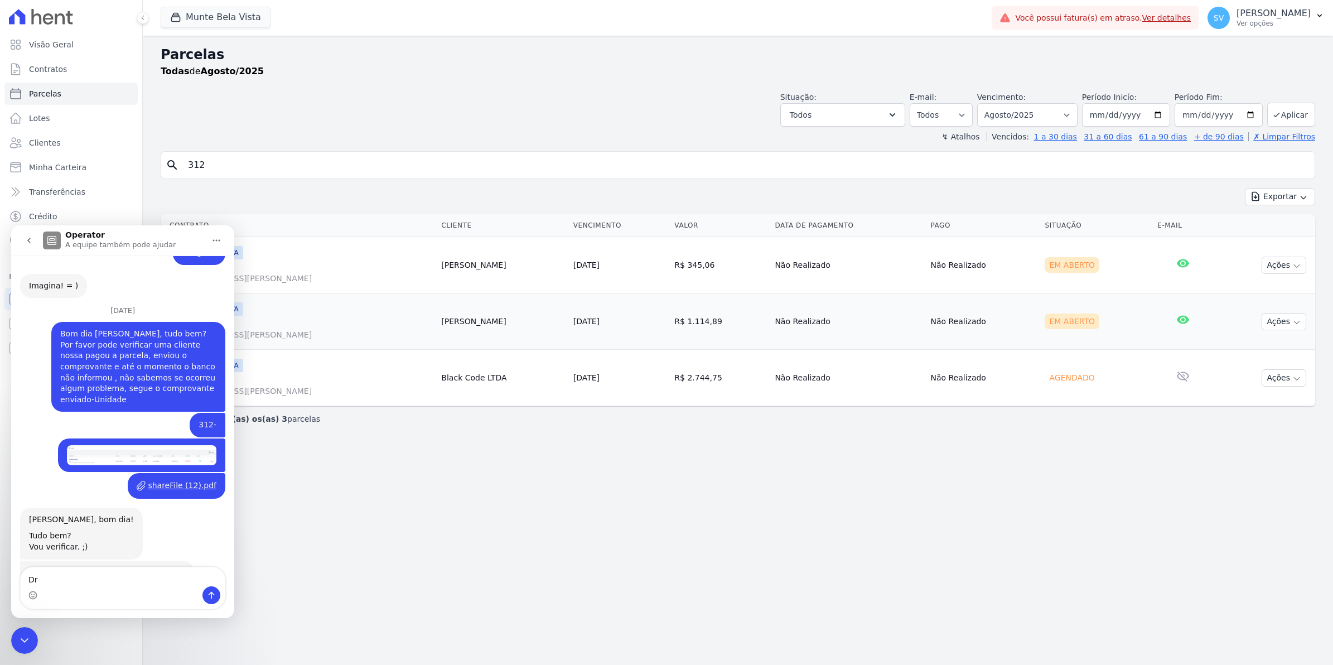
type textarea "D"
click at [321, 544] on div "Parcelas Todas de Agosto/2025 Situação: Agendado Em Aberto Pago Processando Can…" at bounding box center [738, 350] width 1190 height 629
click at [28, 245] on button "go back" at bounding box center [28, 240] width 21 height 21
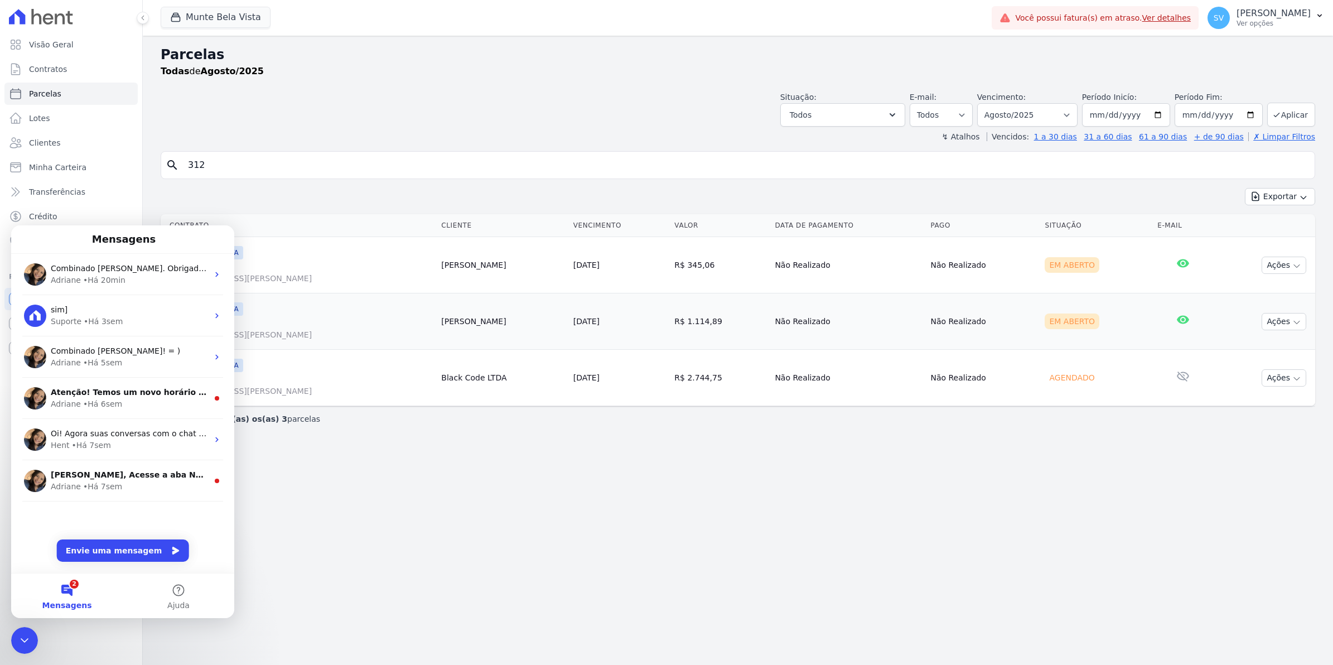
click at [389, 597] on div "Parcelas Todas de Agosto/2025 Situação: Agendado Em Aberto Pago Processando Can…" at bounding box center [738, 350] width 1190 height 629
click at [67, 597] on button "2 Mensagens" at bounding box center [67, 595] width 112 height 45
click at [120, 282] on div "Adriane • Há 20min" at bounding box center [129, 280] width 157 height 12
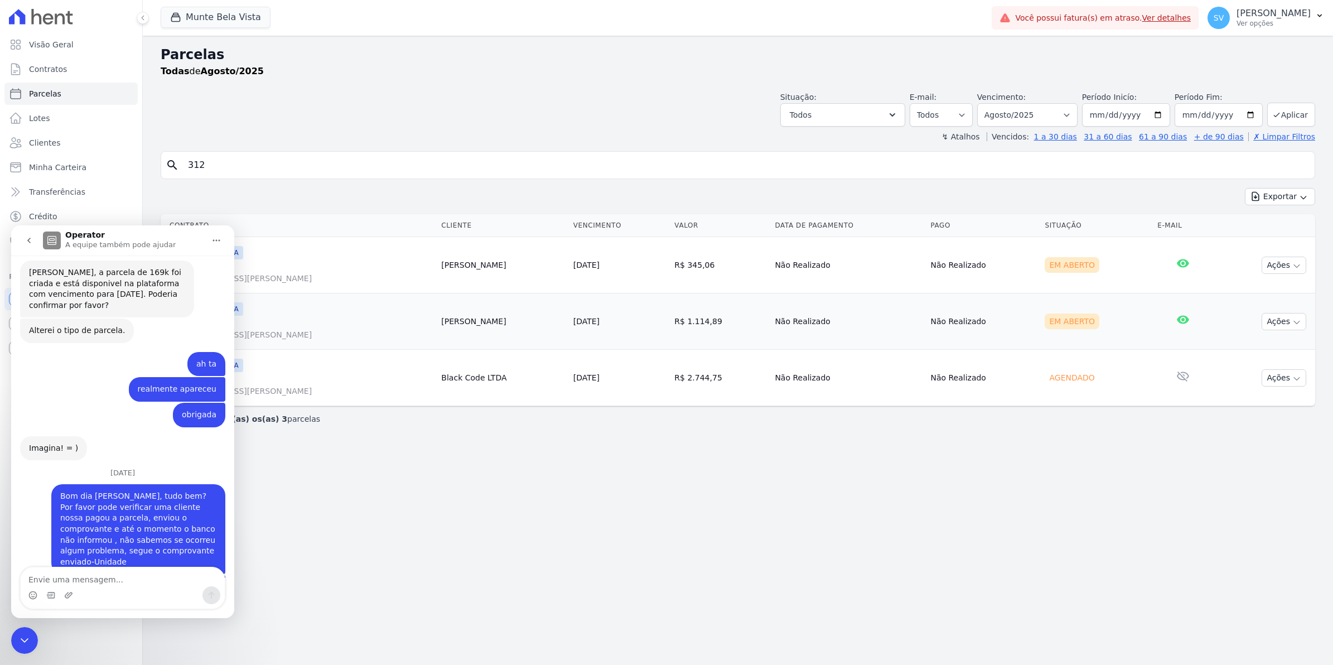
scroll to position [9149, 0]
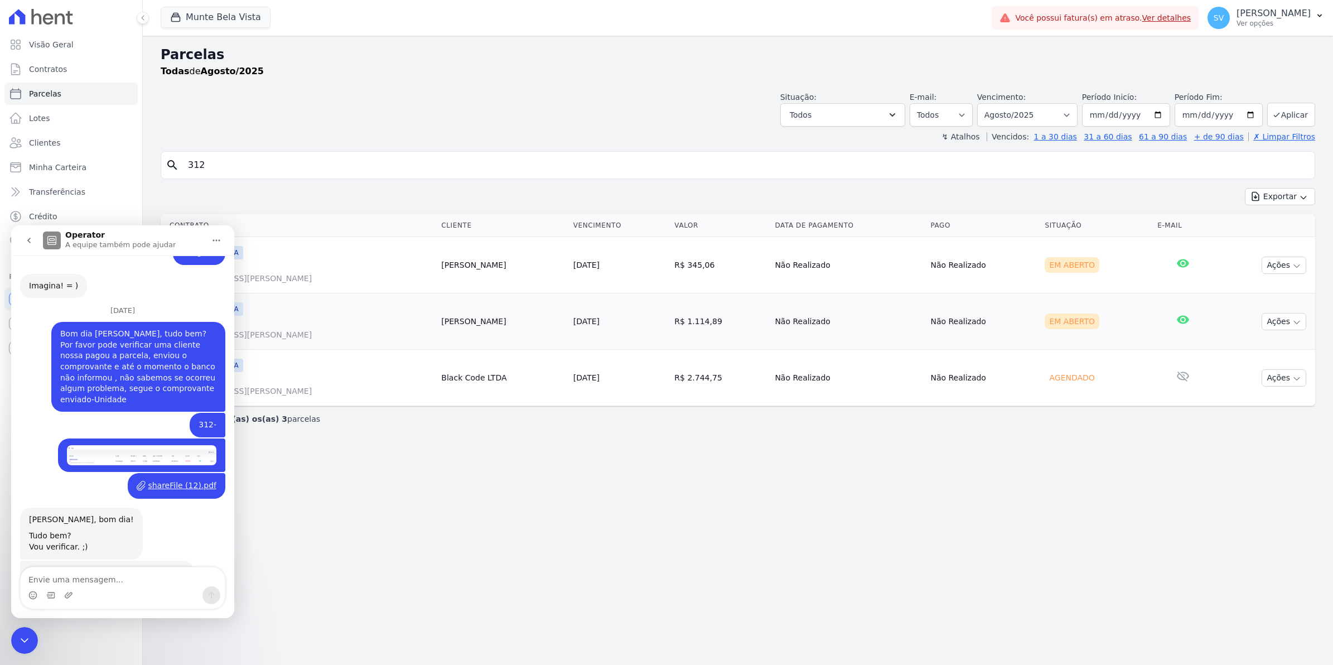
click at [491, 539] on div "Parcelas Todas de Agosto/2025 Situação: Agendado Em Aberto Pago Processando Can…" at bounding box center [738, 350] width 1190 height 629
click at [26, 239] on icon "go back" at bounding box center [29, 240] width 9 height 9
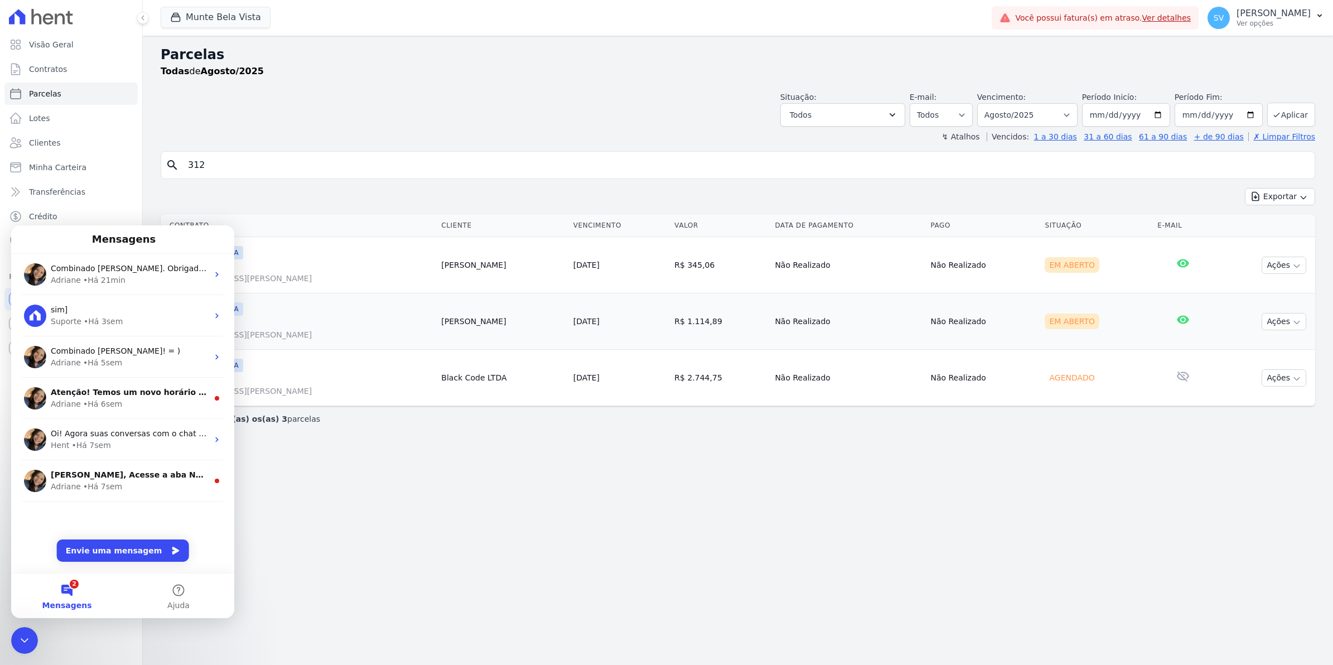
click at [303, 110] on div "Situação: Agendado Em Aberto Pago Processando Cancelado Vencido Transferindo De…" at bounding box center [738, 107] width 1154 height 40
click at [98, 283] on div "• Há 21min" at bounding box center [104, 280] width 42 height 12
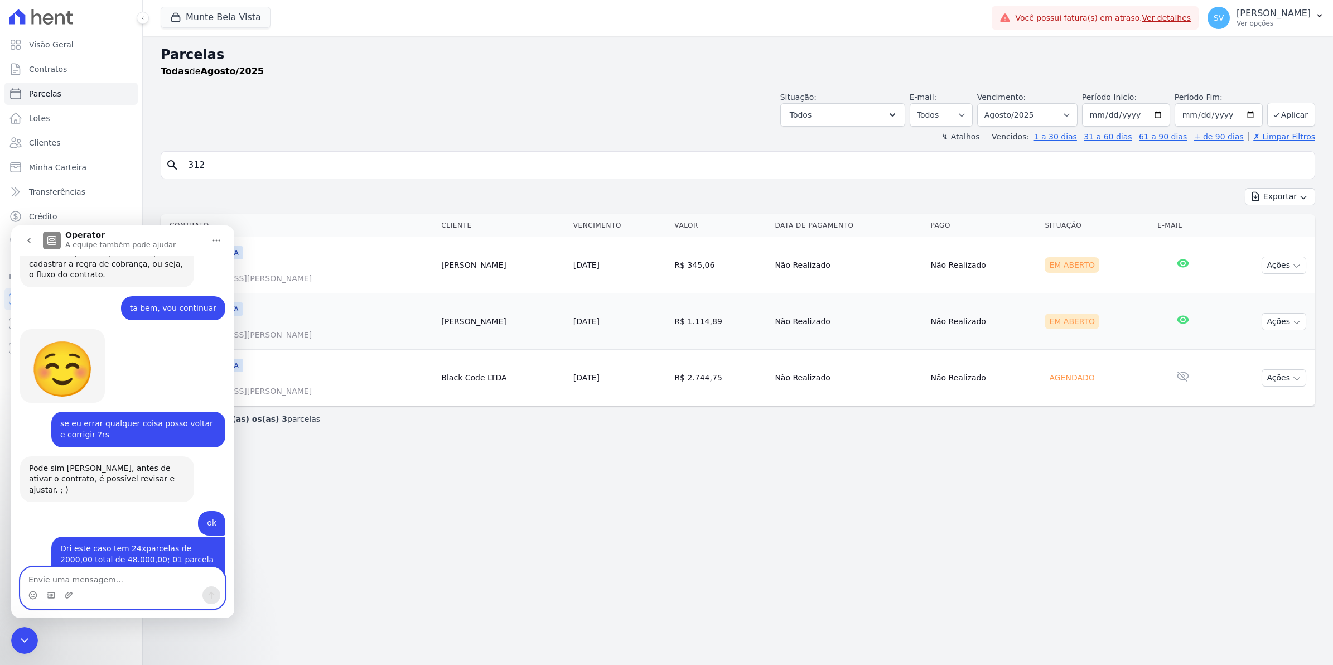
scroll to position [9149, 0]
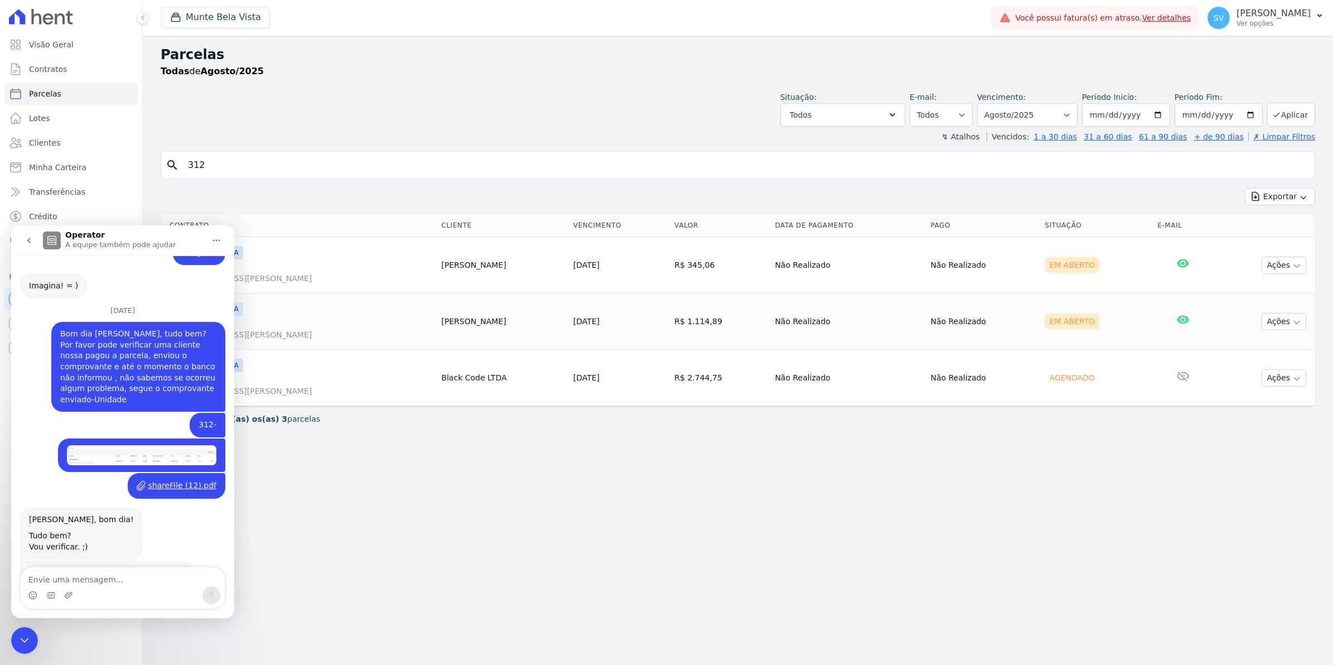
drag, startPoint x: 394, startPoint y: 539, endPoint x: 386, endPoint y: 539, distance: 7.3
click at [392, 539] on div "Parcelas Todas de Agosto/2025 Situação: Agendado Em Aberto Pago Processando Can…" at bounding box center [738, 350] width 1190 height 629
click at [798, 544] on div "Parcelas Todas de Agosto/2025 Situação: Agendado Em Aberto Pago Processando Can…" at bounding box center [738, 350] width 1190 height 629
drag, startPoint x: 359, startPoint y: 549, endPoint x: 235, endPoint y: 389, distance: 202.3
click at [356, 546] on div "Parcelas Todas de Agosto/2025 Situação: Agendado Em Aberto Pago Processando Can…" at bounding box center [738, 350] width 1190 height 629
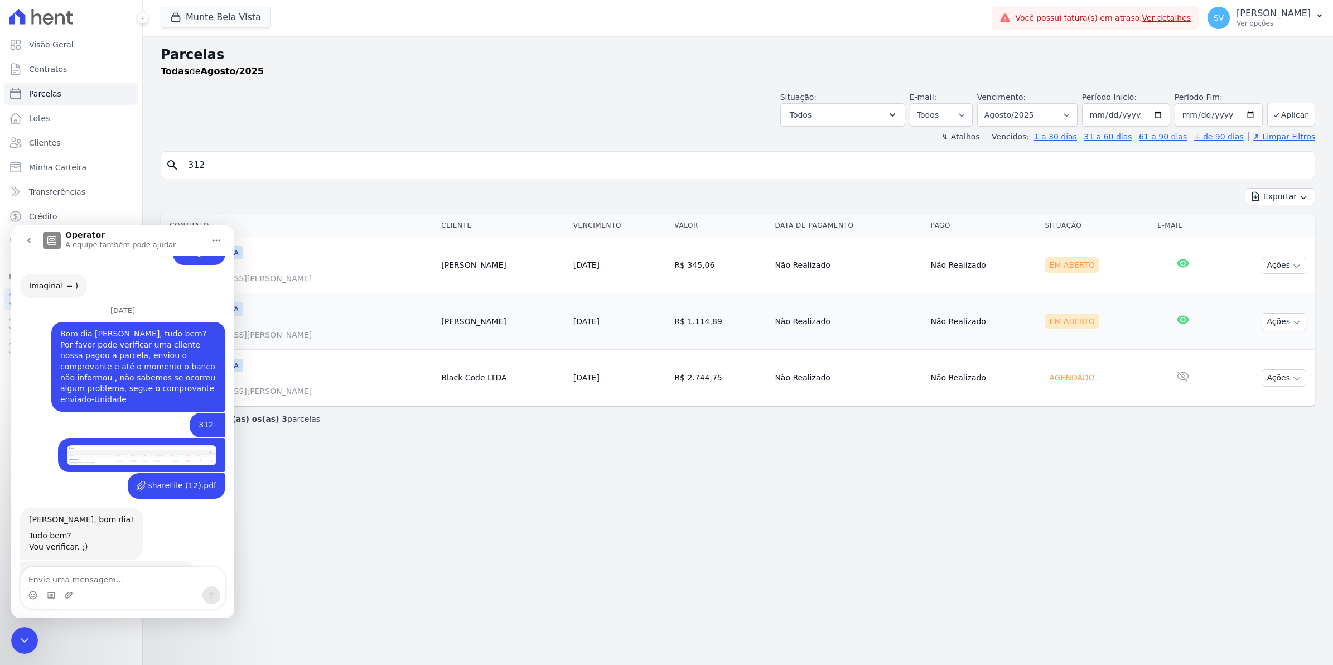
click at [210, 237] on button "Início" at bounding box center [216, 240] width 21 height 21
click at [400, 544] on div "Parcelas Todas de Agosto/2025 Situação: Agendado Em Aberto Pago Processando Can…" at bounding box center [738, 350] width 1190 height 629
click at [28, 642] on icon "Encerramento do Messenger da Intercom" at bounding box center [24, 639] width 13 height 13
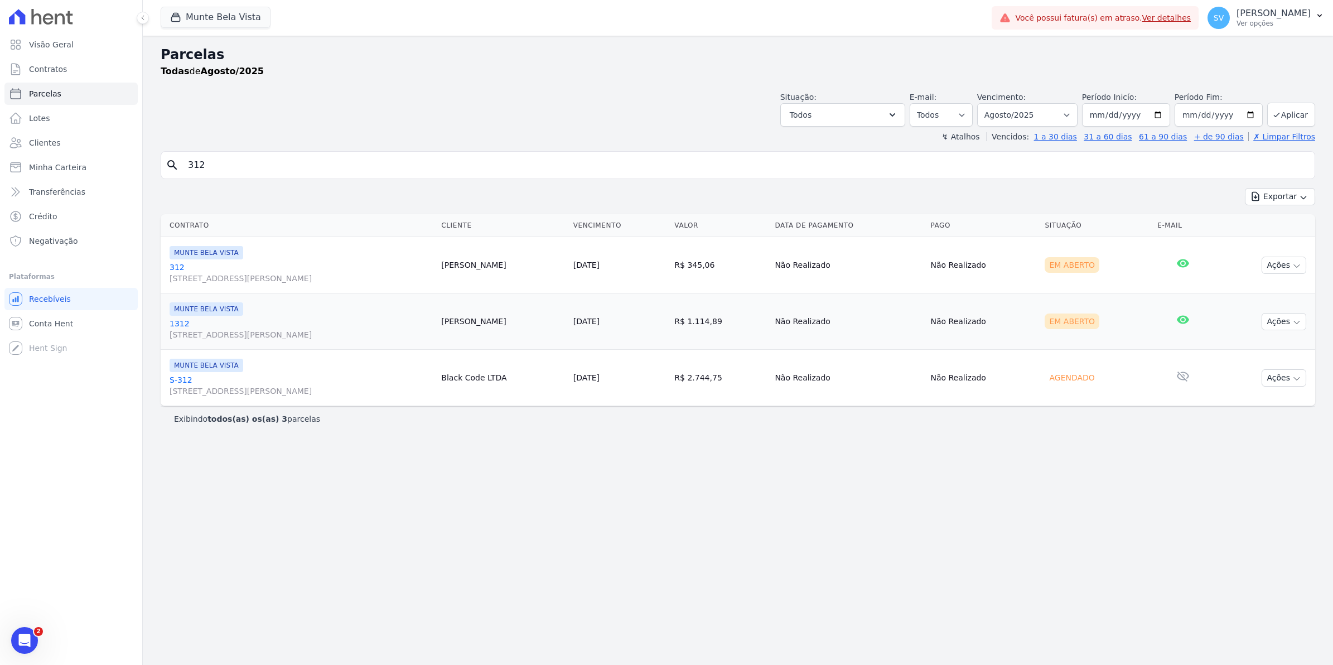
scroll to position [0, 0]
drag, startPoint x: 450, startPoint y: 608, endPoint x: 514, endPoint y: 581, distance: 69.5
click at [458, 606] on div "Parcelas Todas de Agosto/2025 Situação: Agendado Em Aberto Pago Processando Can…" at bounding box center [738, 350] width 1190 height 629
drag, startPoint x: 212, startPoint y: 163, endPoint x: 49, endPoint y: 164, distance: 162.8
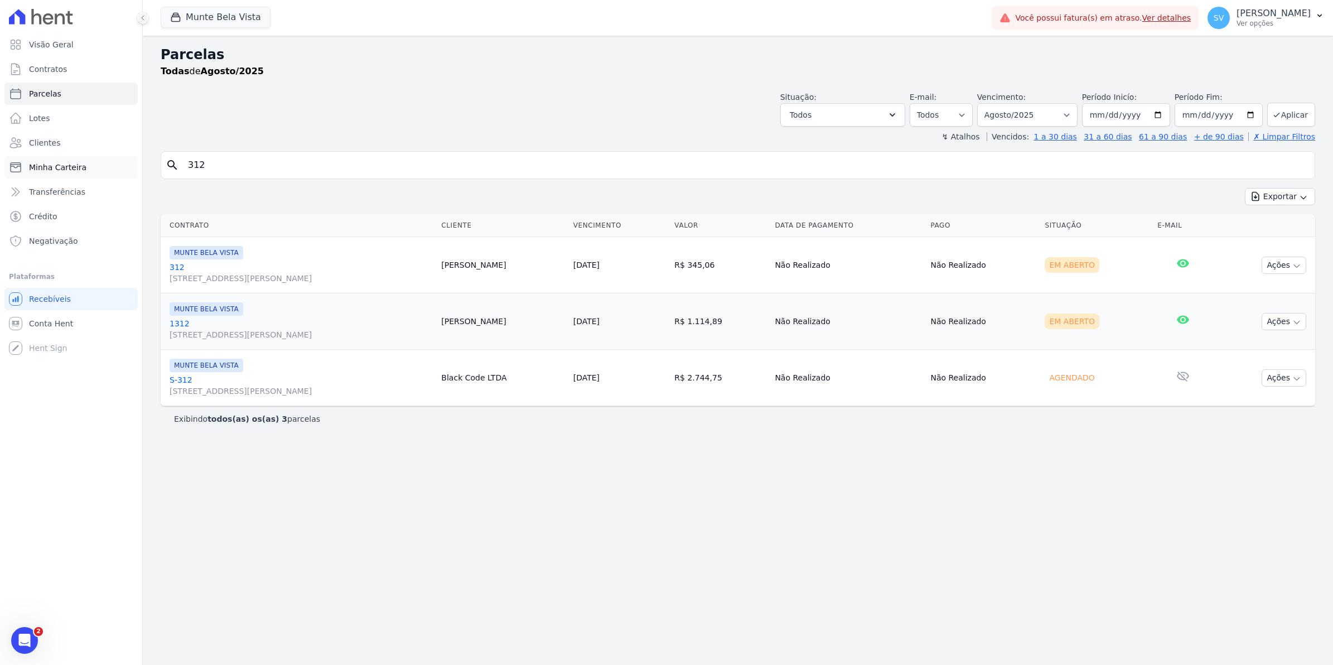
click at [49, 164] on div "Visão Geral Contratos [GEOGRAPHIC_DATA] Lotes Clientes Minha Carteira Transferê…" at bounding box center [666, 332] width 1333 height 665
type input "rafael"
select select
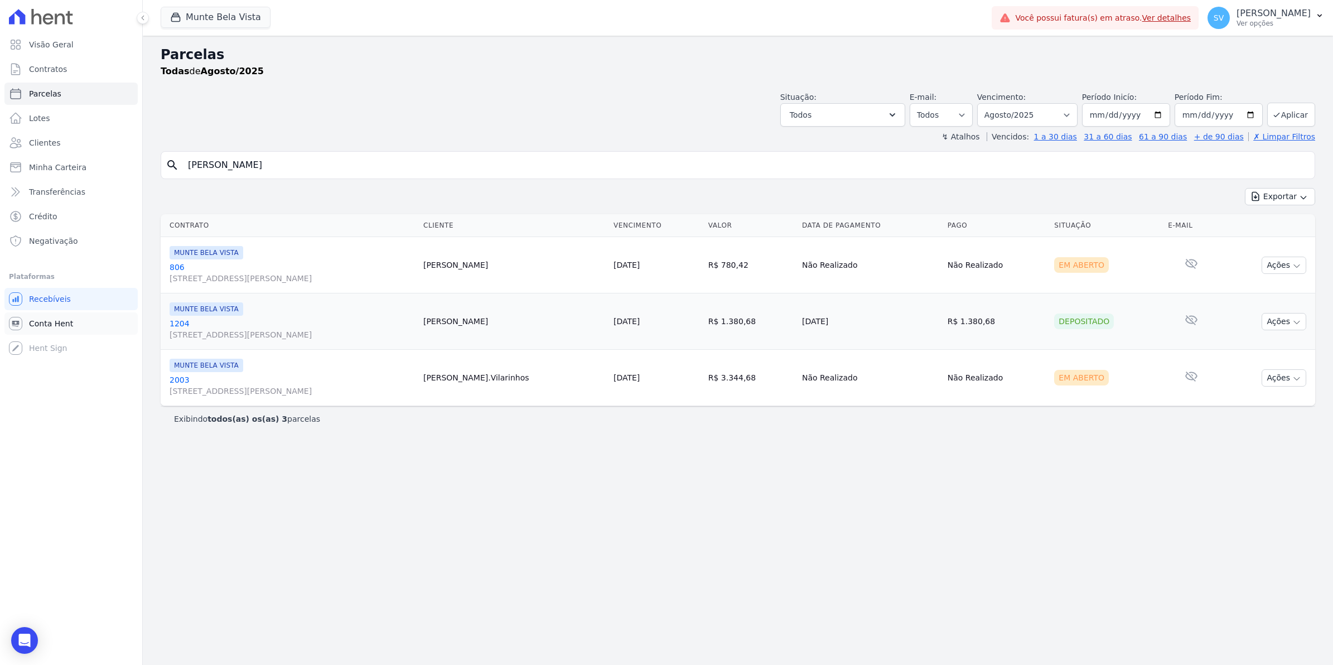
click at [51, 323] on span "Conta Hent" at bounding box center [51, 323] width 44 height 11
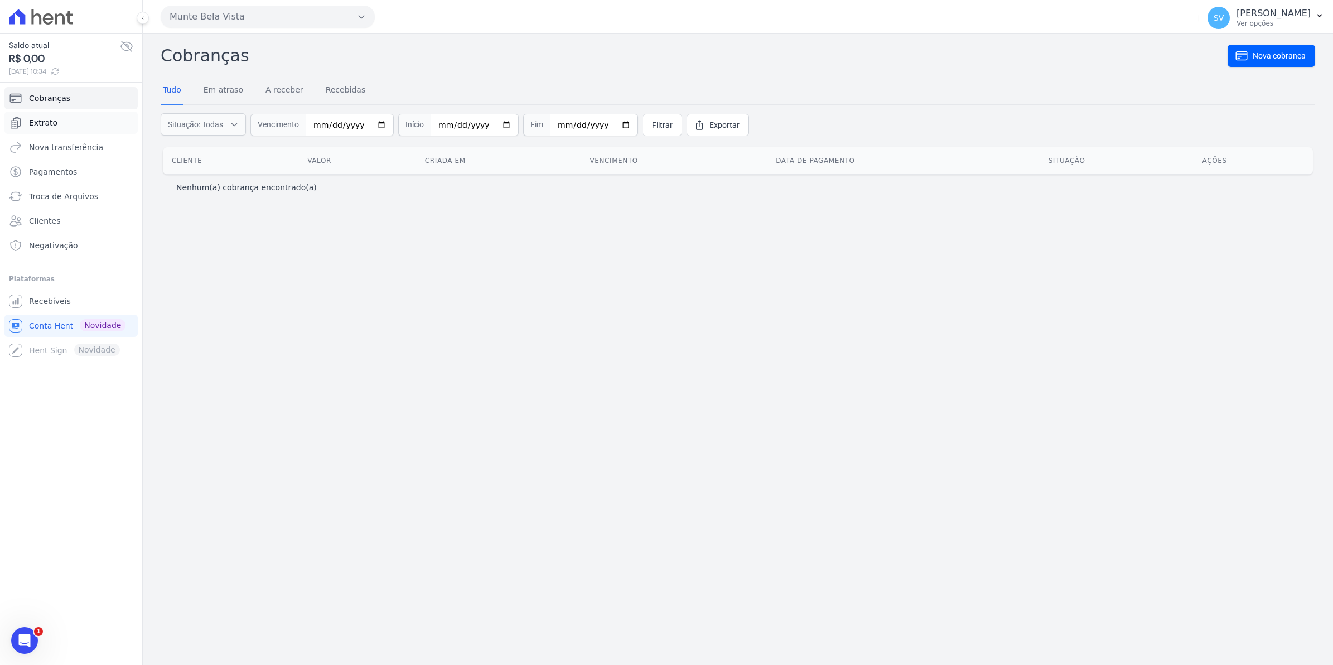
click at [37, 125] on span "Extrato" at bounding box center [43, 122] width 28 height 11
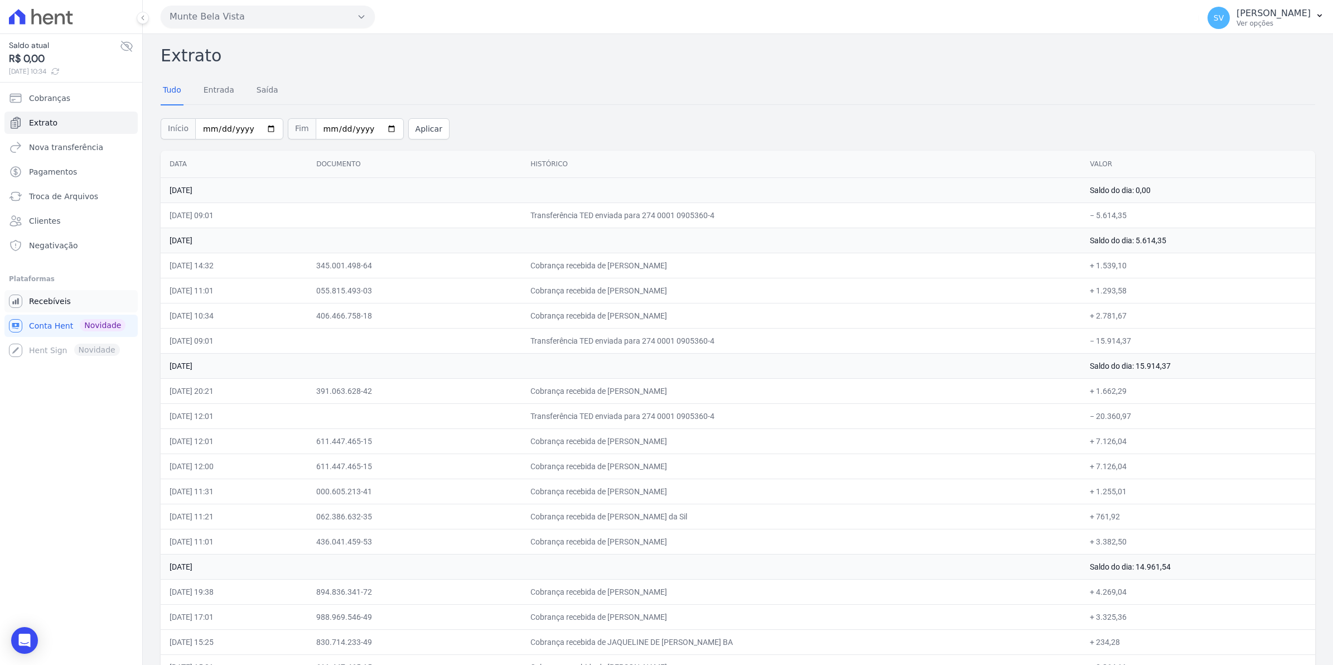
click at [46, 299] on span "Recebíveis" at bounding box center [50, 301] width 42 height 11
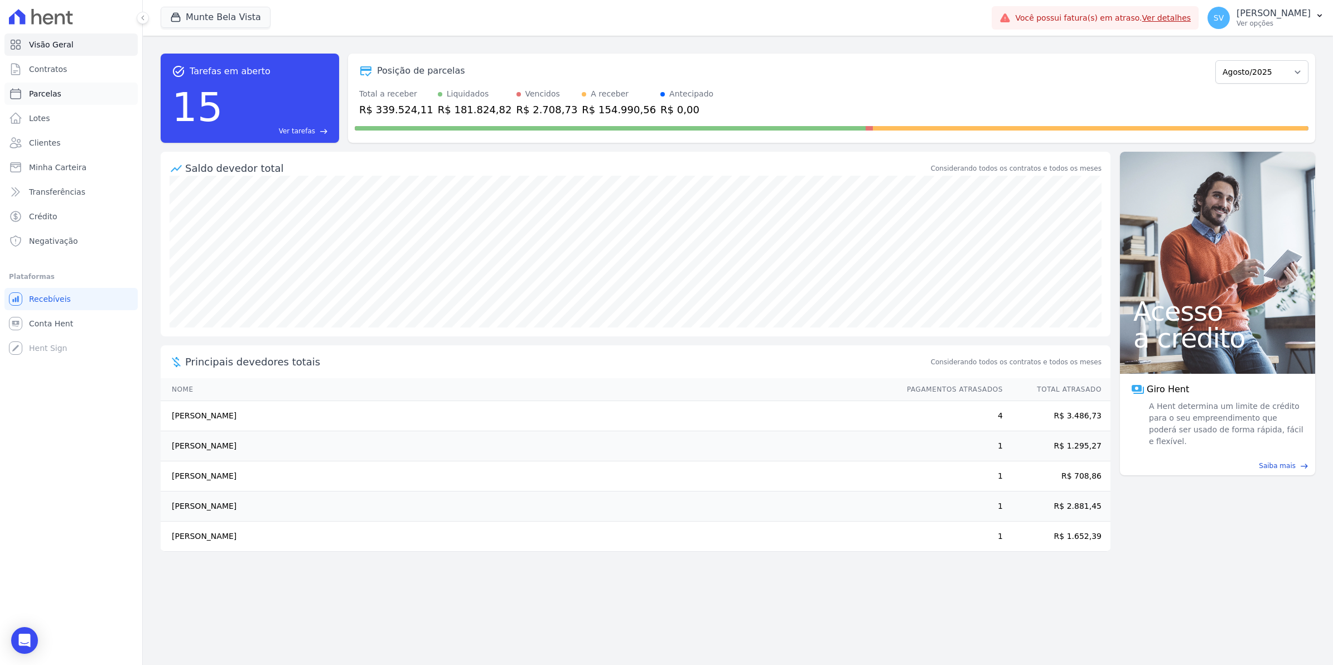
click at [43, 101] on link "Parcelas" at bounding box center [70, 94] width 133 height 22
select select
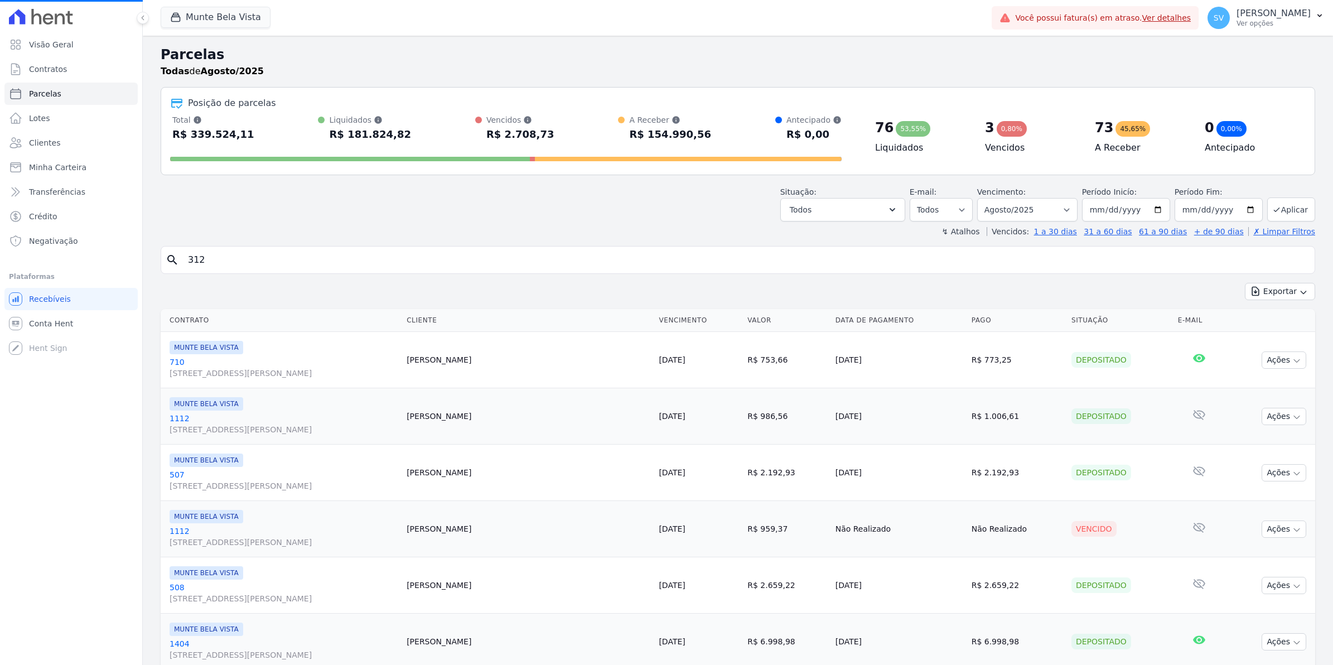
select select
click at [45, 71] on span "Contratos" at bounding box center [48, 69] width 38 height 11
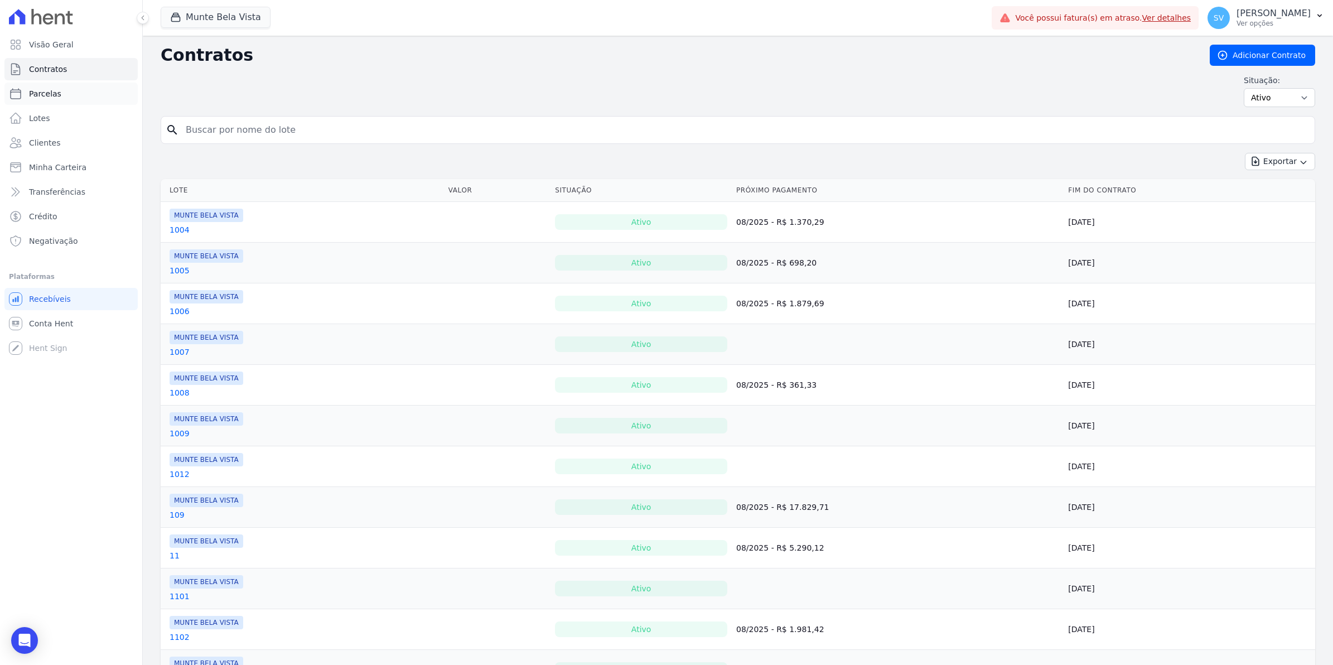
click at [28, 96] on link "Parcelas" at bounding box center [70, 94] width 133 height 22
select select
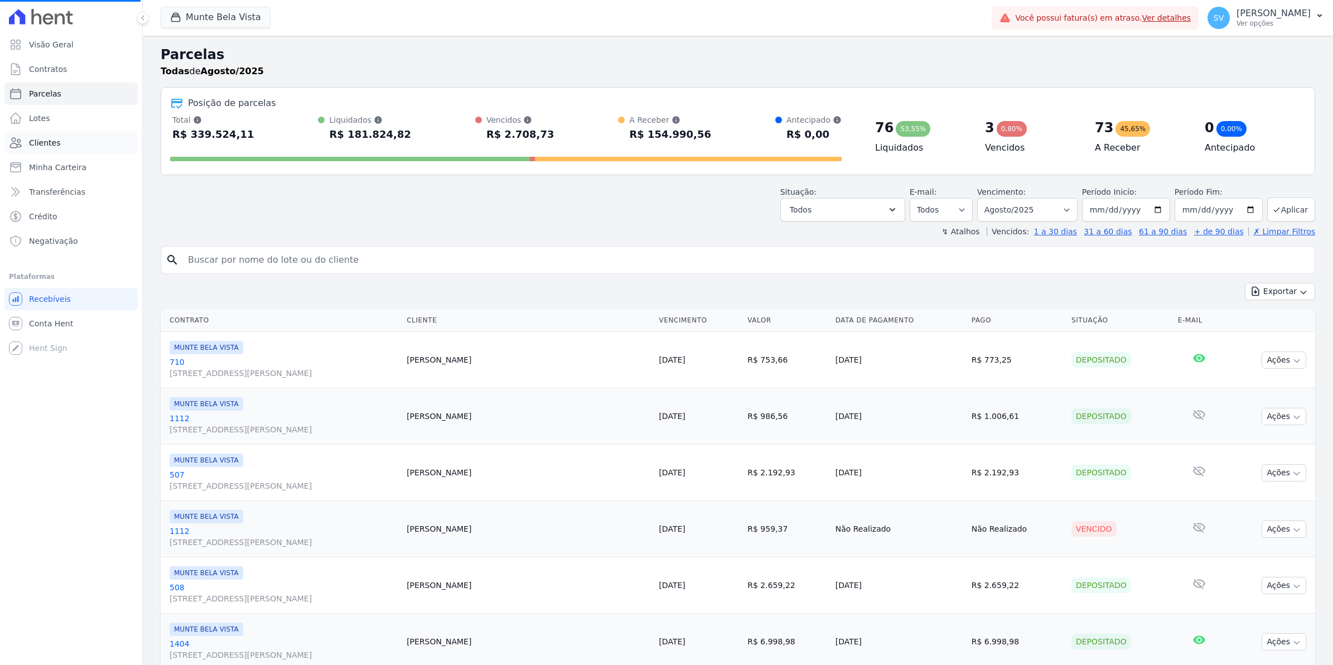
select select
click at [46, 322] on span "Conta Hent" at bounding box center [51, 323] width 44 height 11
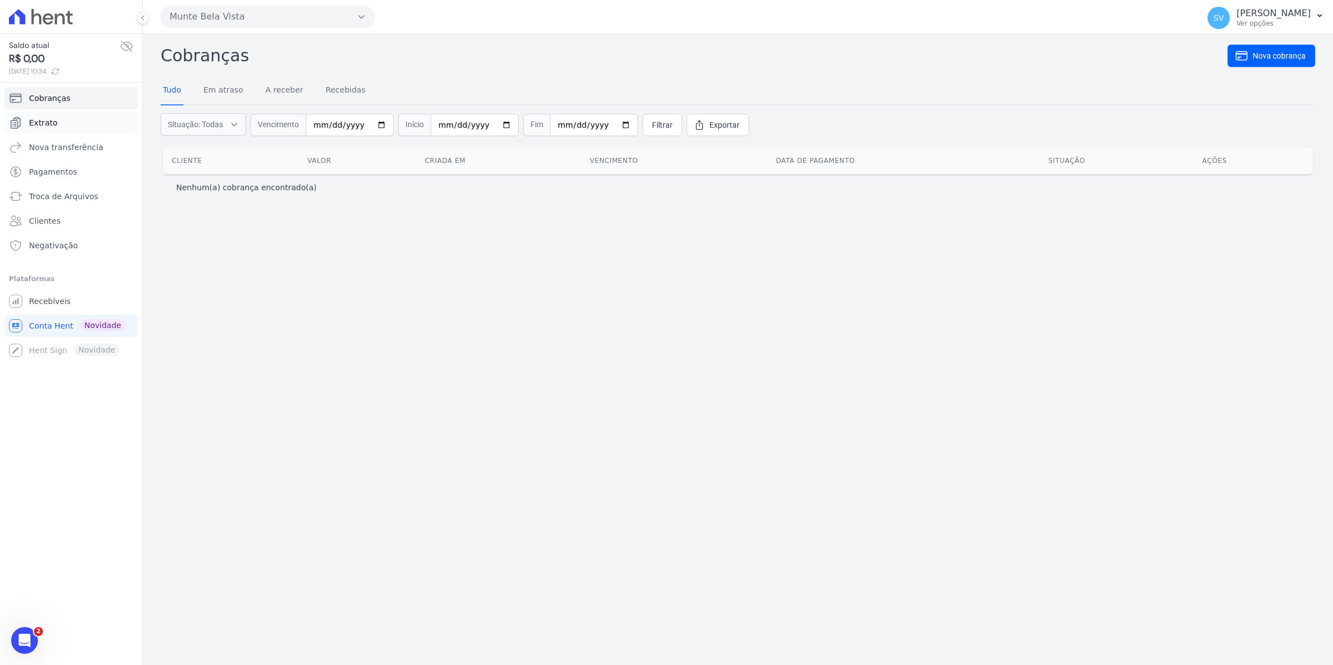
click at [42, 120] on span "Extrato" at bounding box center [43, 122] width 28 height 11
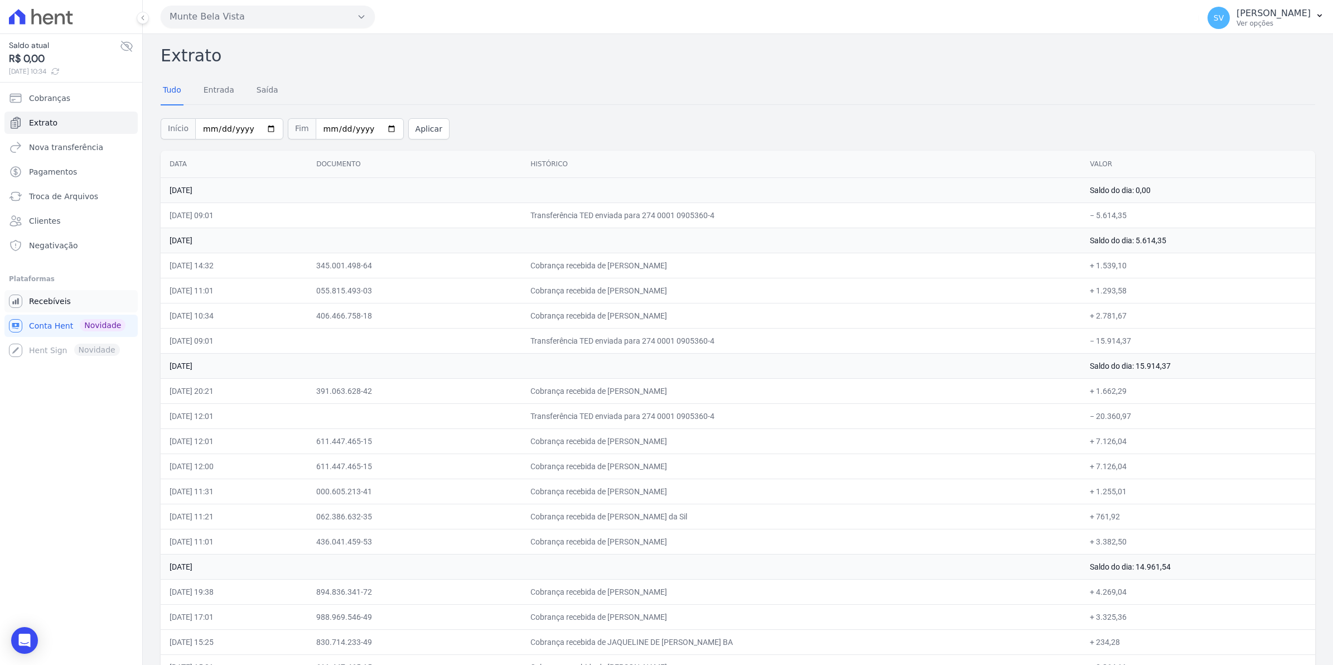
click at [34, 306] on span "Recebíveis" at bounding box center [50, 301] width 42 height 11
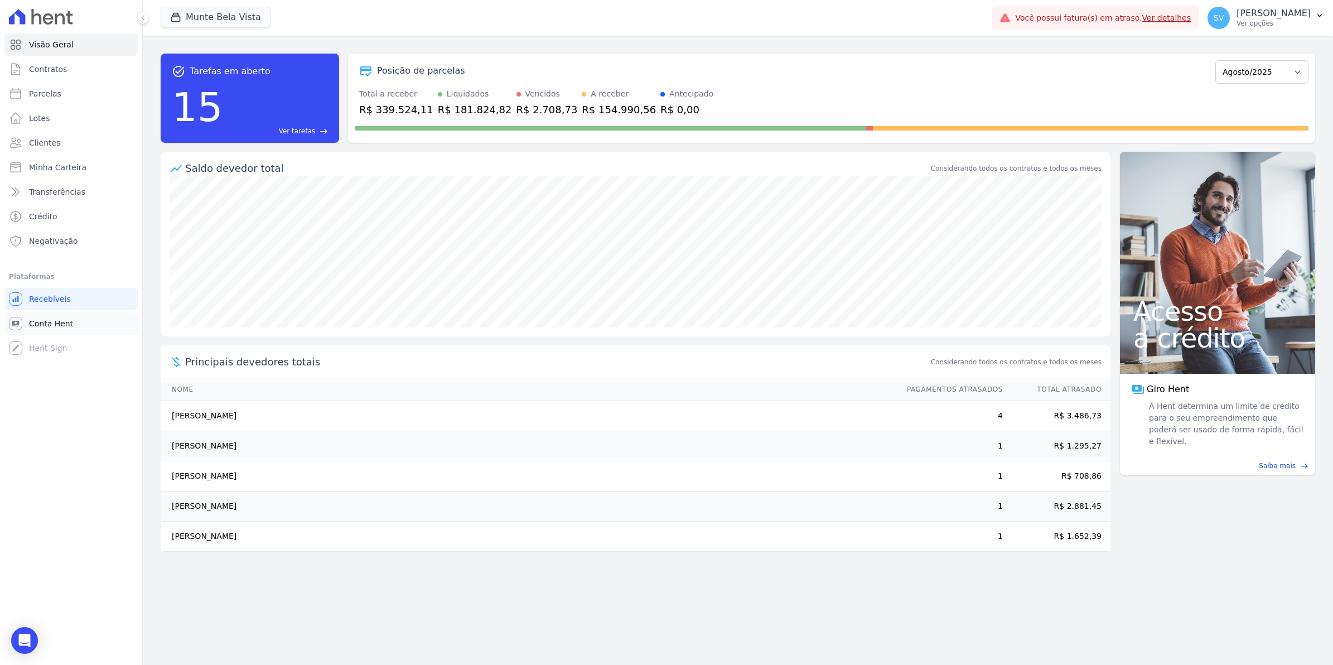
click at [35, 329] on link "Conta Hent" at bounding box center [70, 323] width 133 height 22
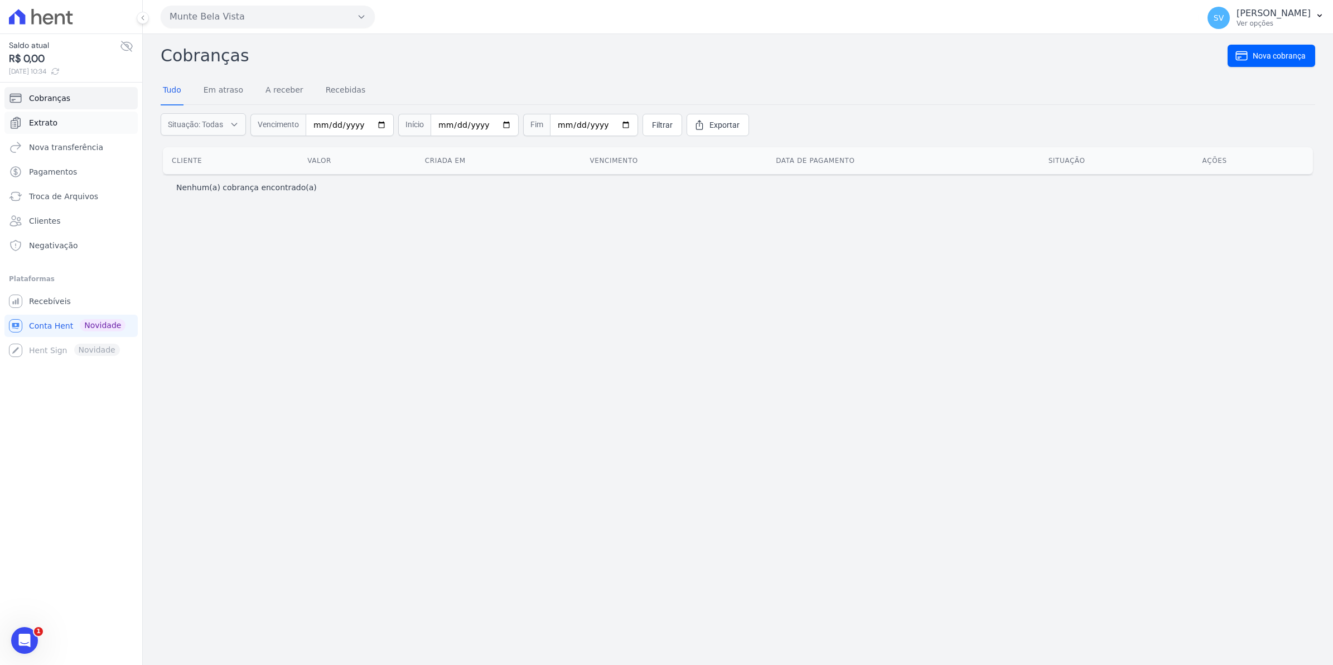
click at [37, 123] on span "Extrato" at bounding box center [43, 122] width 28 height 11
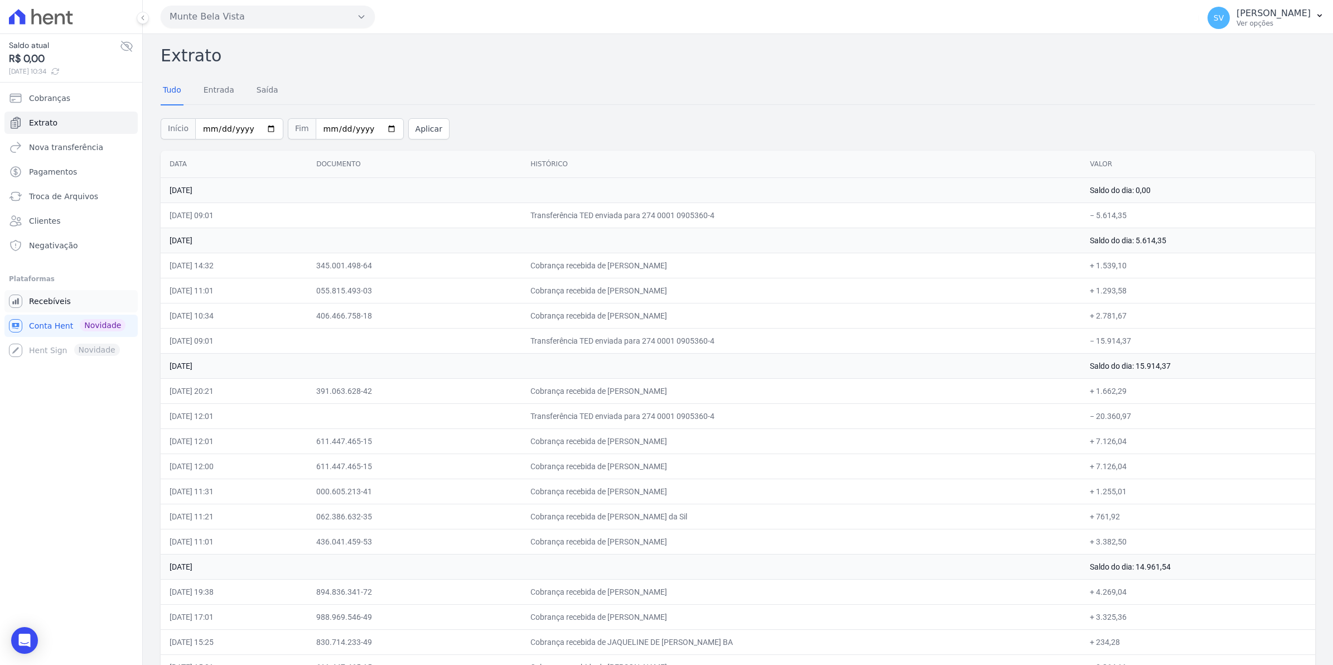
click at [50, 304] on span "Recebíveis" at bounding box center [50, 301] width 42 height 11
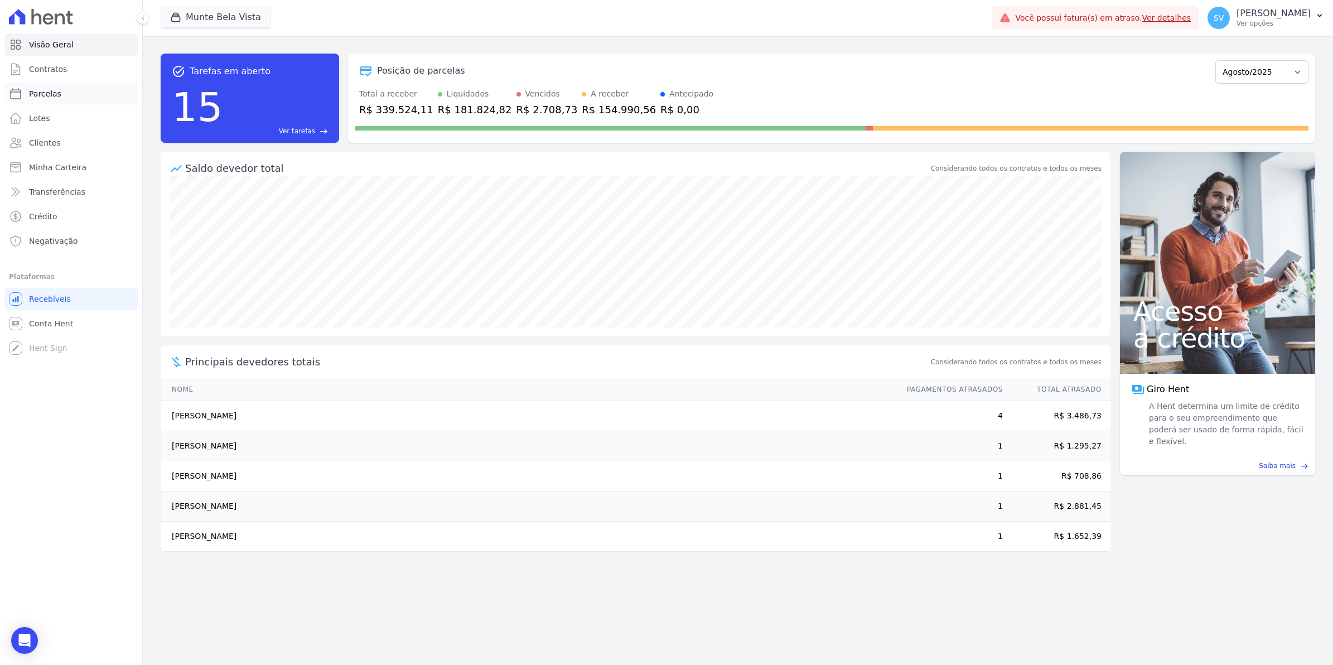
click at [43, 98] on span "Parcelas" at bounding box center [45, 93] width 32 height 11
select select
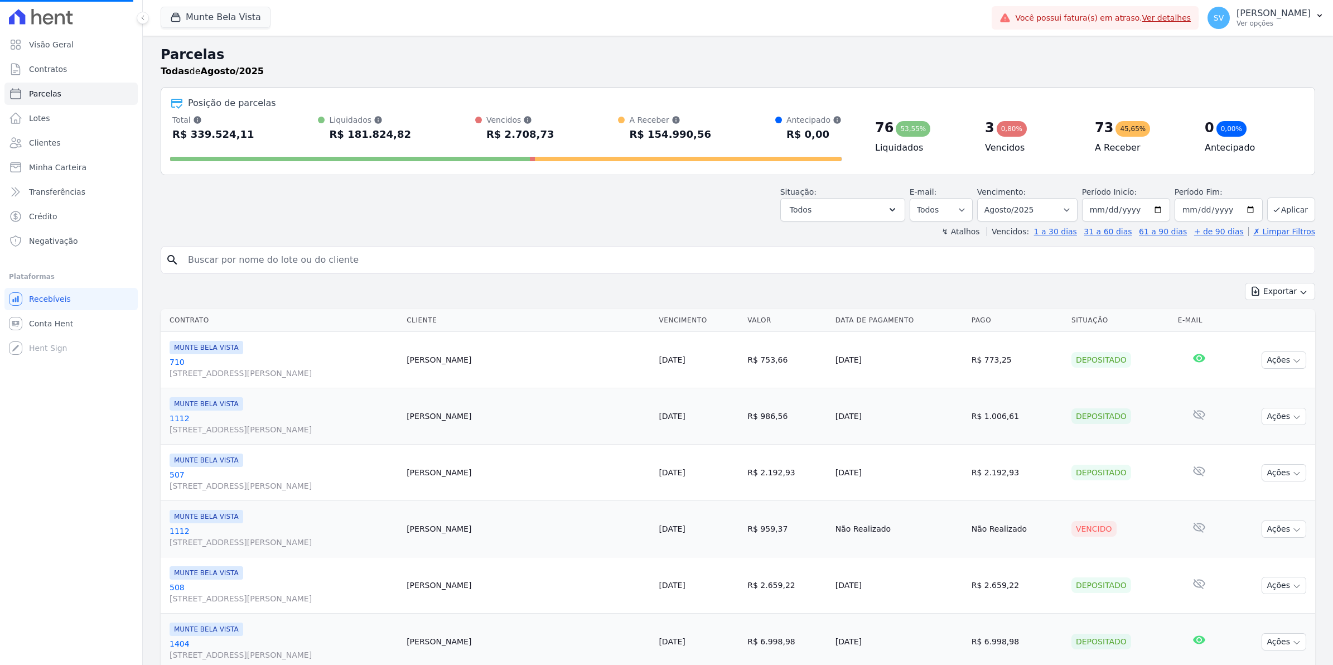
select select
click at [36, 68] on span "Contratos" at bounding box center [48, 69] width 38 height 11
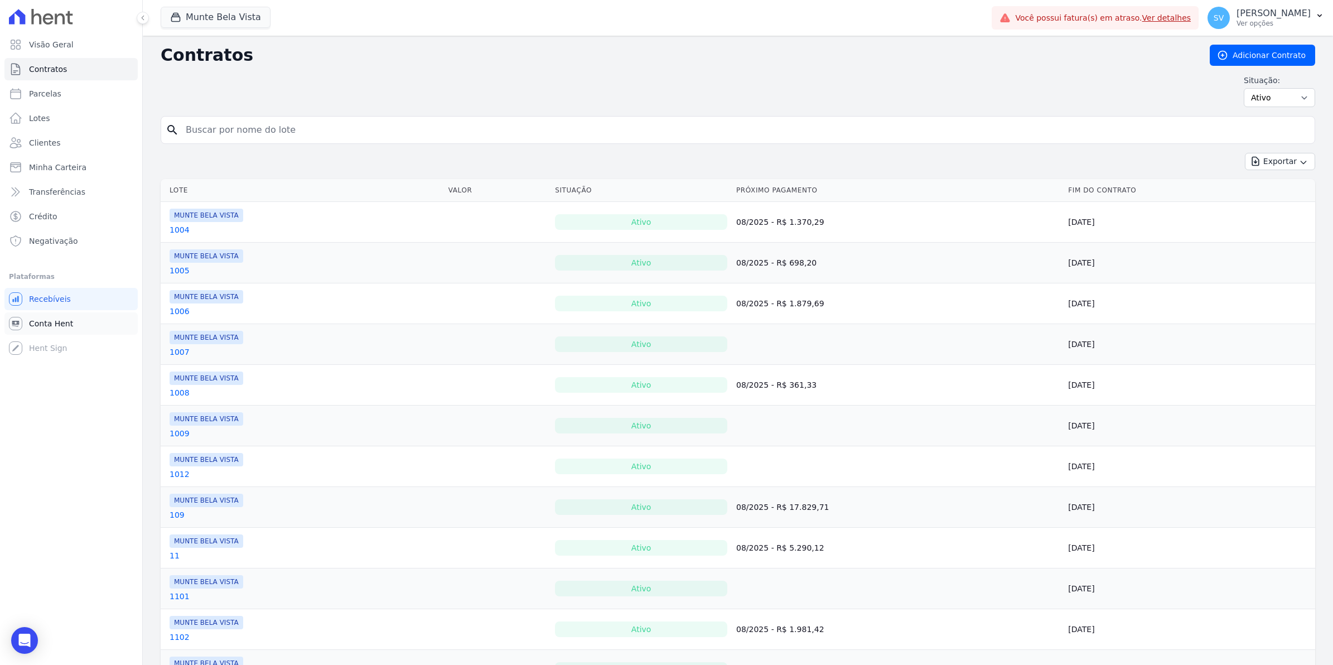
click at [45, 325] on span "Conta Hent" at bounding box center [51, 323] width 44 height 11
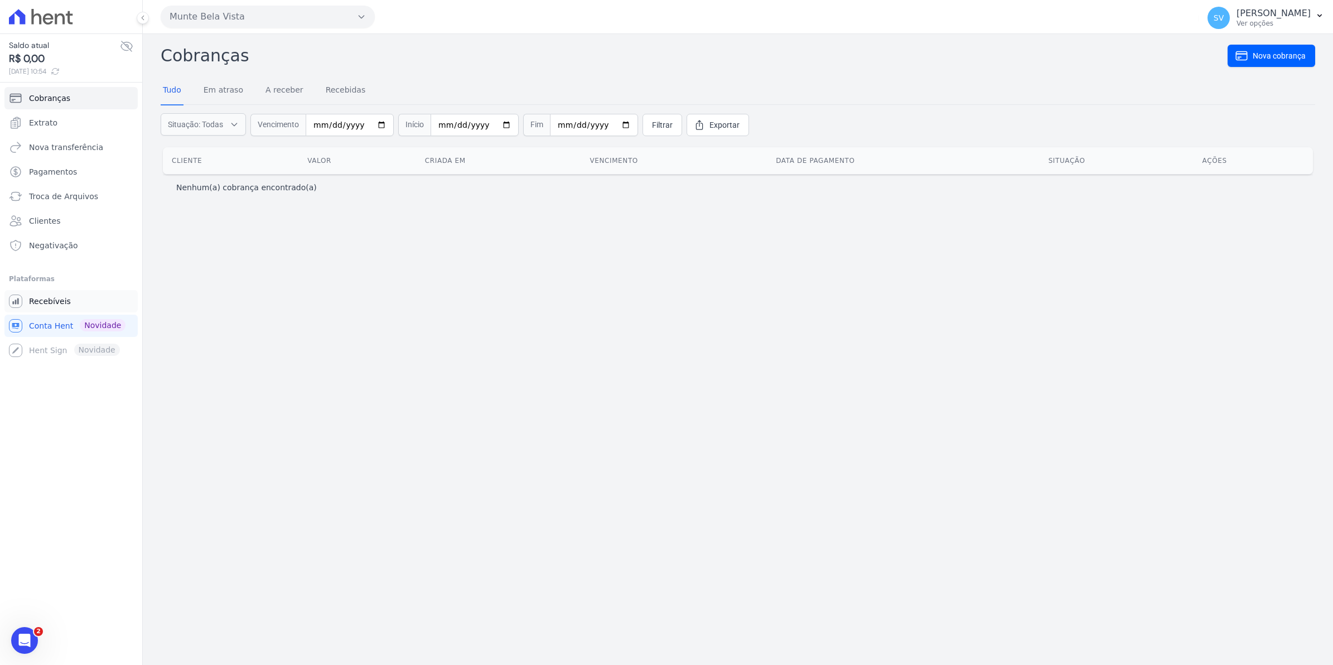
click at [43, 306] on span "Recebíveis" at bounding box center [50, 301] width 42 height 11
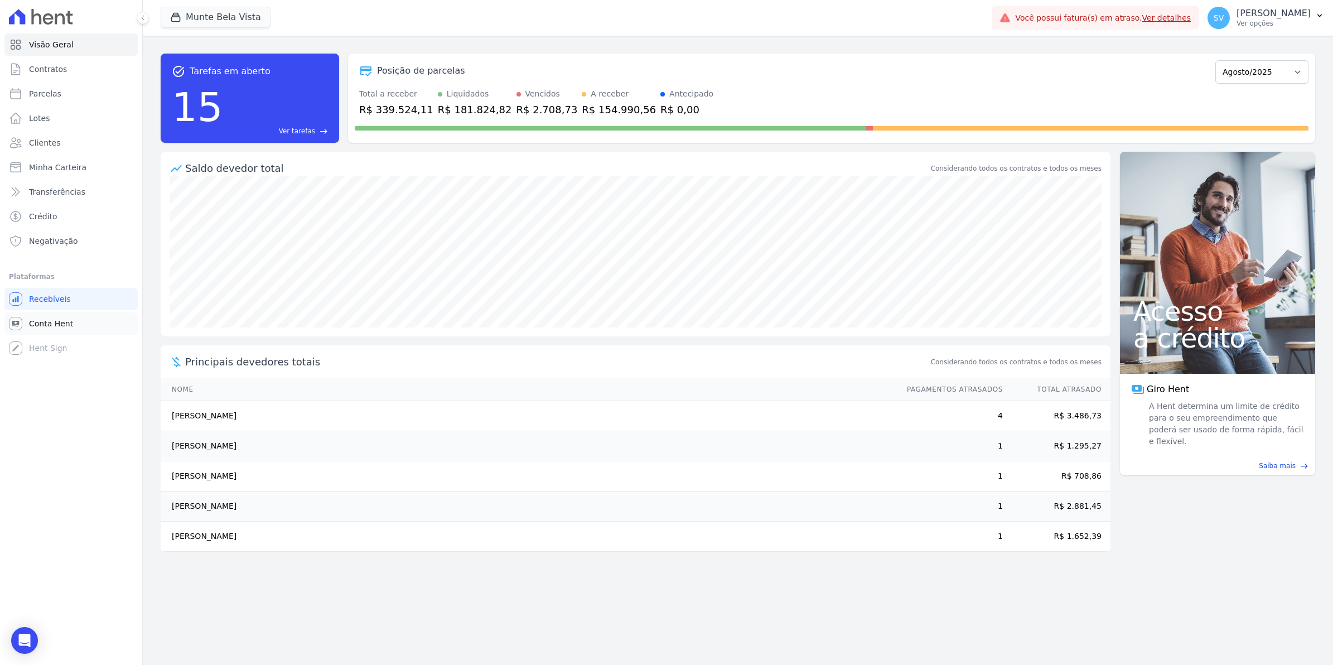
click at [42, 328] on span "Conta Hent" at bounding box center [51, 323] width 44 height 11
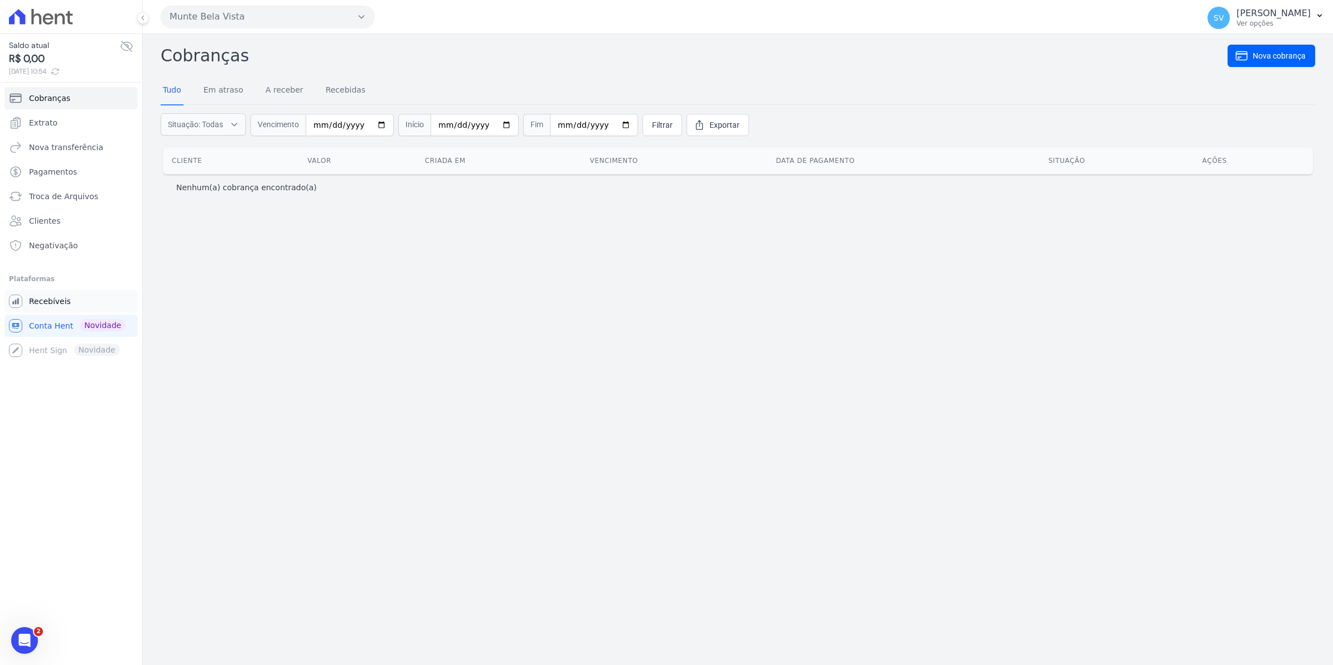
click at [51, 296] on span "Recebíveis" at bounding box center [50, 301] width 42 height 11
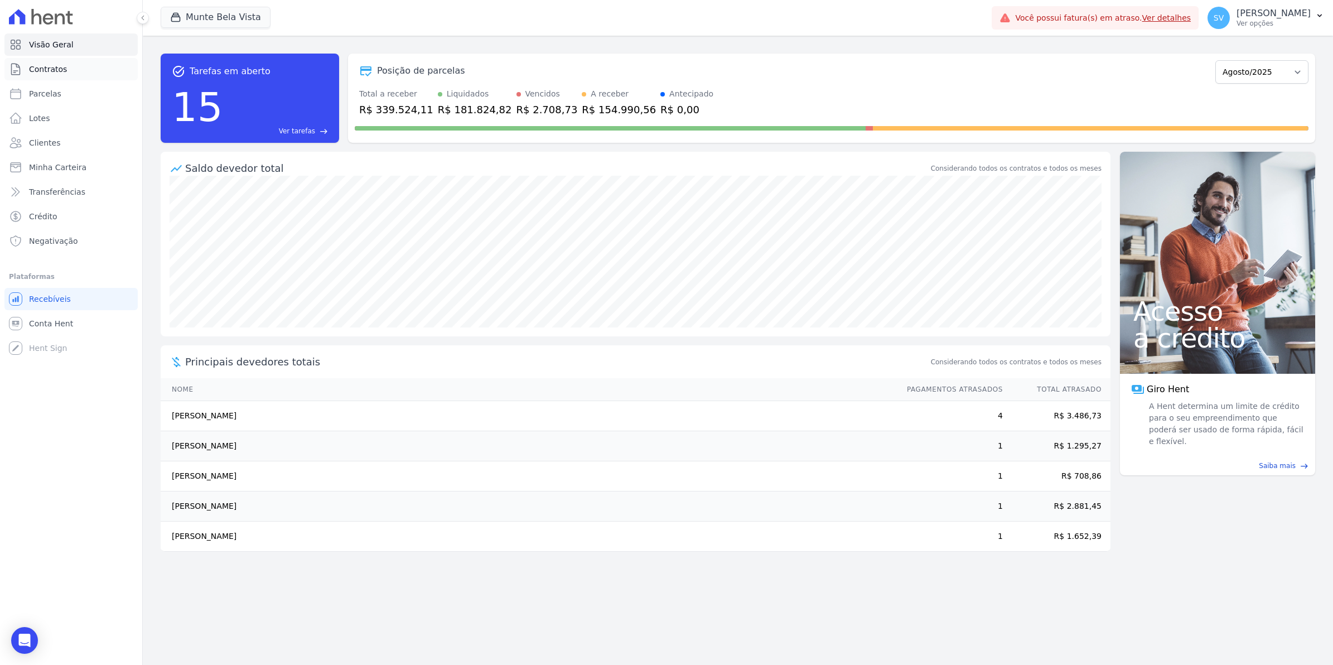
click at [51, 71] on span "Contratos" at bounding box center [48, 69] width 38 height 11
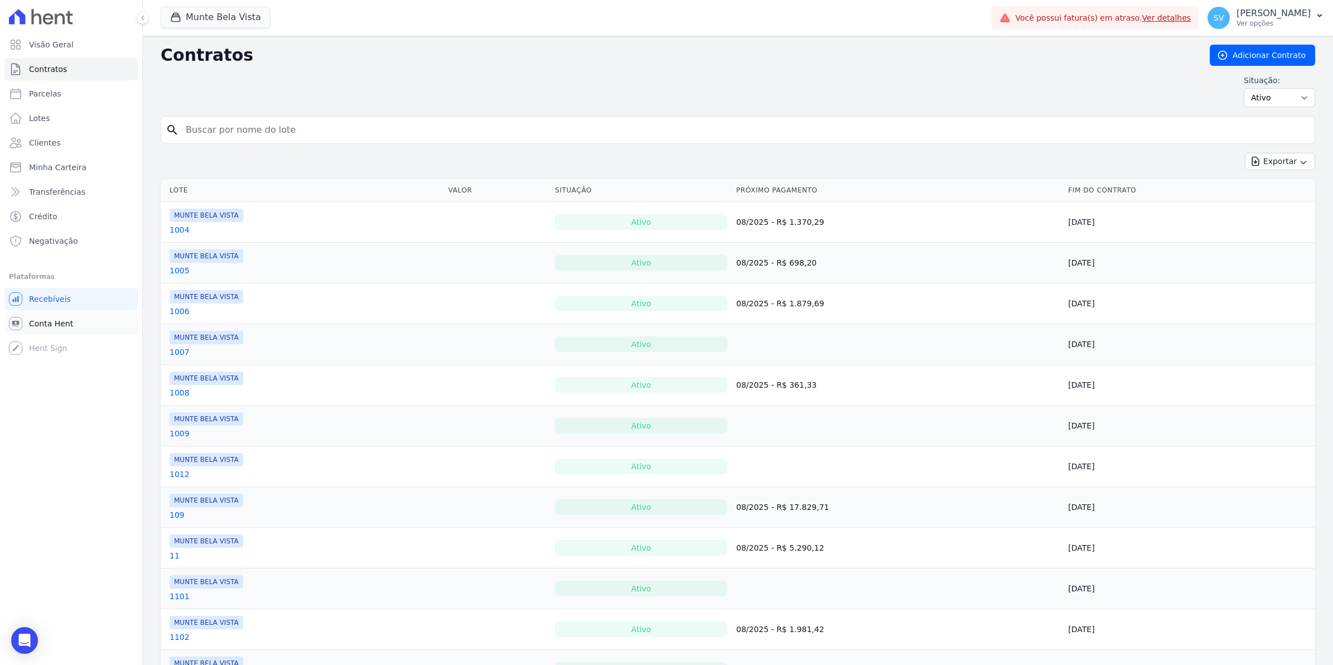
click at [33, 318] on span "Conta Hent" at bounding box center [51, 323] width 44 height 11
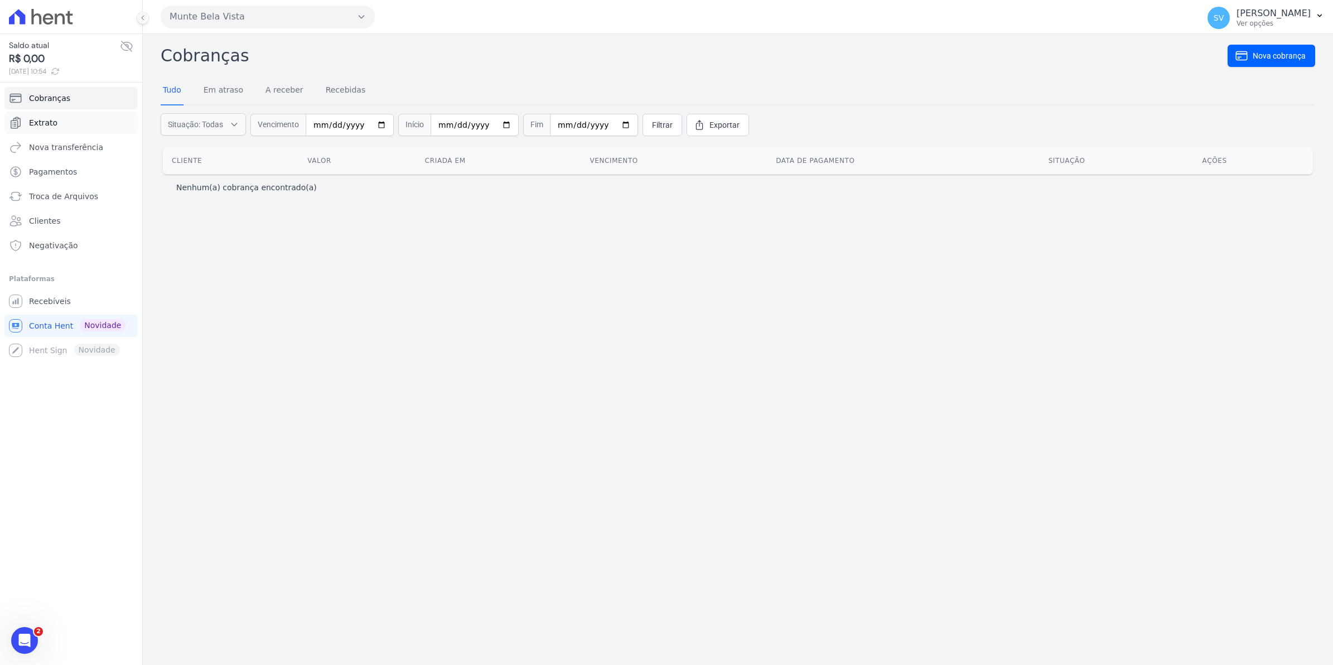
click at [32, 125] on span "Extrato" at bounding box center [43, 122] width 28 height 11
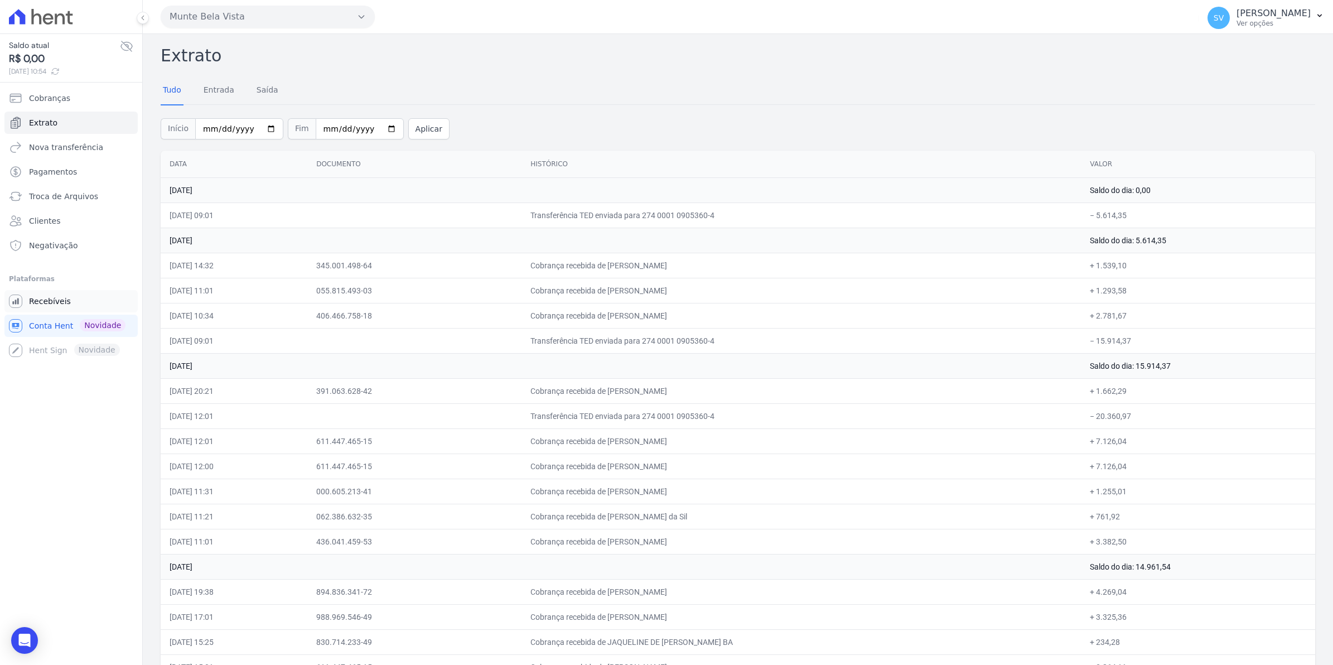
click at [43, 299] on span "Recebíveis" at bounding box center [50, 301] width 42 height 11
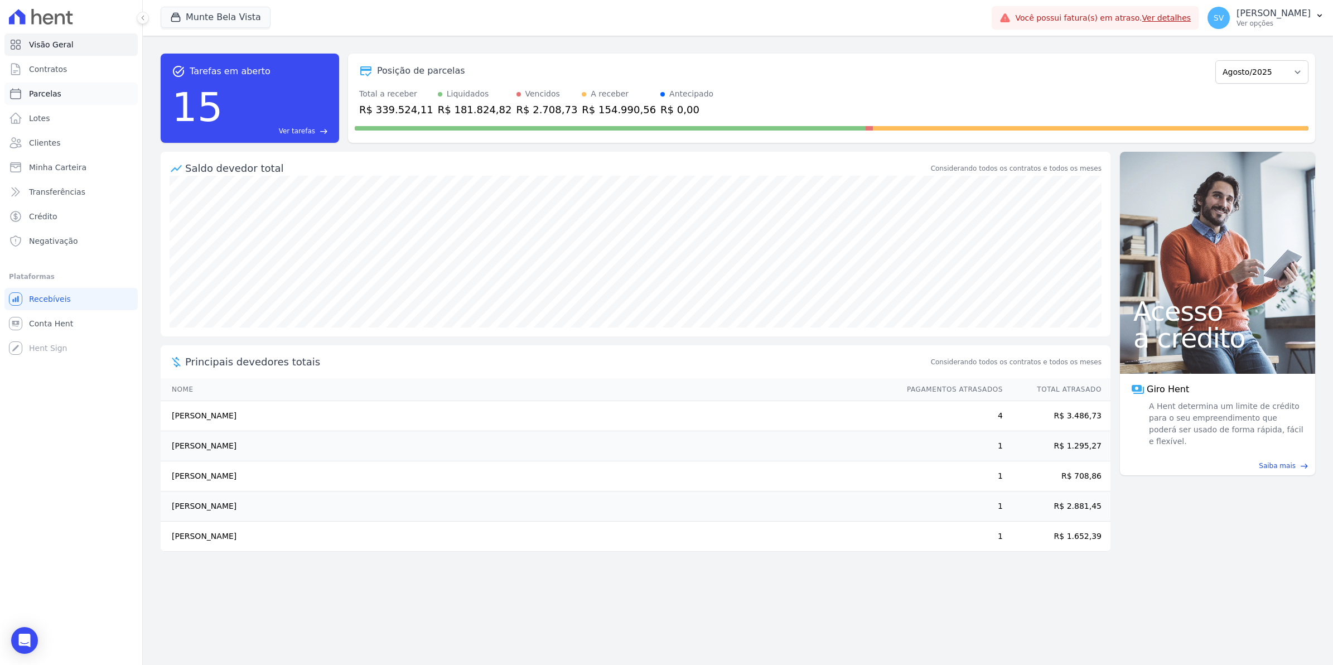
click at [32, 96] on span "Parcelas" at bounding box center [45, 93] width 32 height 11
select select
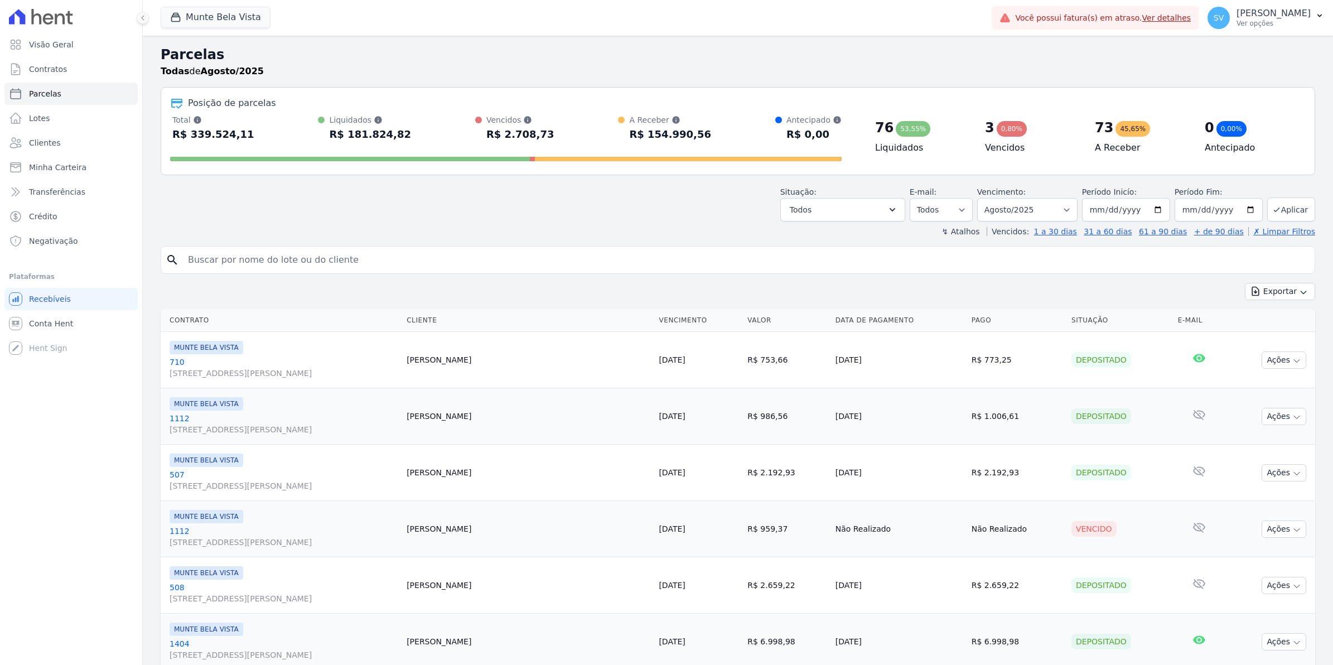
select select
click at [46, 65] on span "Contratos" at bounding box center [48, 69] width 38 height 11
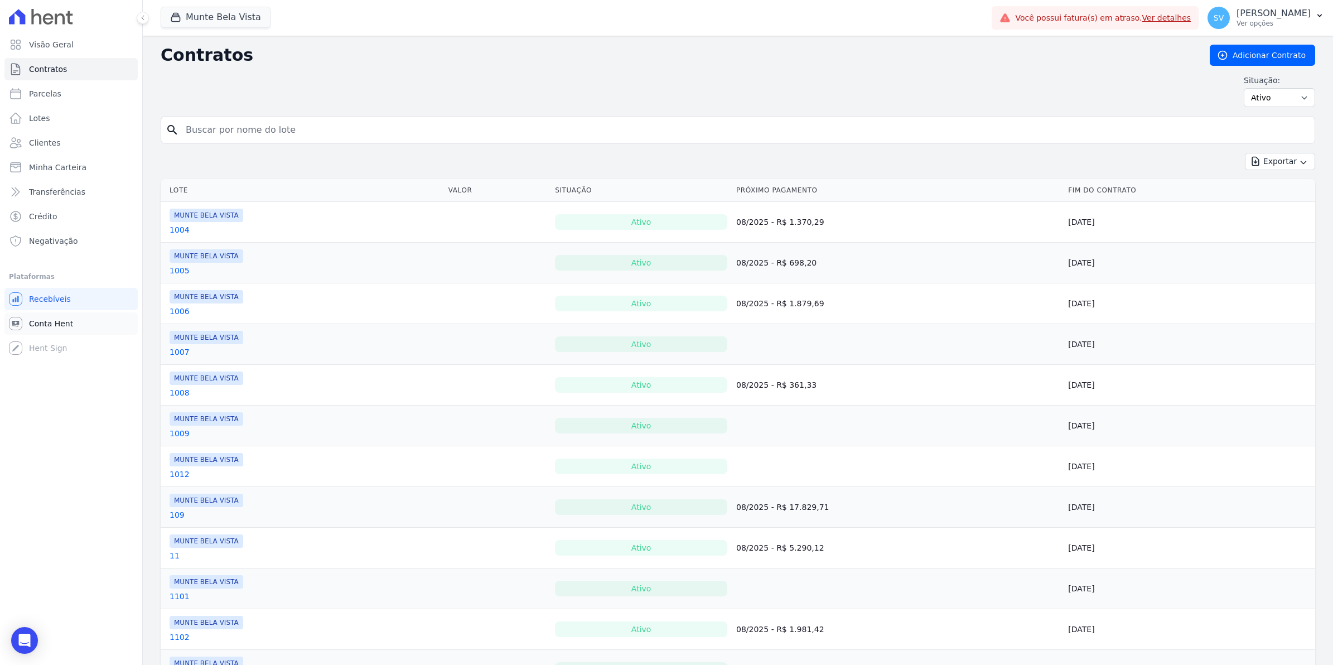
click at [51, 327] on span "Conta Hent" at bounding box center [51, 323] width 44 height 11
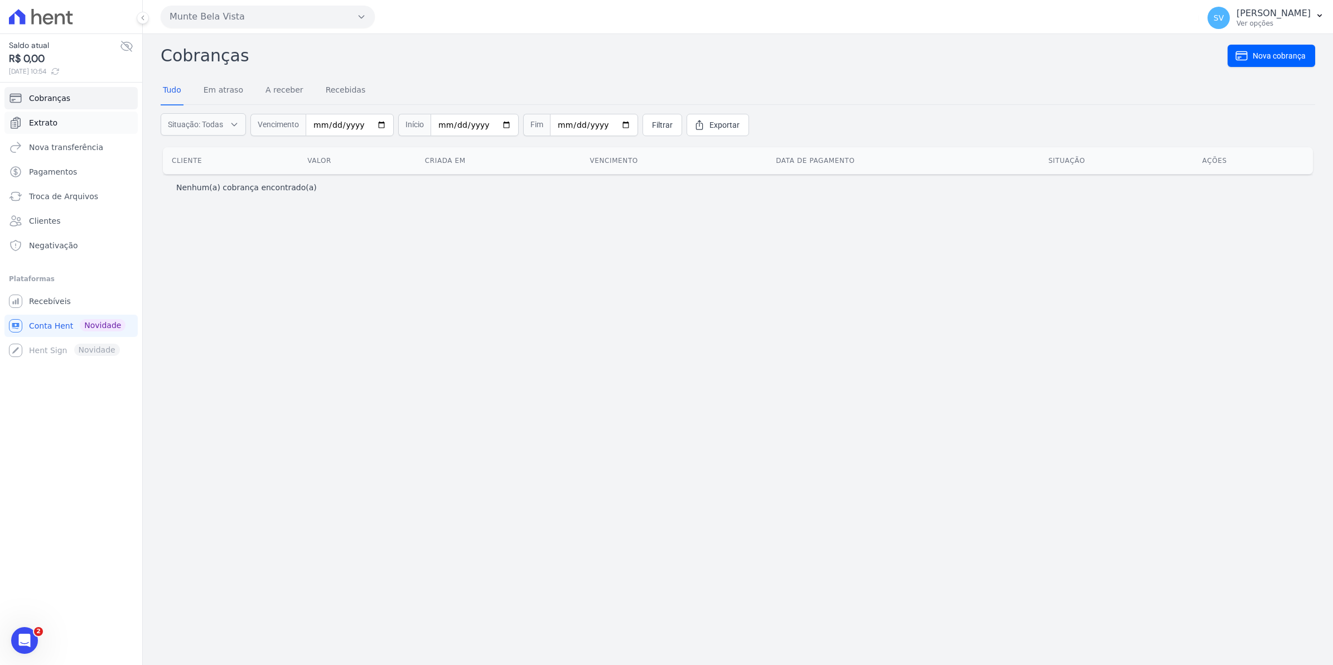
click at [43, 132] on link "Extrato" at bounding box center [70, 123] width 133 height 22
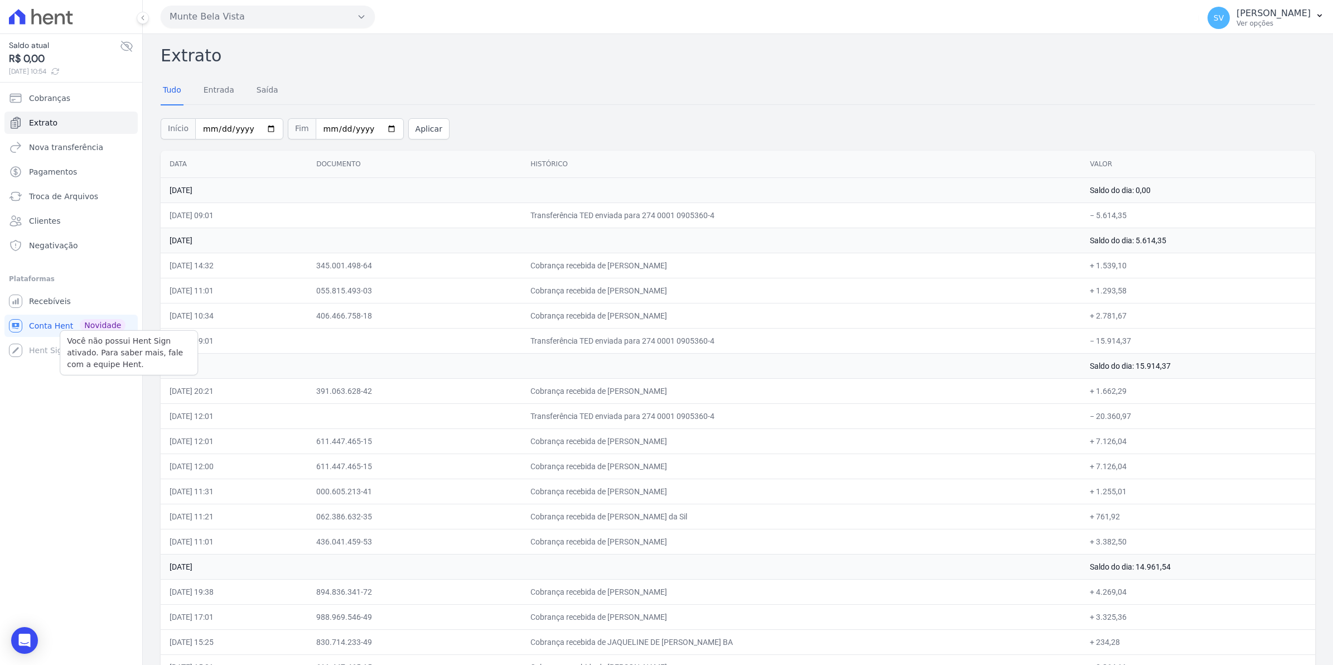
click at [36, 350] on div "Você não possui Hent Sign ativado. Para saber mais, fale com a equipe Hent. Hen…" at bounding box center [70, 350] width 133 height 22
click at [26, 300] on link "Recebíveis" at bounding box center [70, 301] width 133 height 22
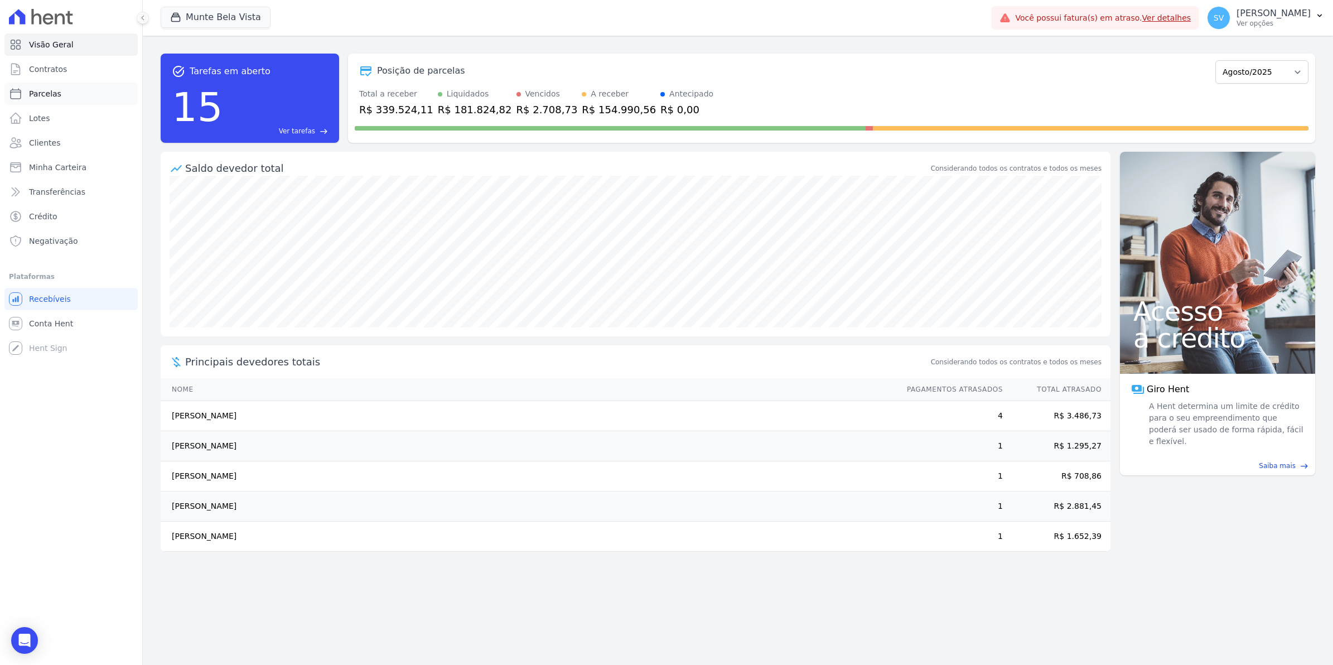
click at [45, 94] on span "Parcelas" at bounding box center [45, 93] width 32 height 11
select select
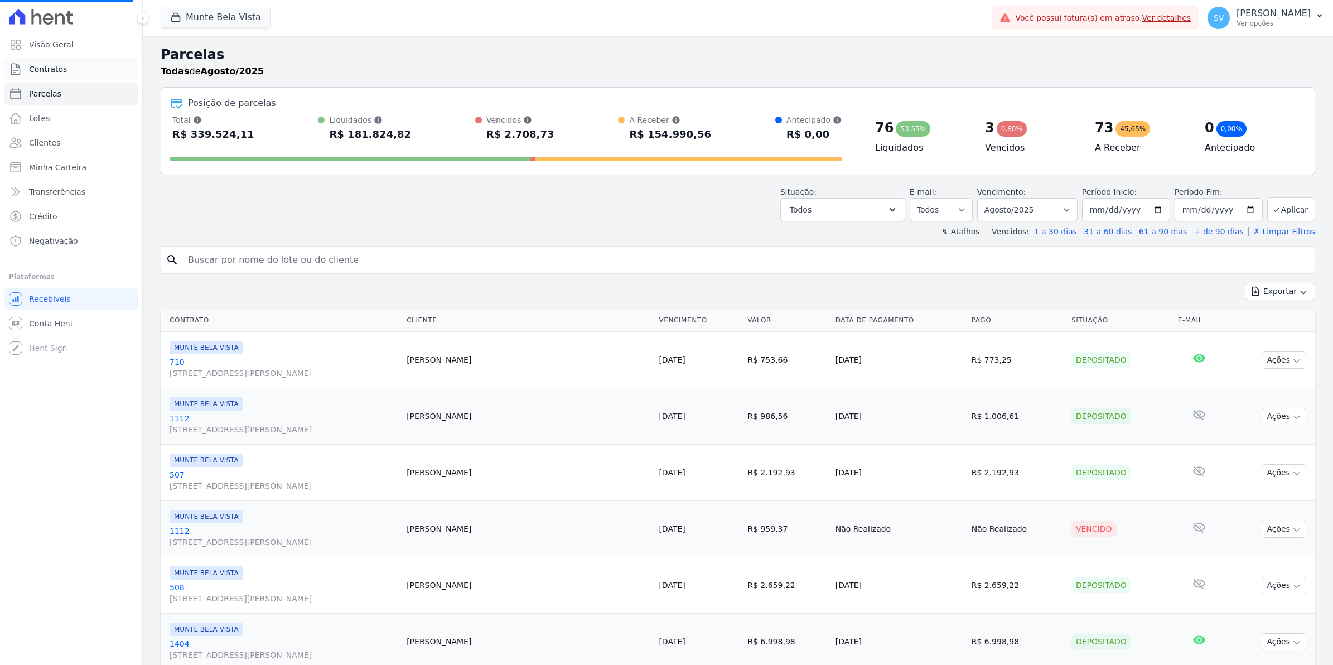
select select
click at [46, 74] on span "Contratos" at bounding box center [48, 69] width 38 height 11
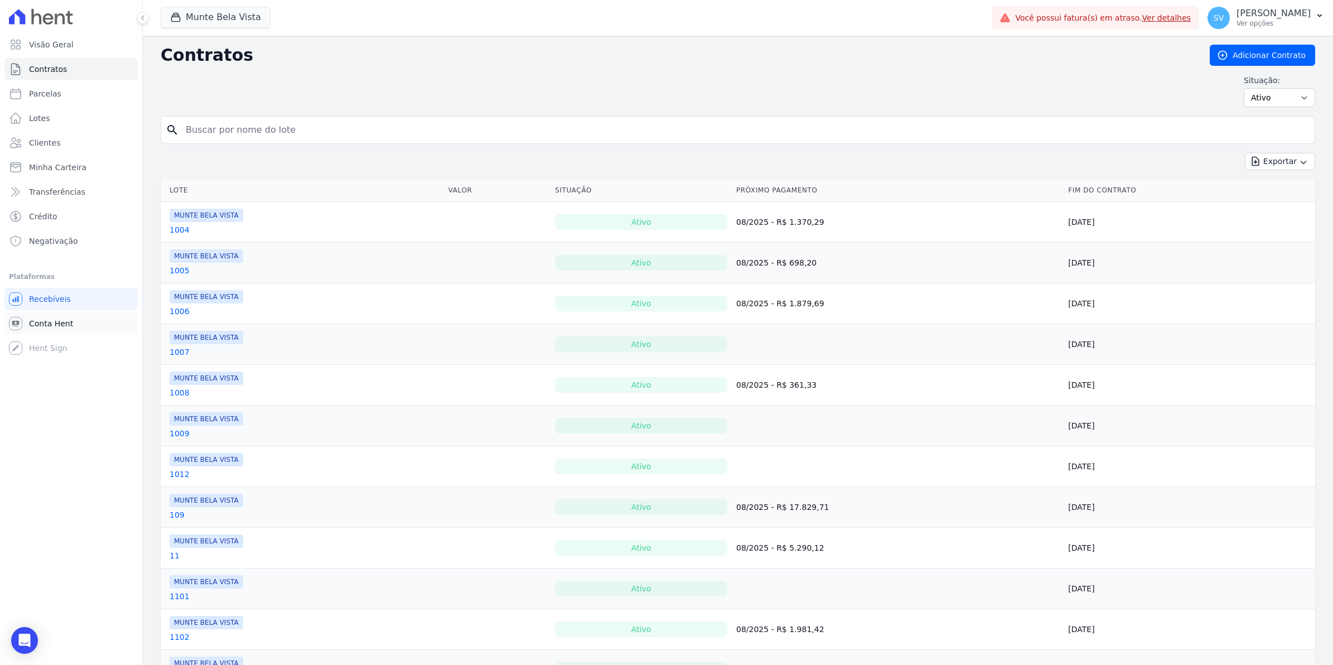
click at [52, 332] on link "Conta Hent" at bounding box center [70, 323] width 133 height 22
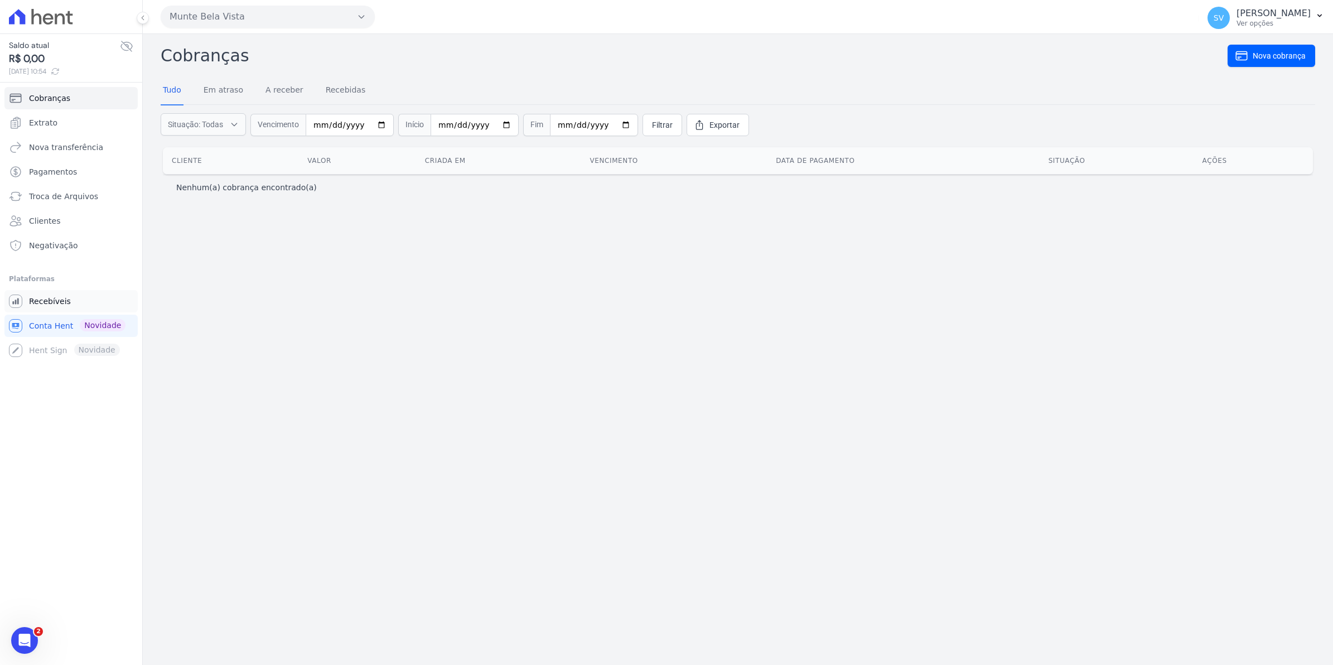
click at [32, 307] on span "Recebíveis" at bounding box center [50, 301] width 42 height 11
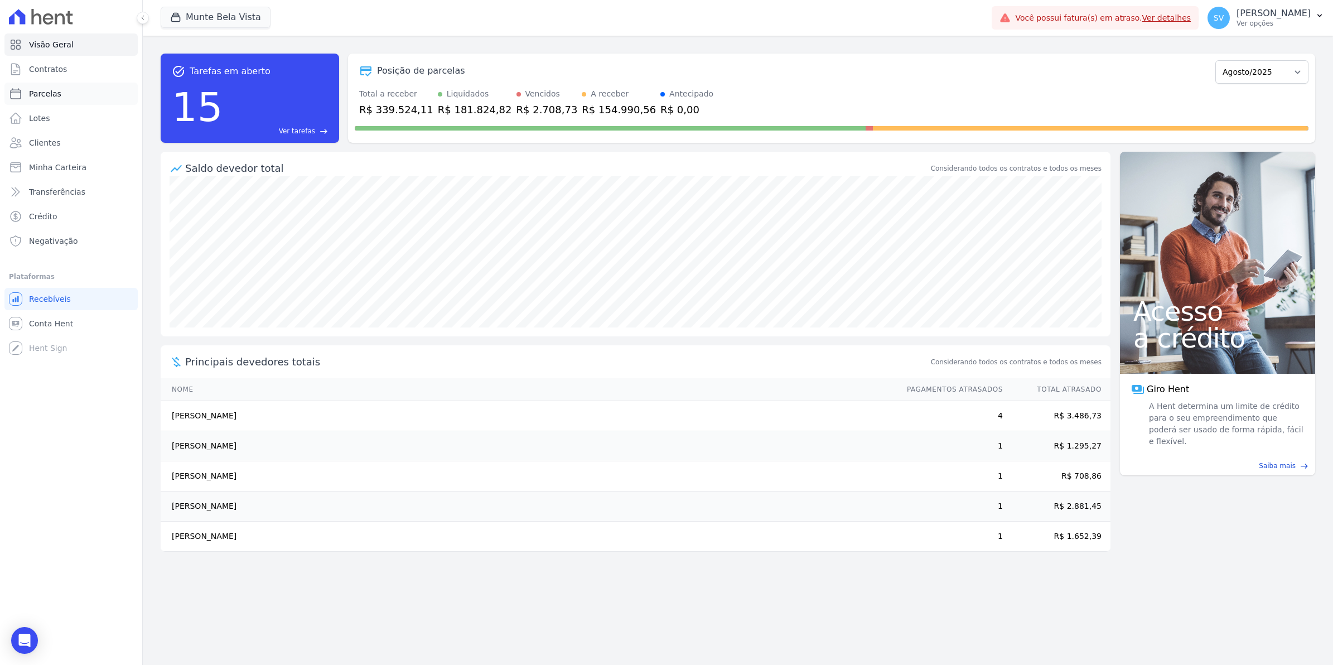
click at [38, 94] on span "Parcelas" at bounding box center [45, 93] width 32 height 11
select select
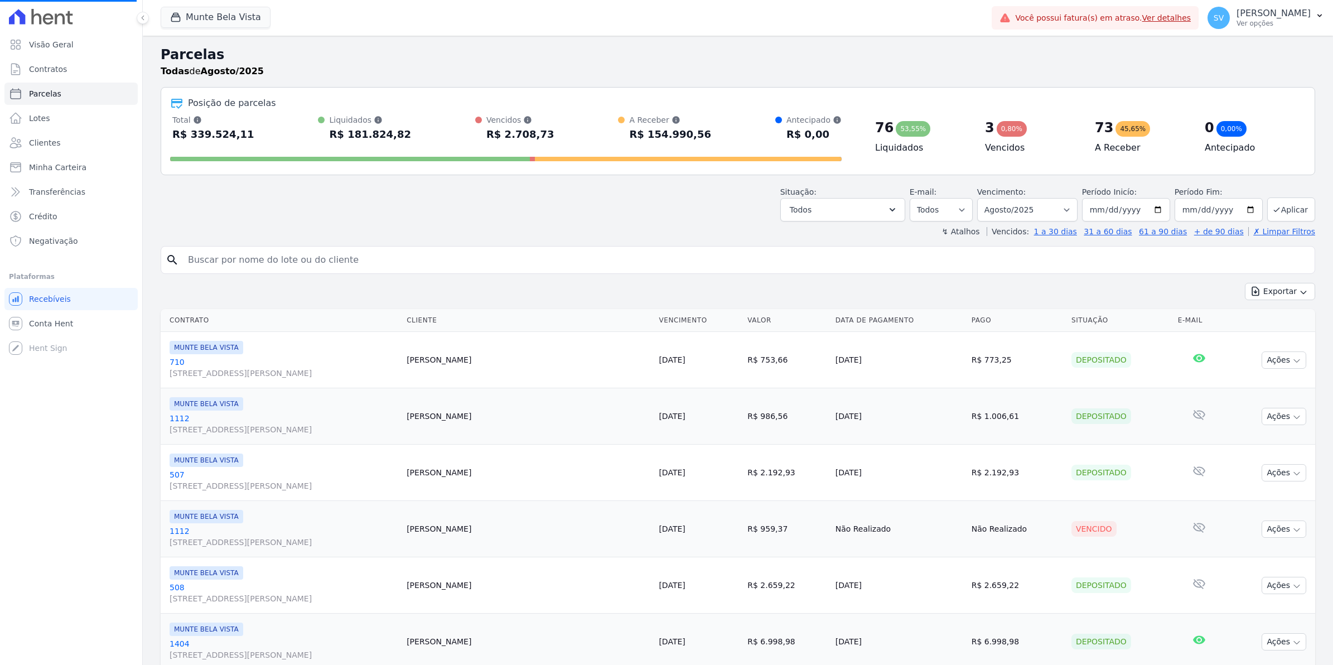
select select
click at [43, 71] on span "Contratos" at bounding box center [48, 69] width 38 height 11
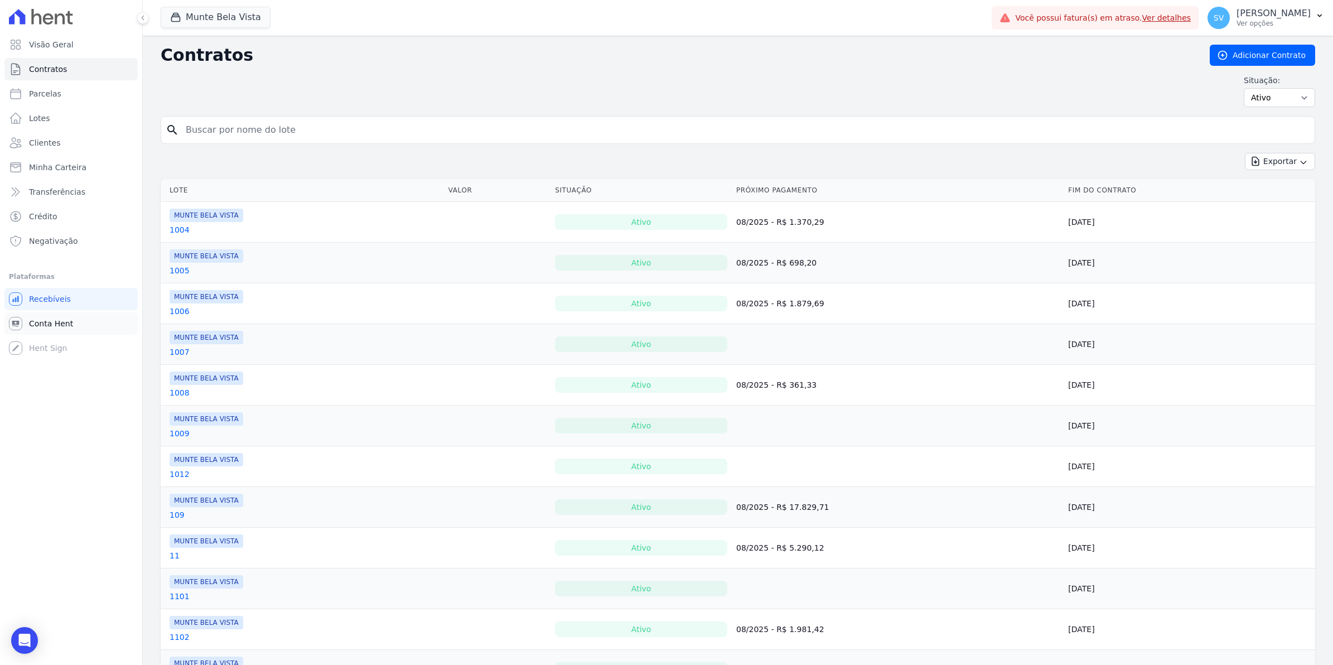
click at [43, 331] on link "Conta Hent" at bounding box center [70, 323] width 133 height 22
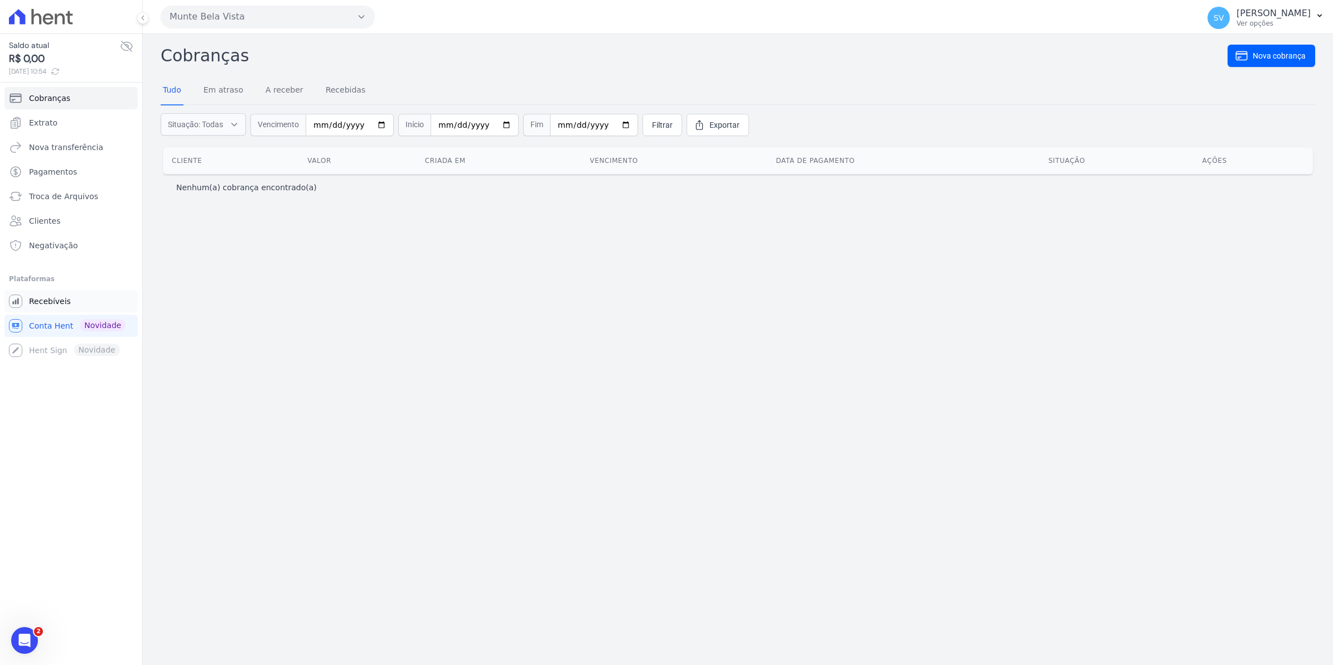
click at [40, 304] on span "Recebíveis" at bounding box center [50, 301] width 42 height 11
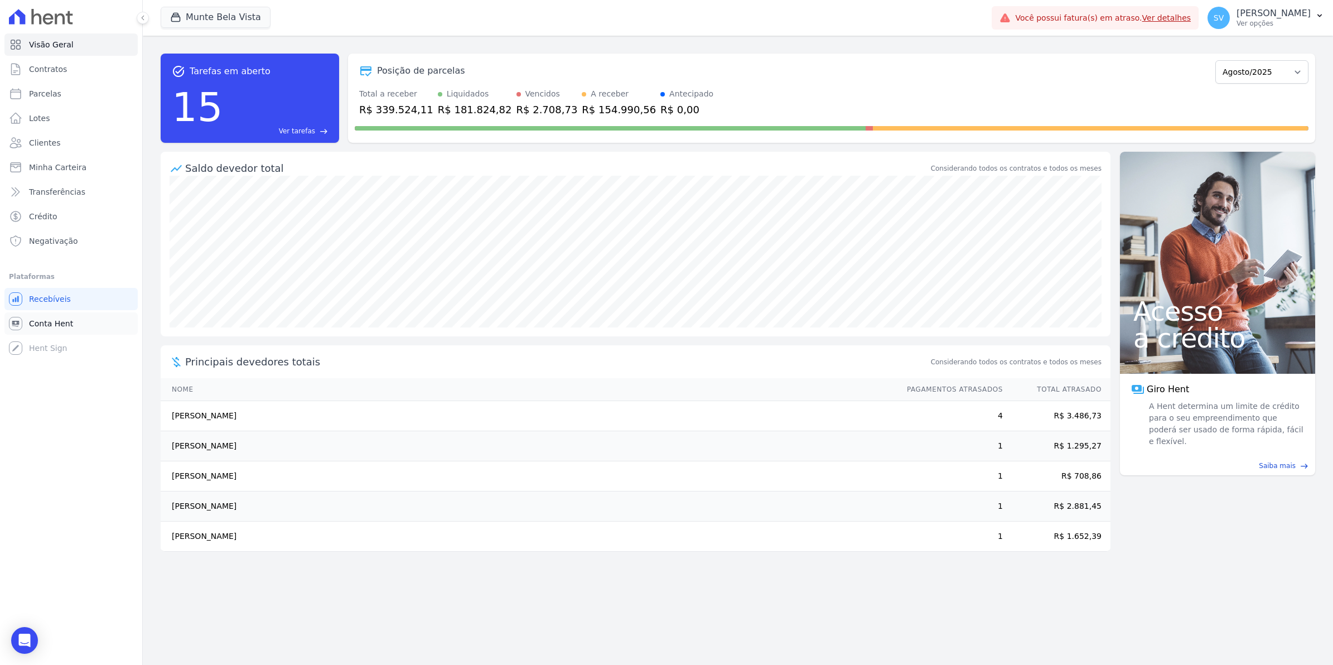
click at [42, 321] on span "Conta Hent" at bounding box center [51, 323] width 44 height 11
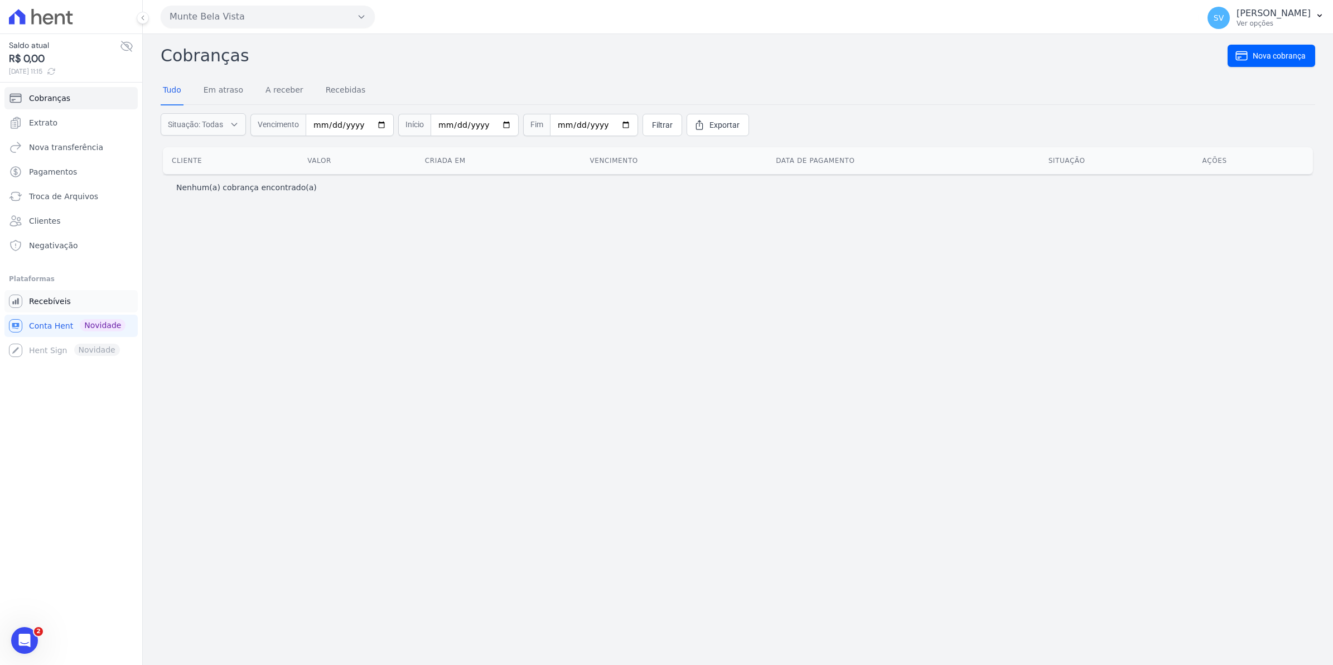
click at [60, 297] on span "Recebíveis" at bounding box center [50, 301] width 42 height 11
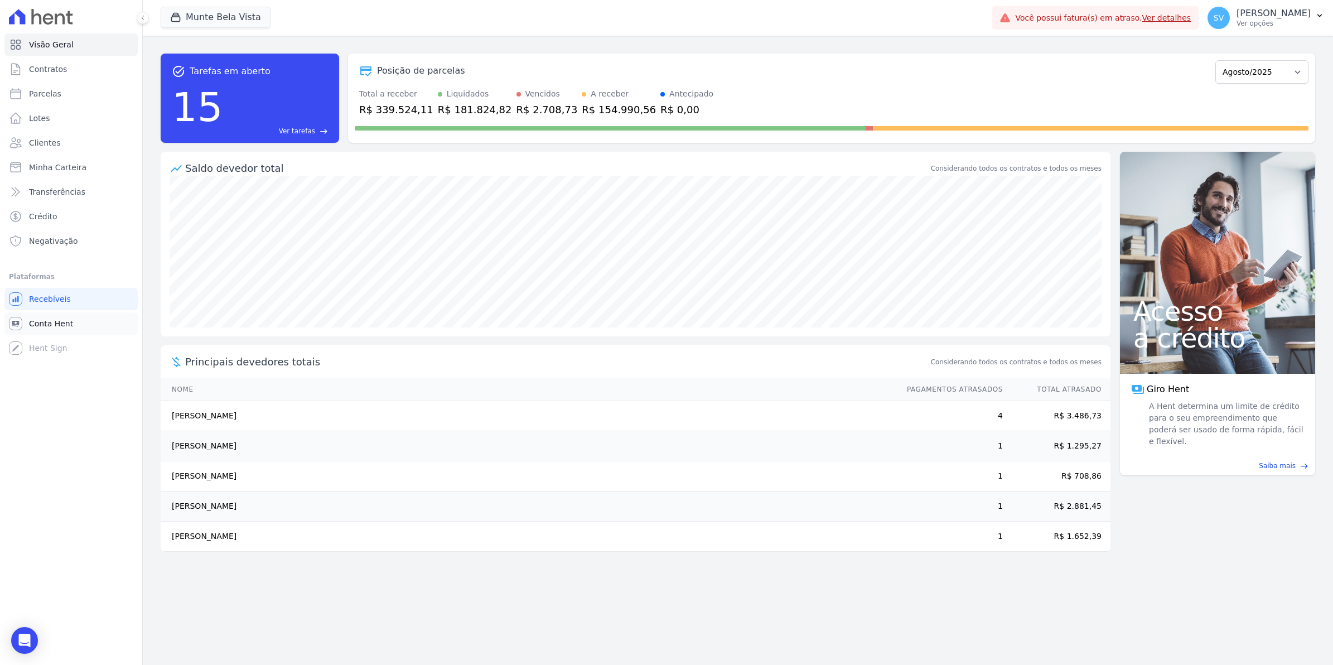
click at [51, 326] on span "Conta Hent" at bounding box center [51, 323] width 44 height 11
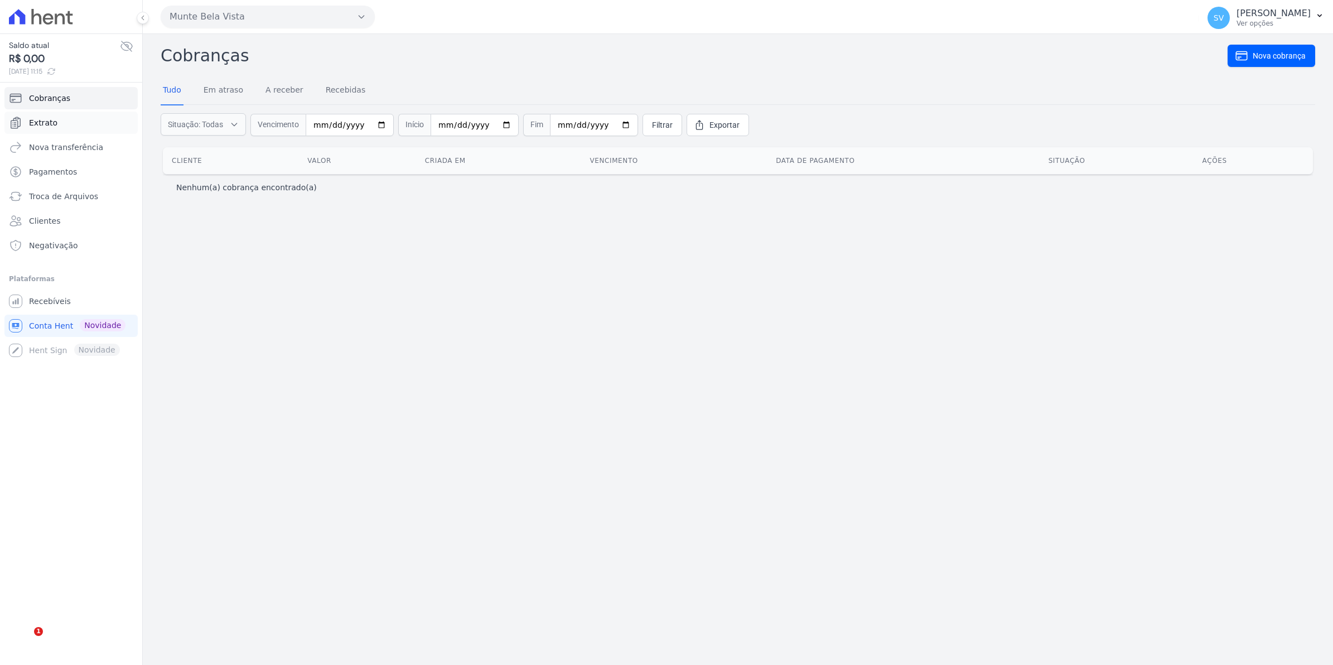
click at [45, 124] on span "Extrato" at bounding box center [43, 122] width 28 height 11
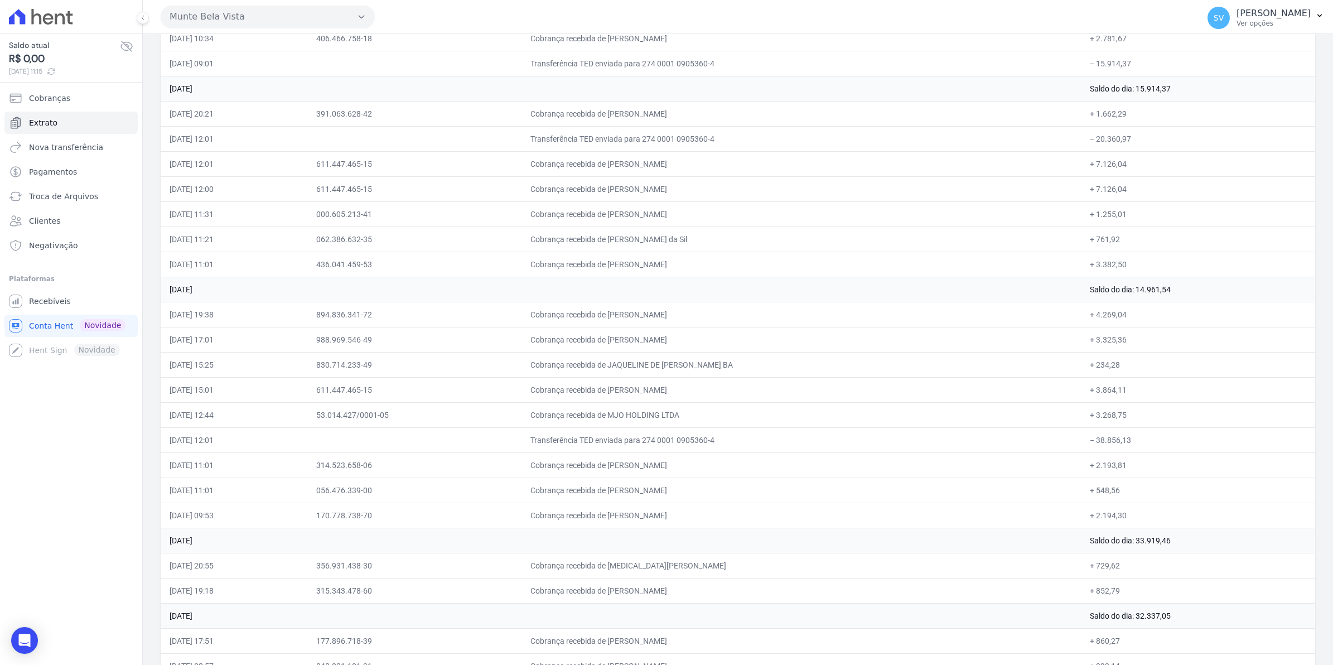
scroll to position [279, 0]
